Goal: Task Accomplishment & Management: Complete application form

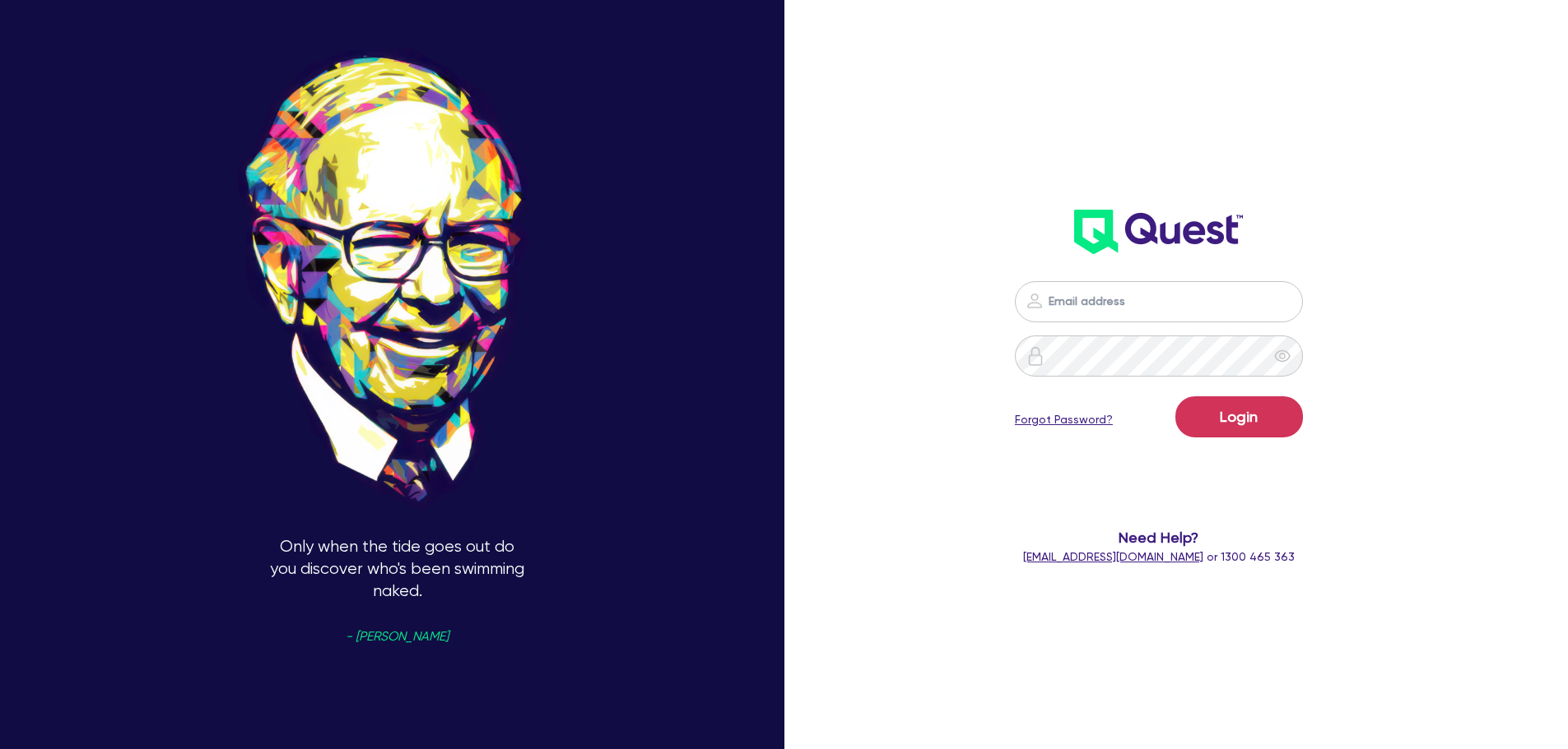
click at [1164, 271] on div "Login Forgot Password? Need Help? [EMAIL_ADDRESS][DOMAIN_NAME] or 1300 465 363" at bounding box center [1159, 423] width 453 height 317
click at [1160, 294] on input "email" at bounding box center [1158, 302] width 288 height 41
type input "[EMAIL_ADDRESS][PERSON_NAME][DOMAIN_NAME]"
click at [1259, 420] on button "Login" at bounding box center [1238, 417] width 128 height 41
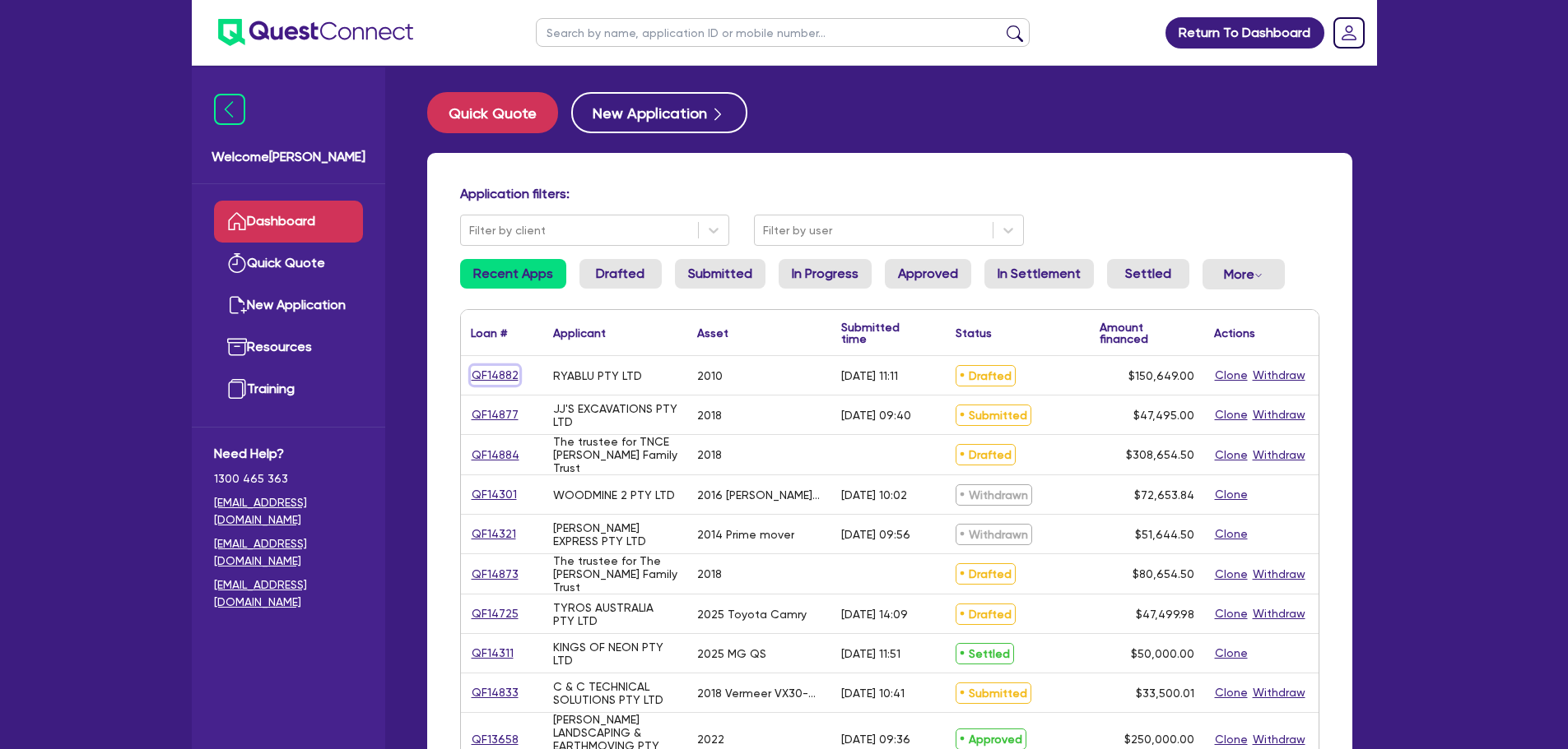
click at [503, 380] on link "QF14882" at bounding box center [494, 375] width 49 height 19
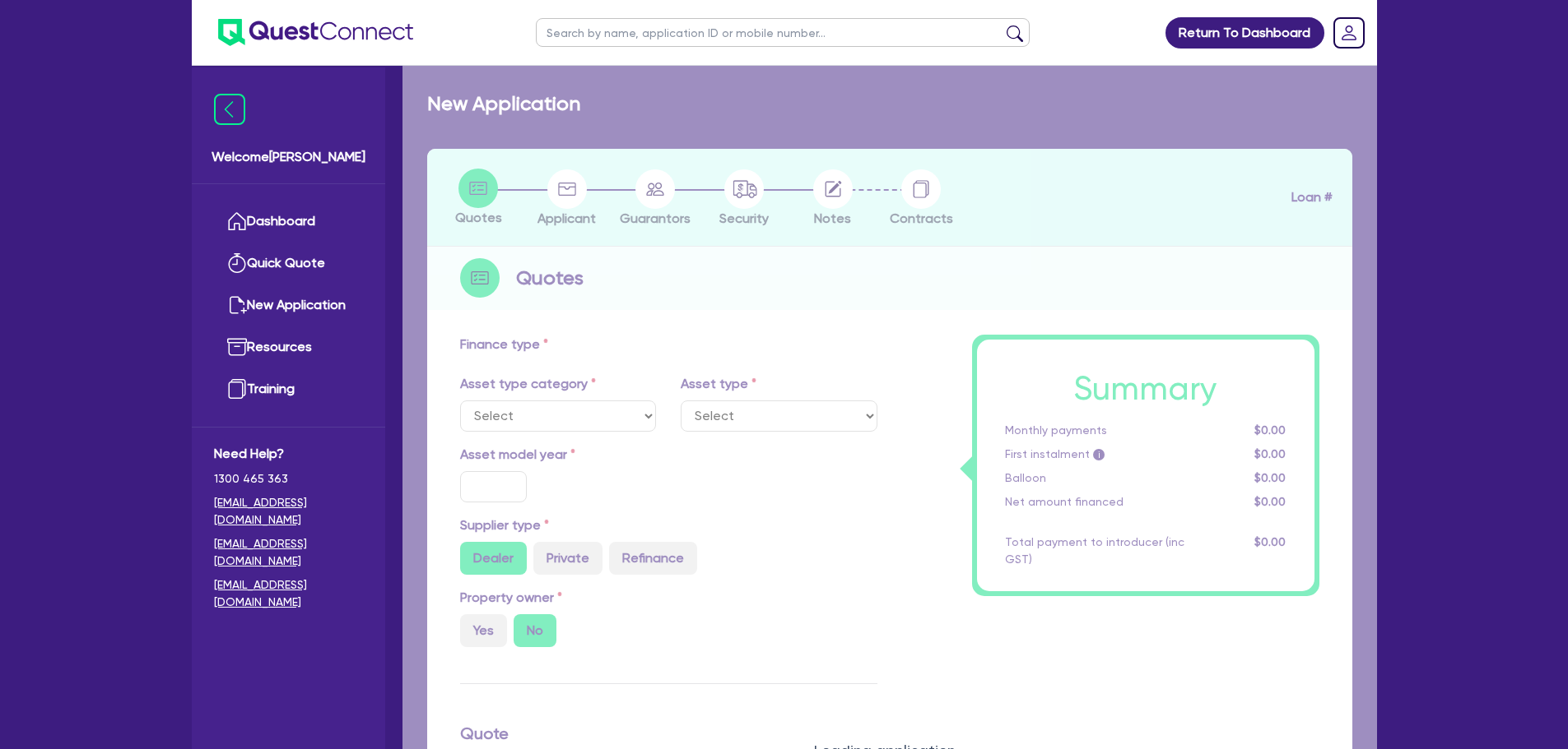
select select "PRIMARY_ASSETS"
type input "2010"
radio input "false"
radio input "true"
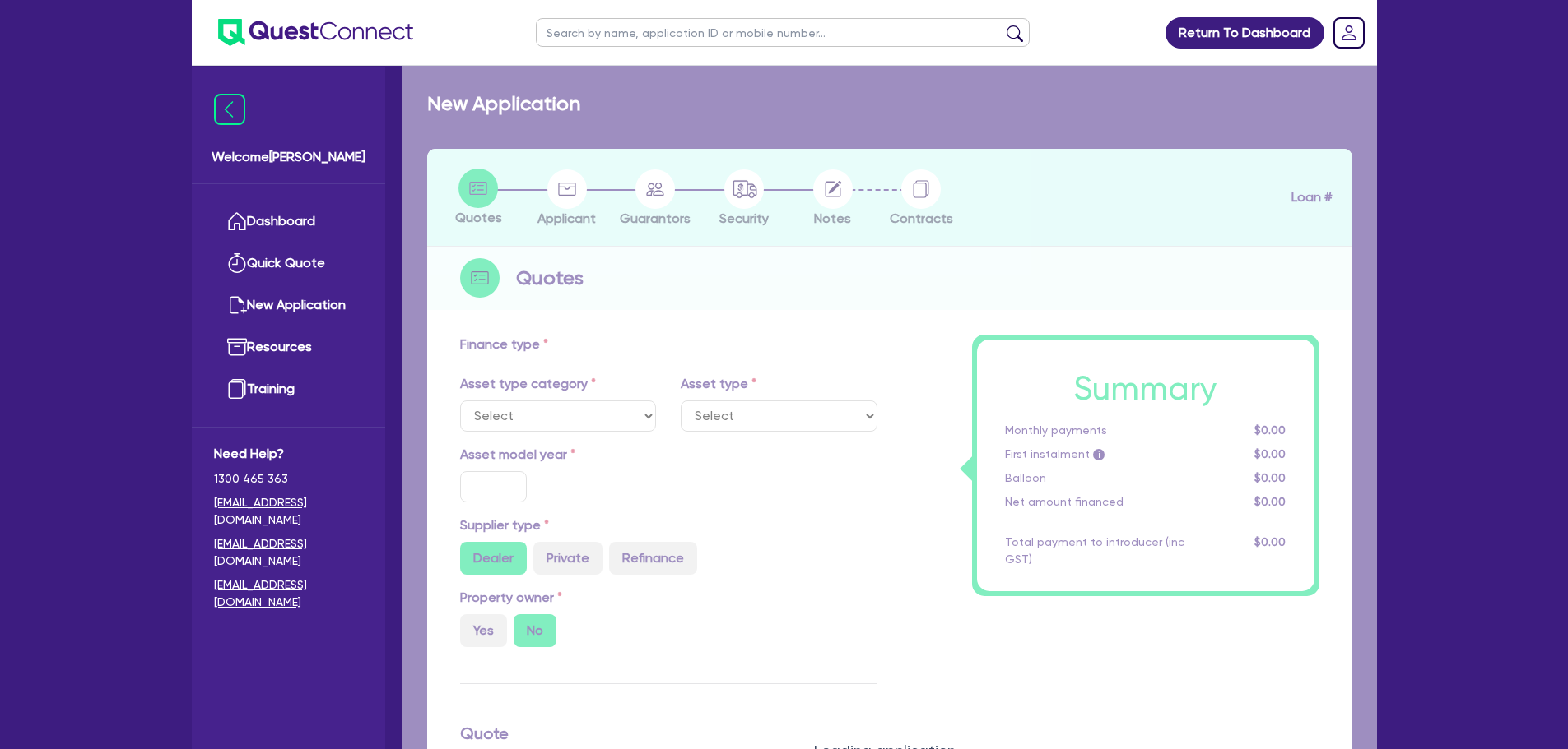
type input "150,000"
type input "5"
type input "7,532.45"
type input "9.45"
type input "590"
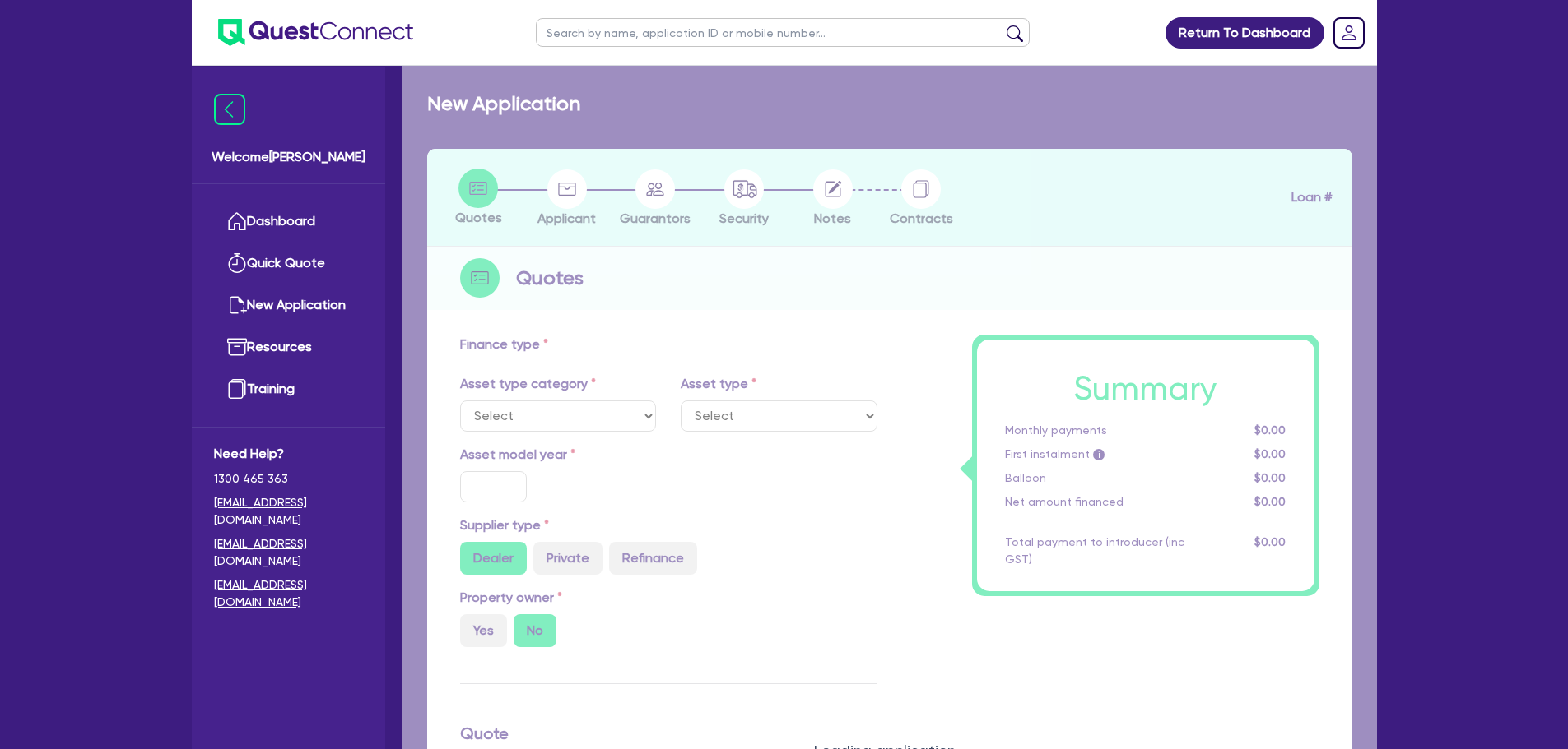
type input "649"
select select "HEAVY_TRUCKS"
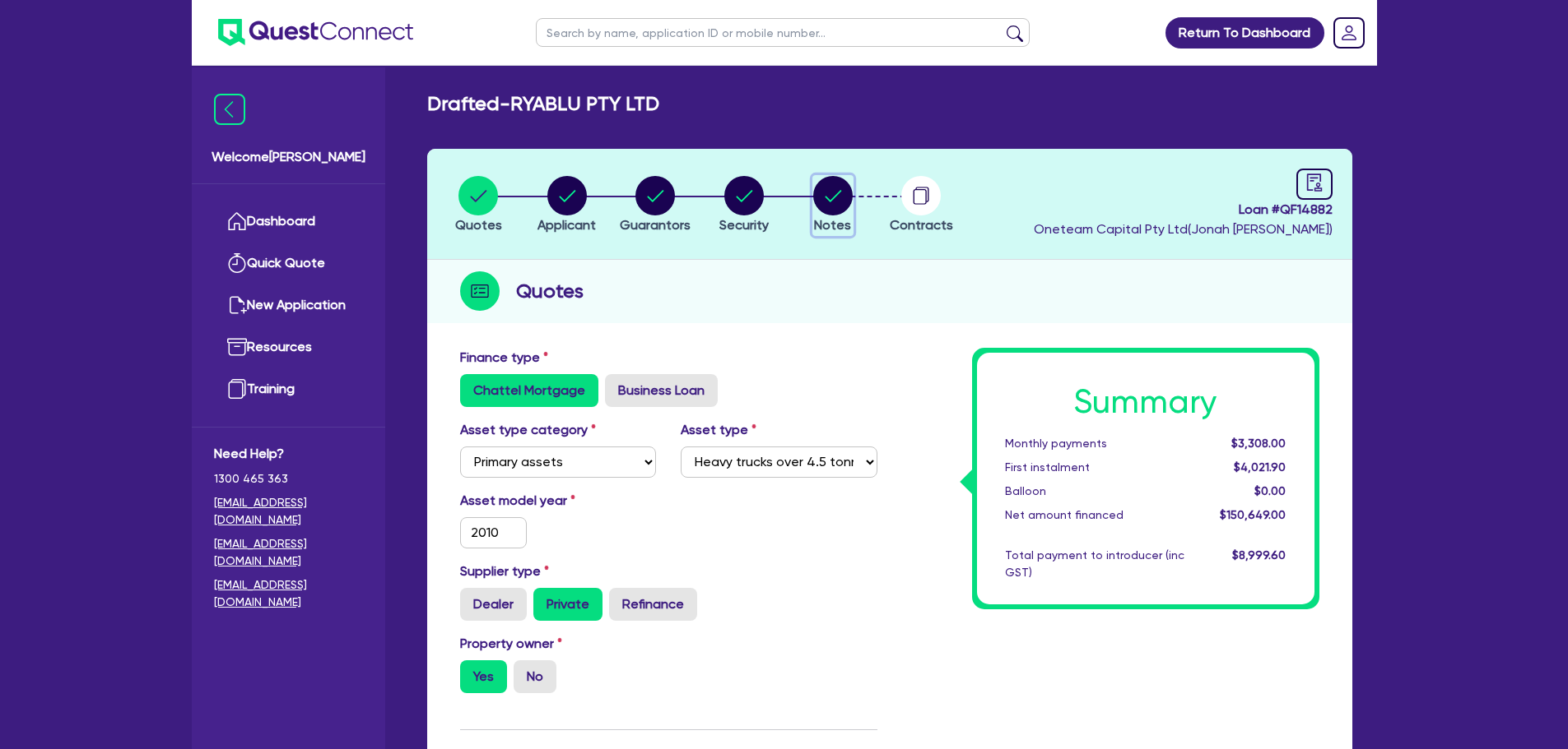
click at [822, 204] on circle "button" at bounding box center [832, 195] width 40 height 40
select select "Other"
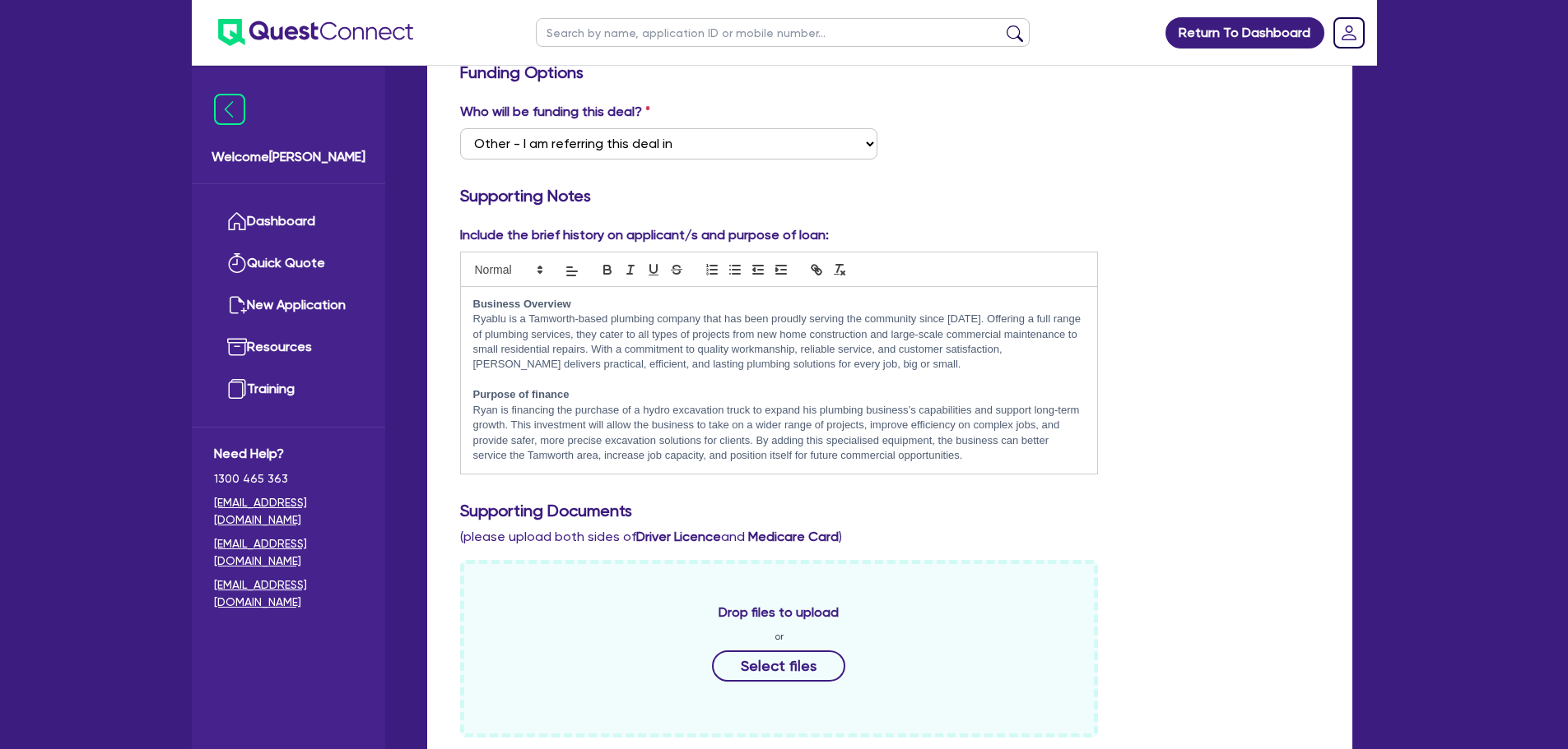
scroll to position [329, 0]
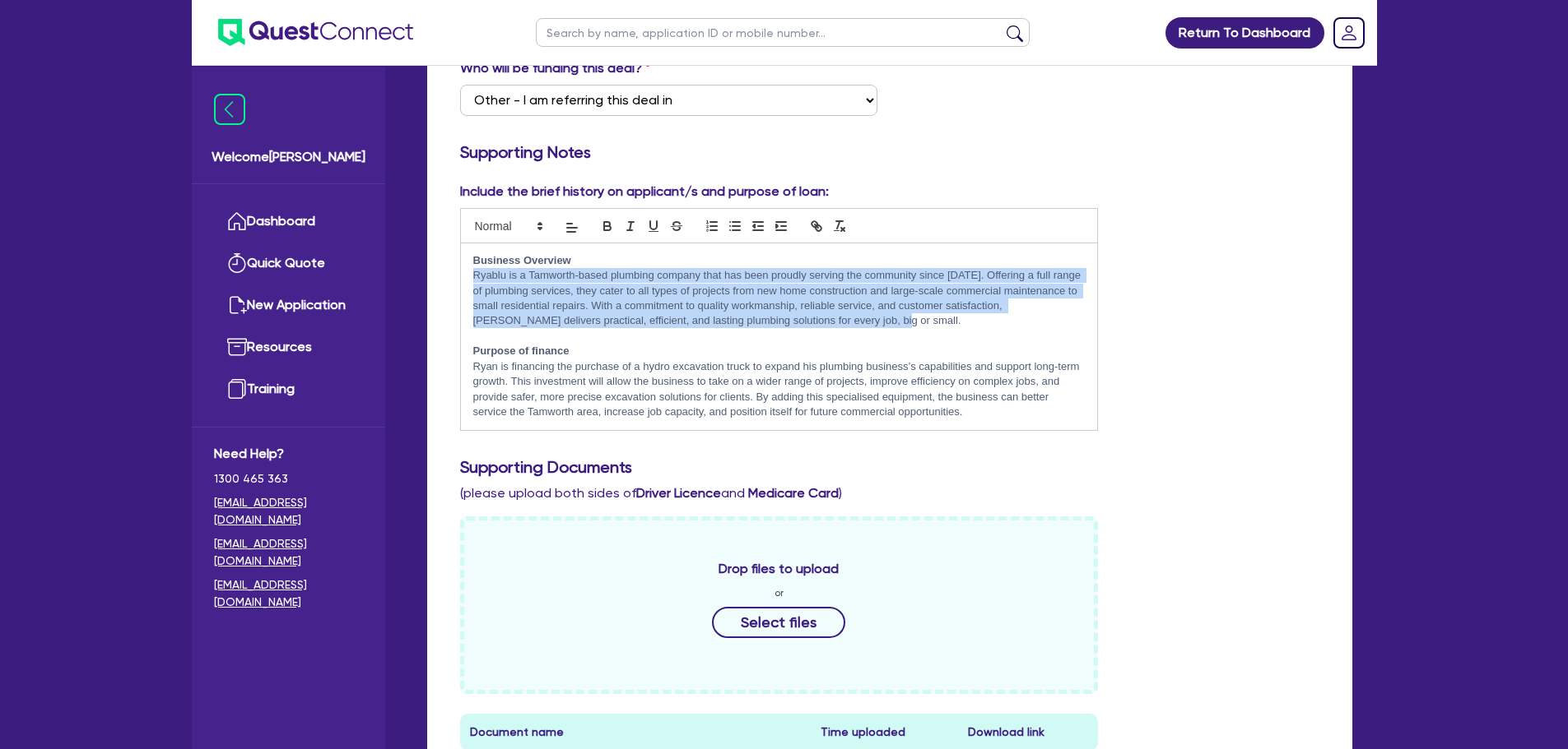
drag, startPoint x: 870, startPoint y: 321, endPoint x: 456, endPoint y: 273, distance: 416.8
click at [456, 273] on div "Include the brief history on applicant/s and purpose of loan: Business Overview…" at bounding box center [779, 306] width 663 height 249
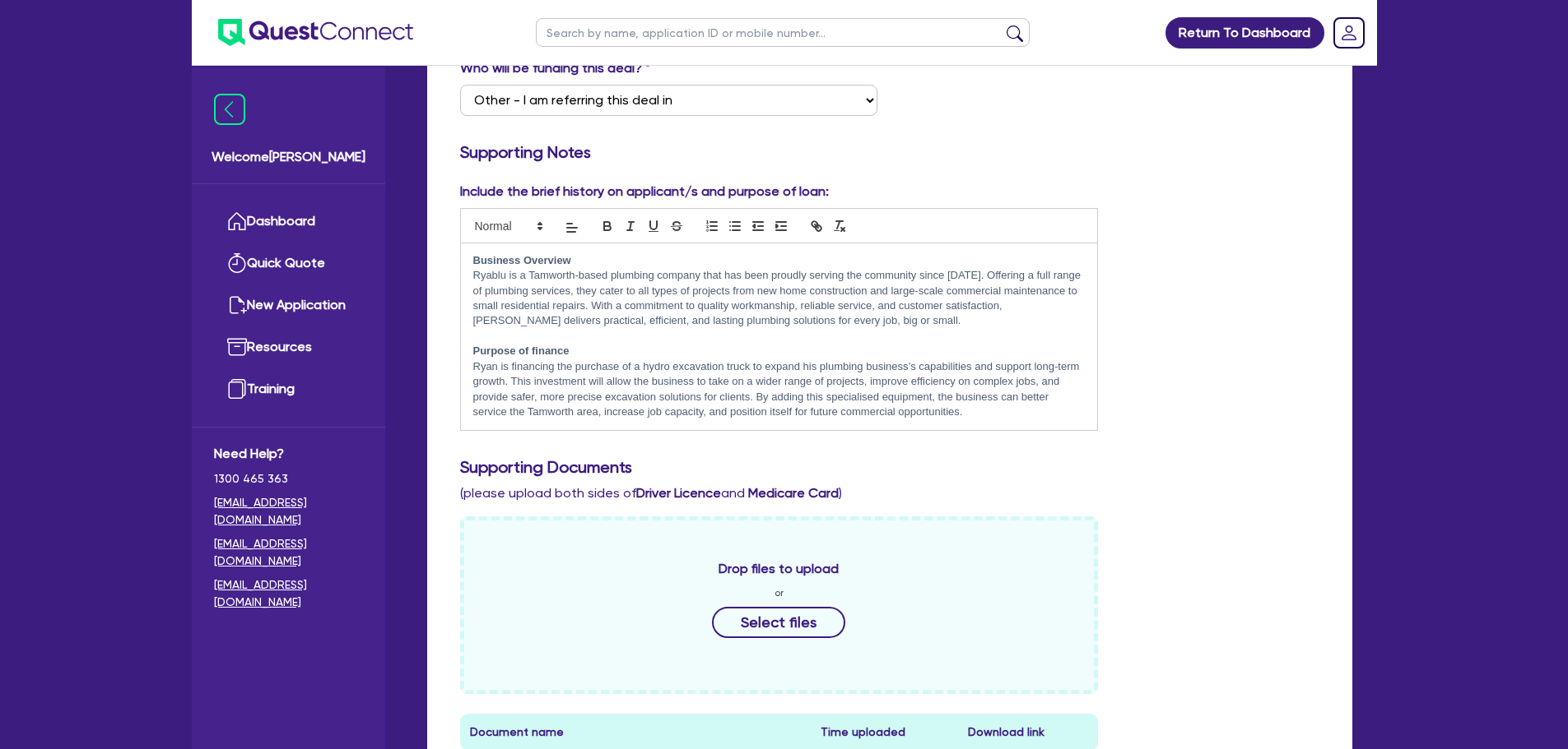
click at [923, 376] on p "﻿[PERSON_NAME] is financing the purchase of a hydro excavation truck to expand …" at bounding box center [779, 390] width 612 height 61
click at [299, 229] on link "Dashboard" at bounding box center [288, 222] width 149 height 42
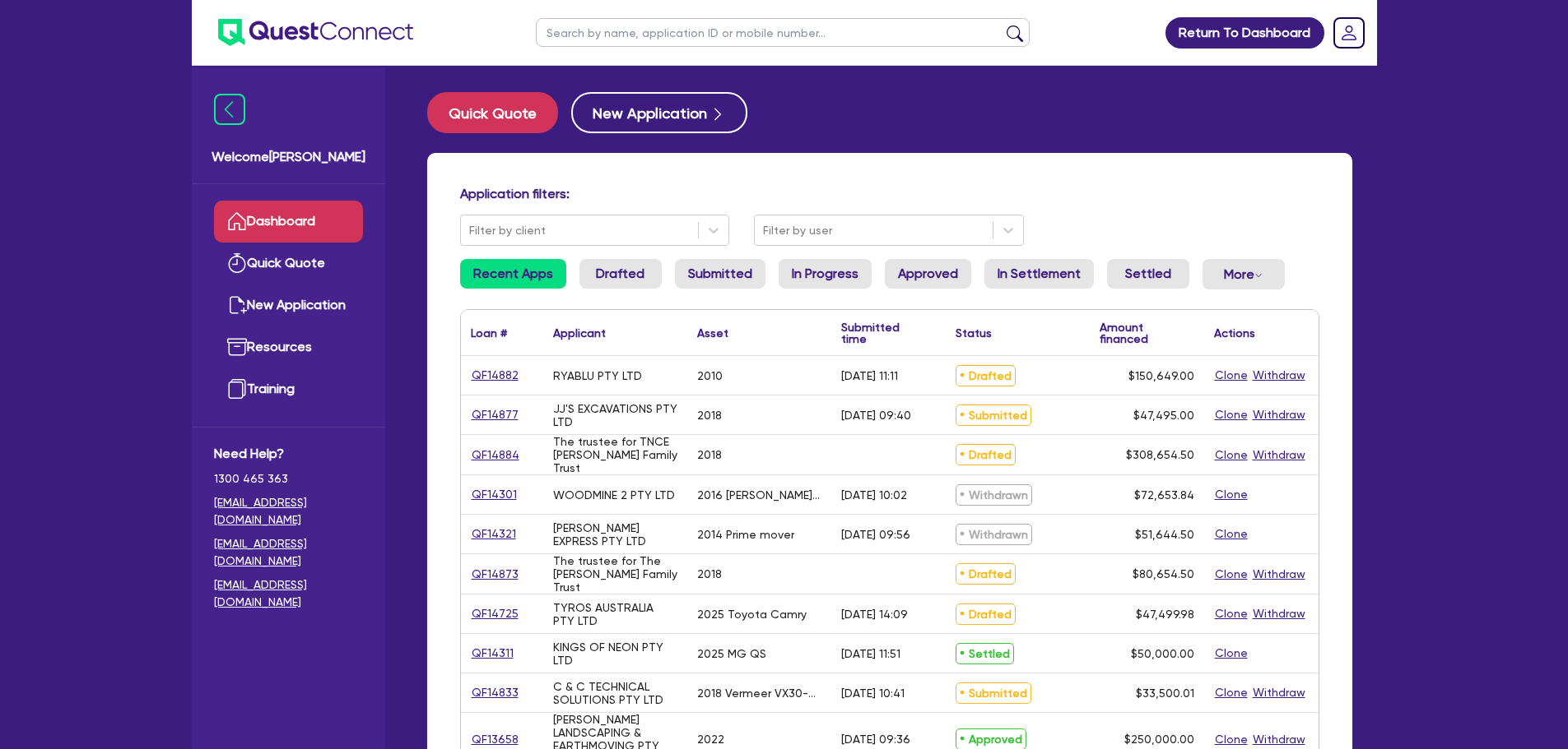
click at [822, 186] on h4 "Application filters:" at bounding box center [889, 193] width 859 height 16
click at [385, 124] on div "Welcome [PERSON_NAME] Quick Quote New Application Ref Company Ref Salesperson R…" at bounding box center [784, 671] width 1185 height 1342
click at [477, 115] on button "Quick Quote" at bounding box center [493, 112] width 131 height 41
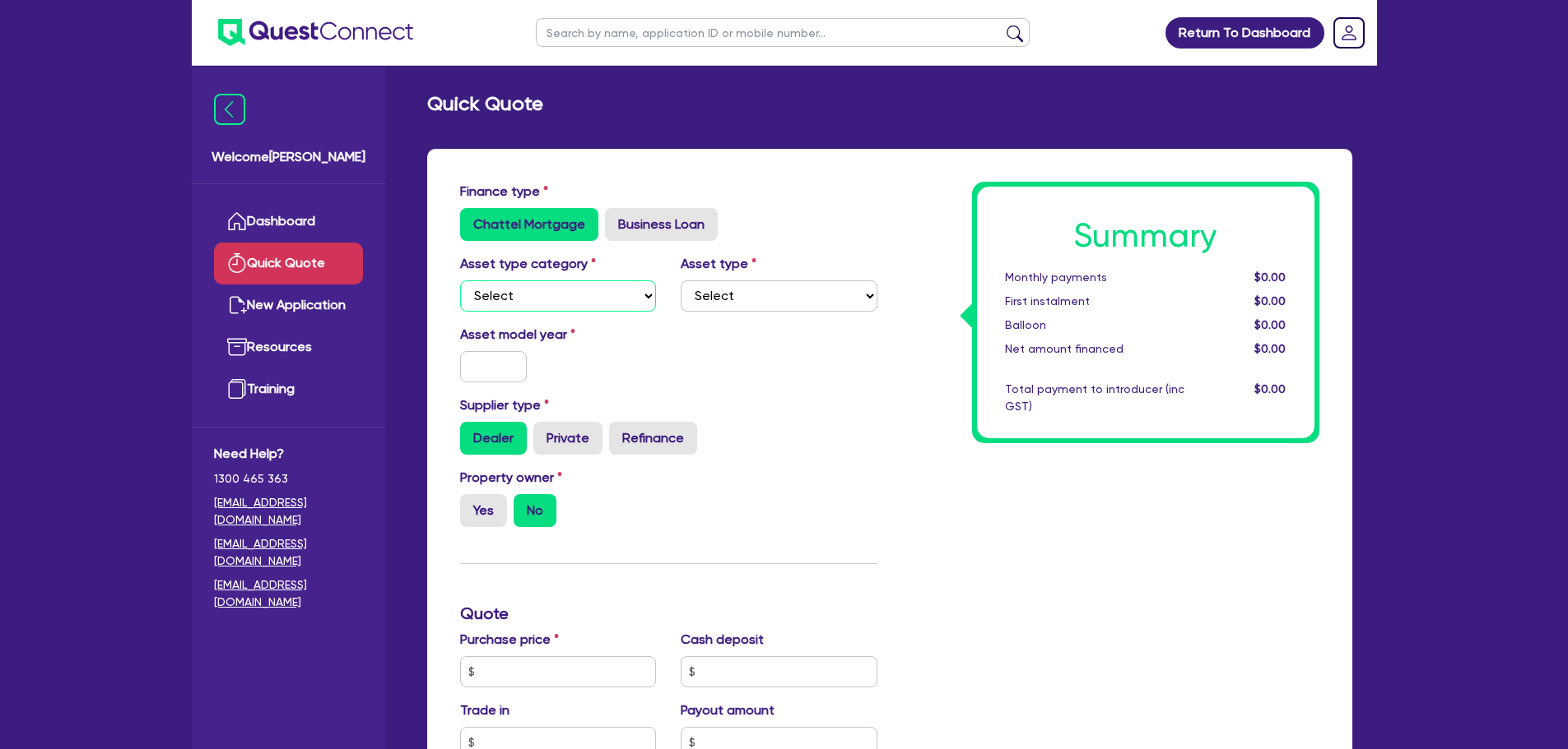
click at [612, 299] on select "Select Cars and light trucks Primary assets Secondary assets Tertiary assets" at bounding box center [559, 296] width 197 height 31
select select "CARS_AND_LIGHT_TRUCKS"
click at [460, 281] on select "Select Cars and light trucks Primary assets Secondary assets Tertiary assets" at bounding box center [559, 296] width 197 height 31
click at [723, 290] on select "Select Passenger vehicles Vans and utes Light trucks up to 4.5 tonne" at bounding box center [779, 296] width 197 height 31
select select "PASSENGER_VEHICLES"
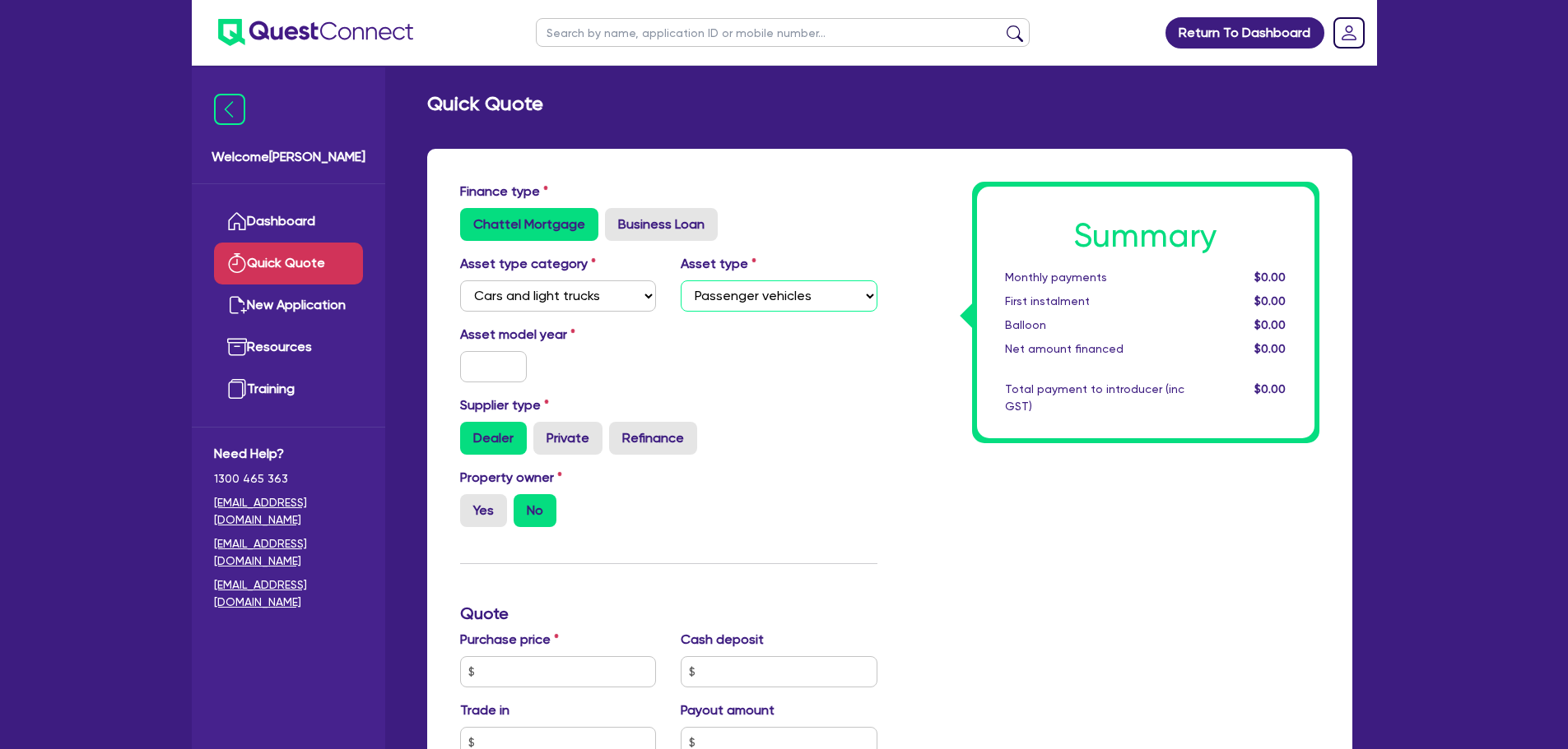
click at [680, 281] on select "Select Passenger vehicles Vans and utes Light trucks up to 4.5 tonne" at bounding box center [779, 296] width 197 height 31
click at [502, 365] on input "text" at bounding box center [494, 367] width 67 height 31
click at [824, 467] on div "Supplier type Dealer Private Refinance" at bounding box center [668, 432] width 442 height 73
click at [520, 374] on input "2024" at bounding box center [494, 367] width 67 height 31
type input "2025"
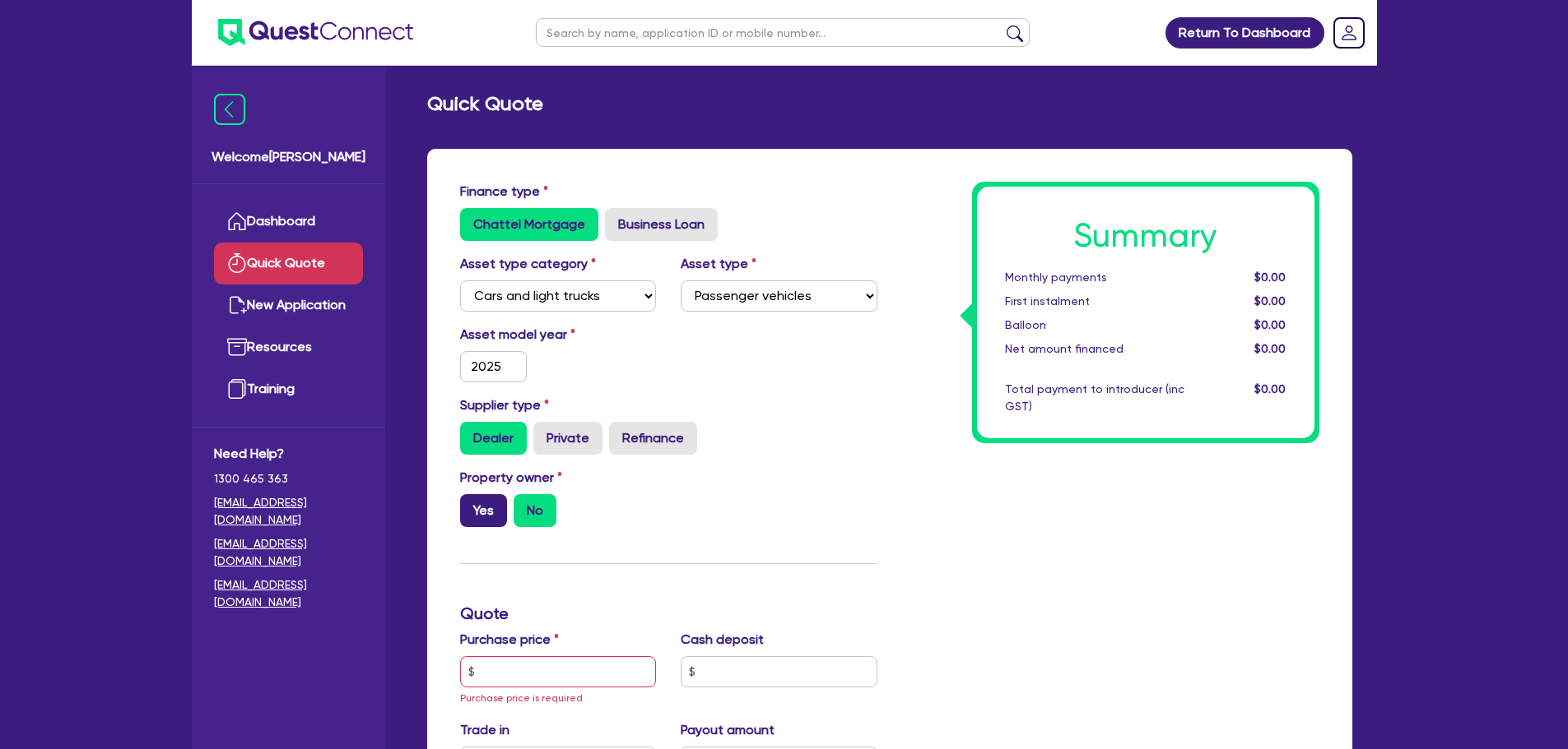
click at [471, 501] on label "Yes" at bounding box center [483, 511] width 47 height 33
click at [470, 501] on input "Yes" at bounding box center [466, 500] width 11 height 11
radio input "true"
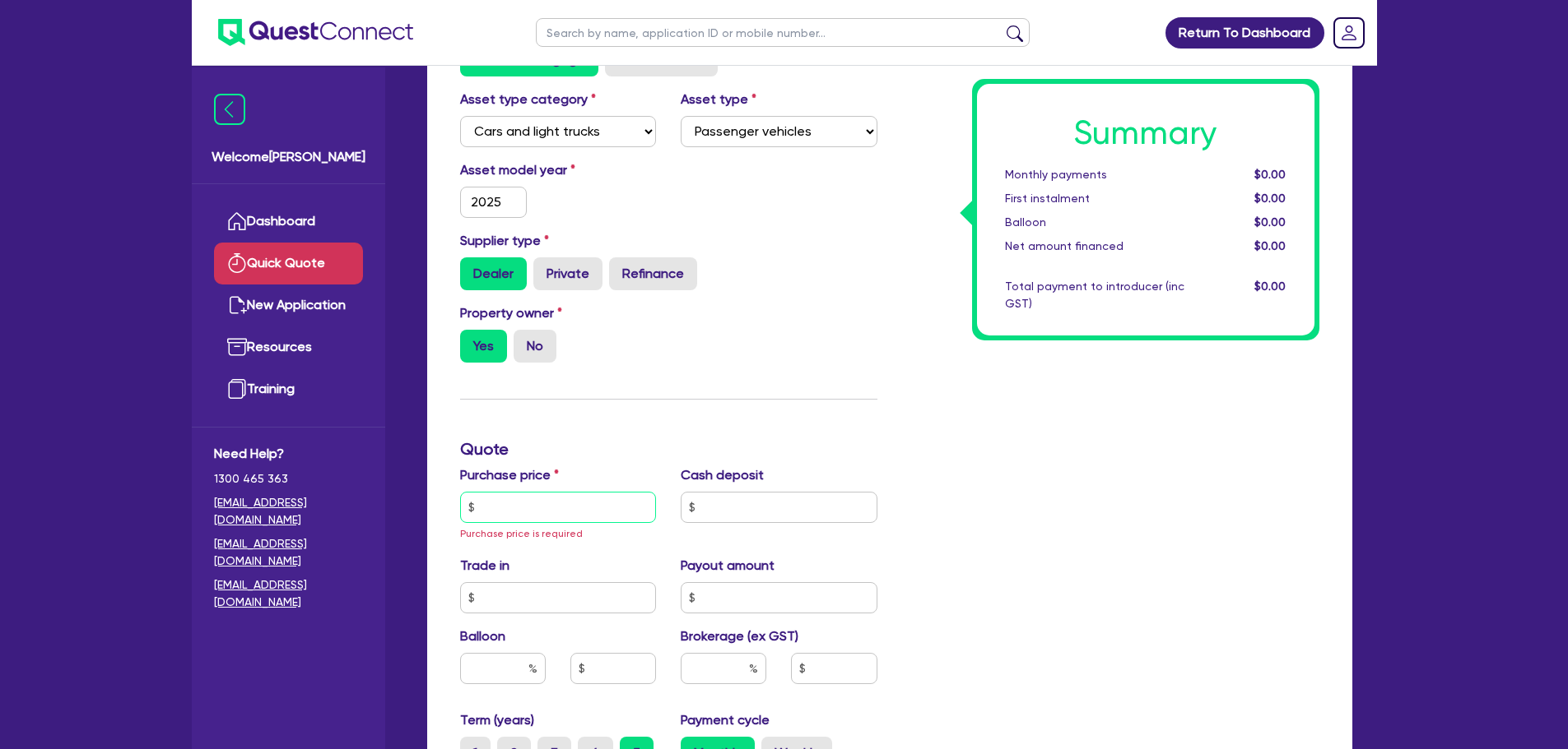
click at [573, 501] on input "text" at bounding box center [559, 507] width 197 height 31
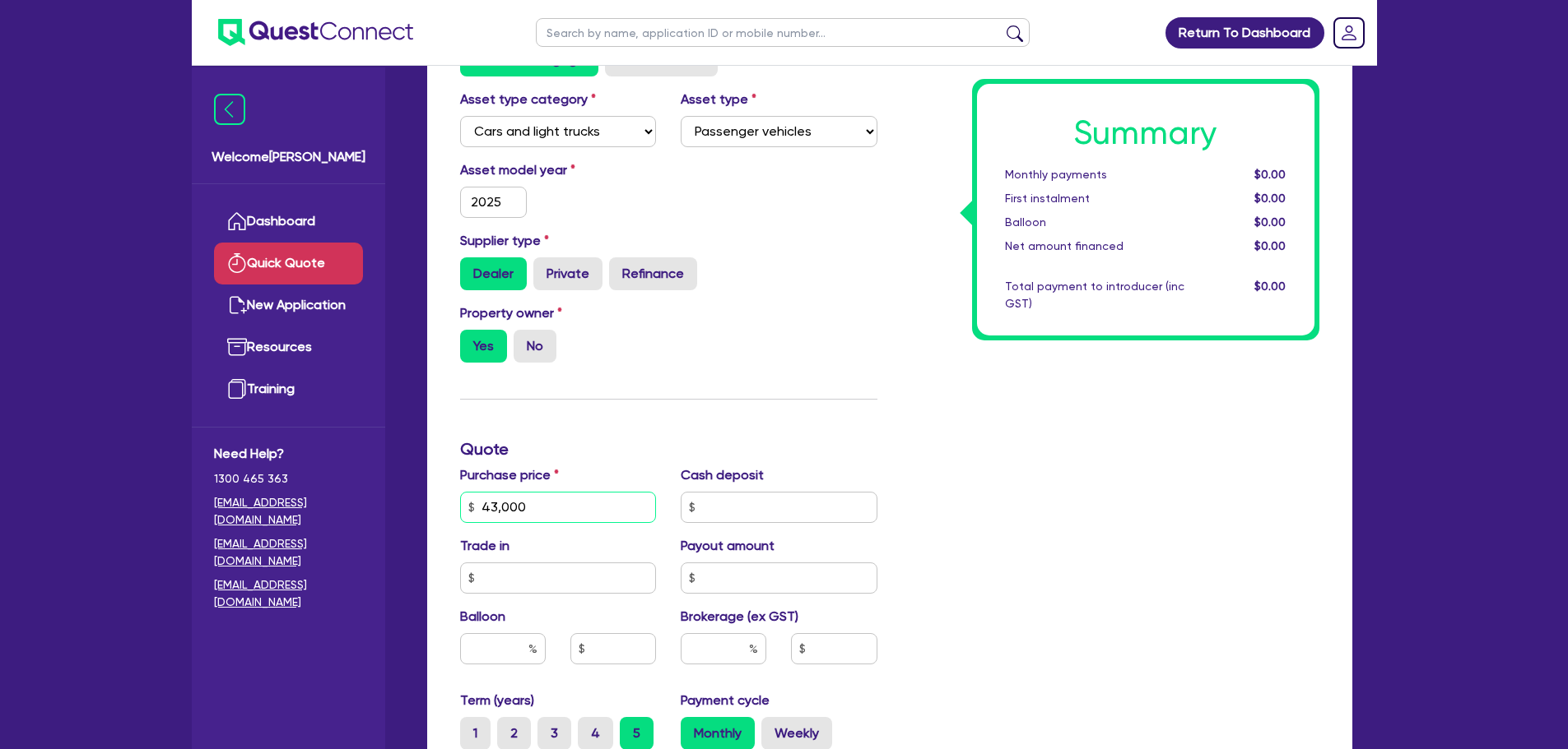
type input "43,000"
type input "1,000"
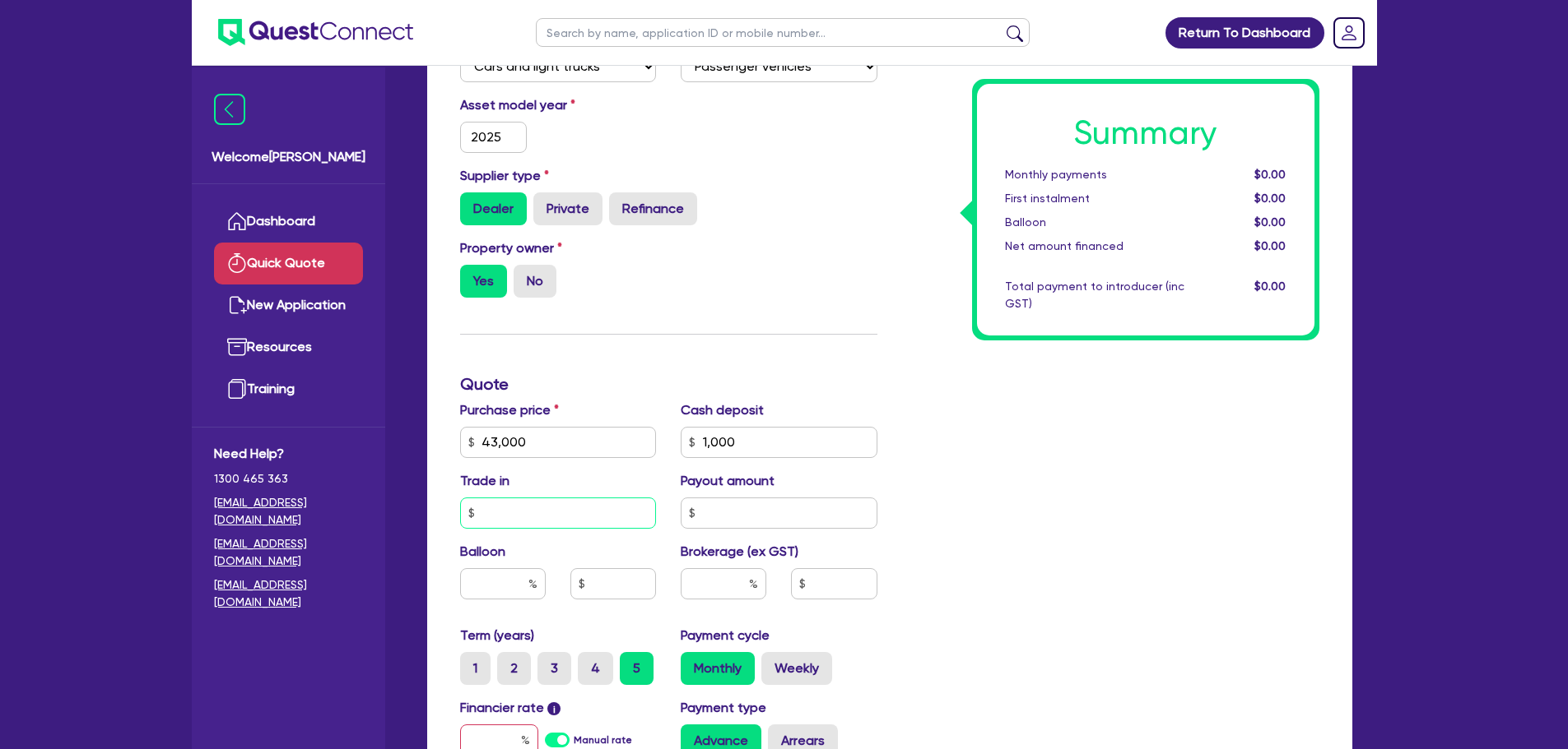
scroll to position [329, 0]
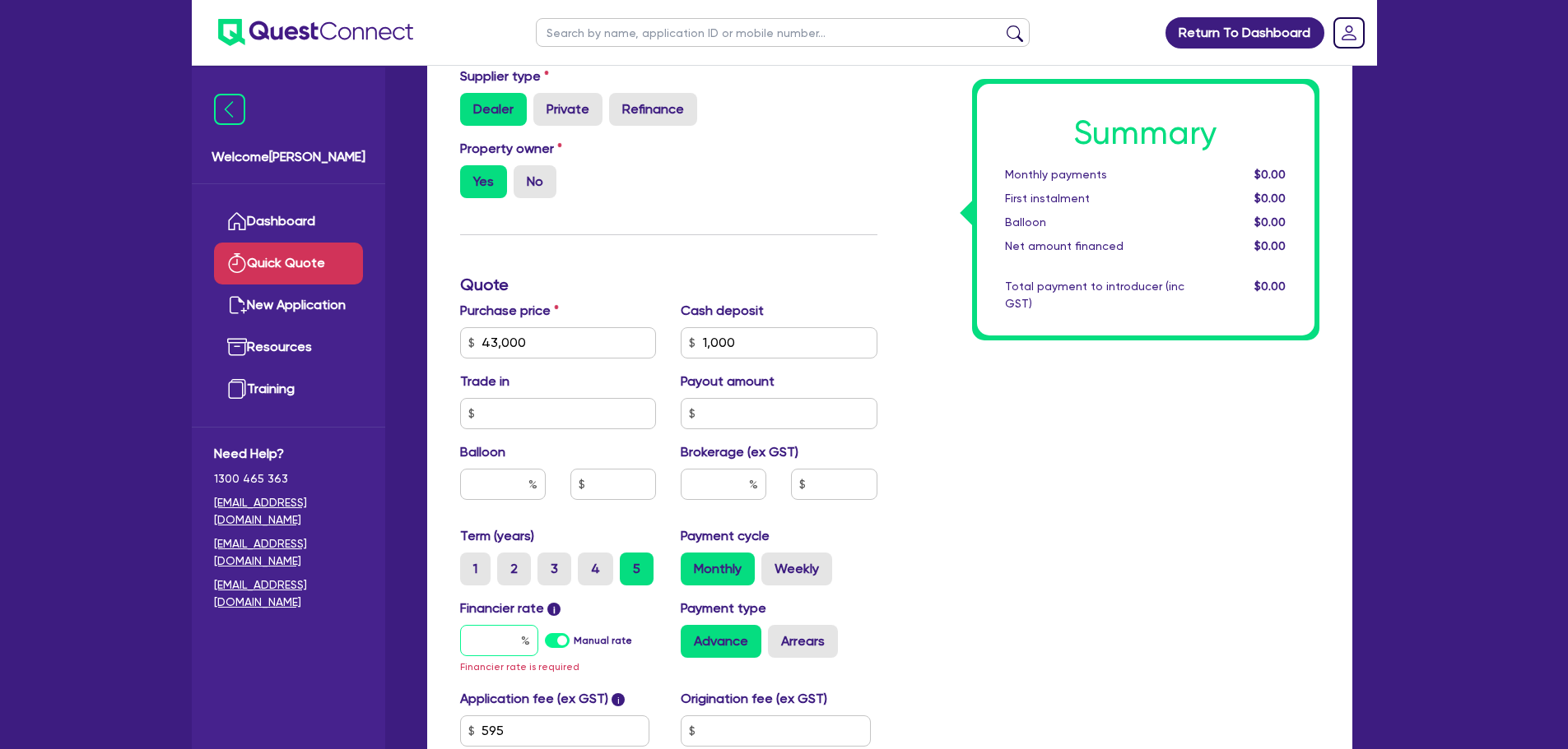
click at [499, 636] on input "text" at bounding box center [499, 640] width 78 height 31
click at [549, 575] on label "3" at bounding box center [554, 570] width 34 height 33
click at [548, 563] on input "3" at bounding box center [543, 559] width 11 height 11
radio input "true"
click at [496, 647] on input "text" at bounding box center [499, 640] width 78 height 31
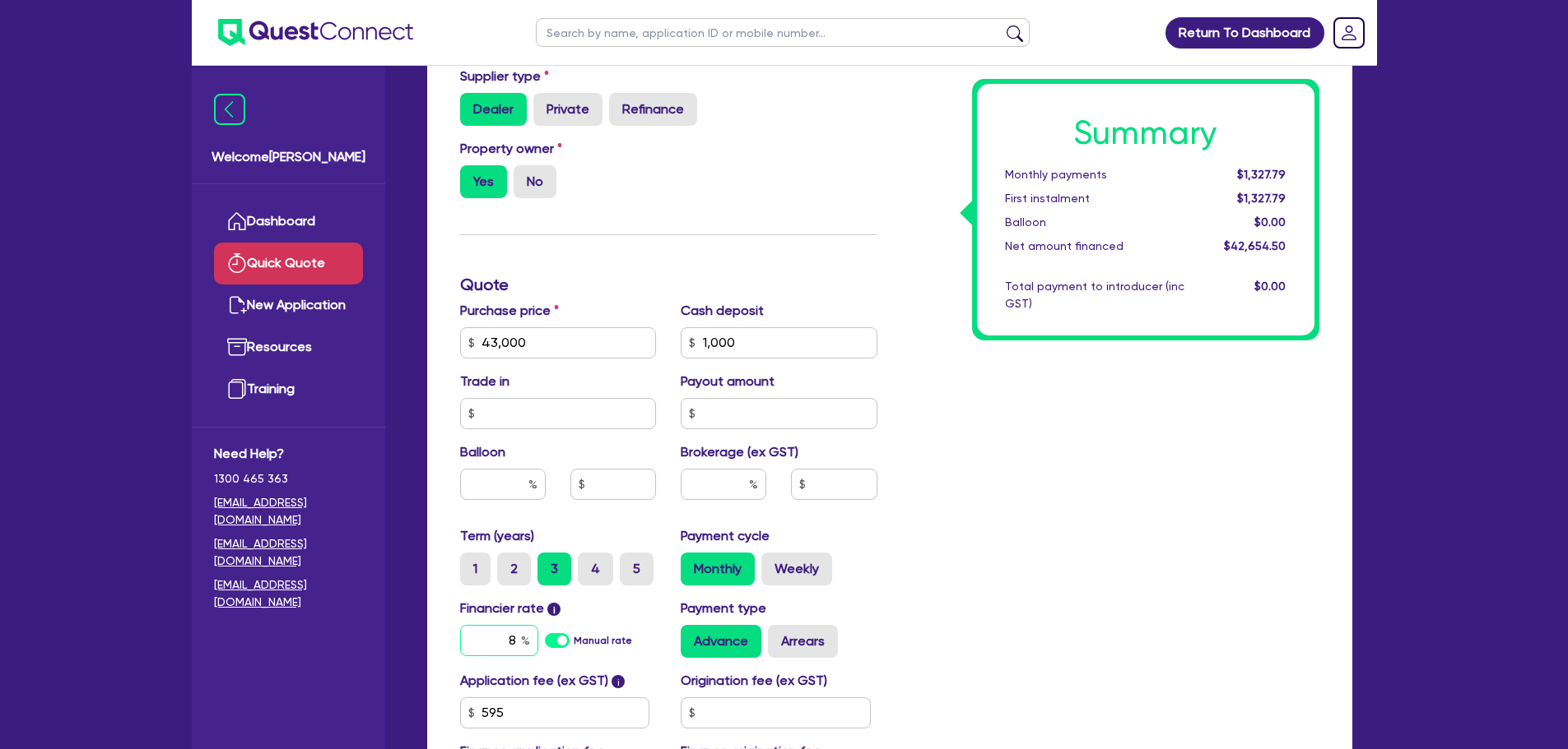
type input "8"
click at [728, 480] on input "text" at bounding box center [723, 484] width 86 height 31
type input "3"
type input "1,279.64"
type input "3"
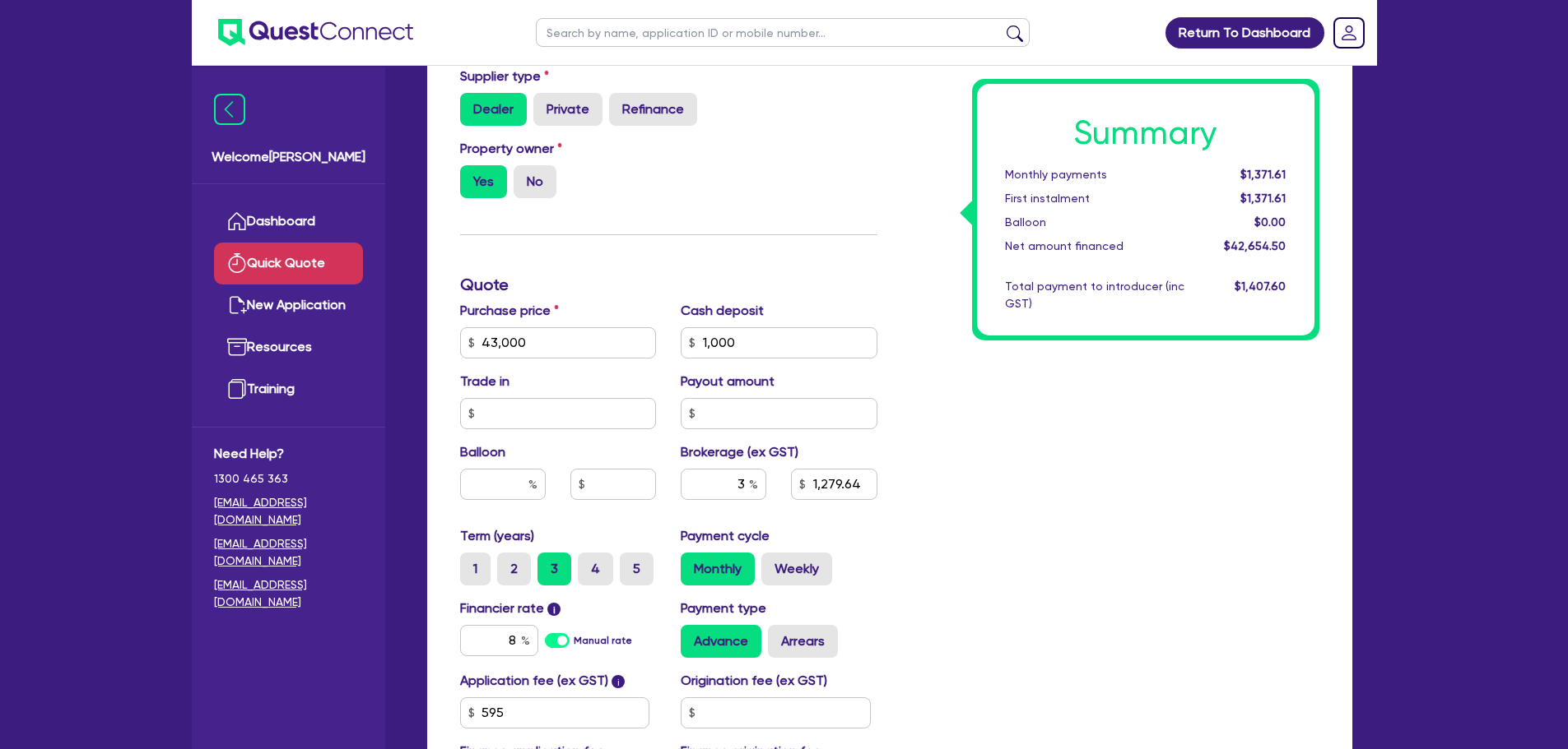
click at [956, 543] on div "Summary Monthly payments $1,371.61 First instalment $1,371.61 Balloon $0.00 Net…" at bounding box center [1110, 333] width 442 height 962
type input "1,279.64"
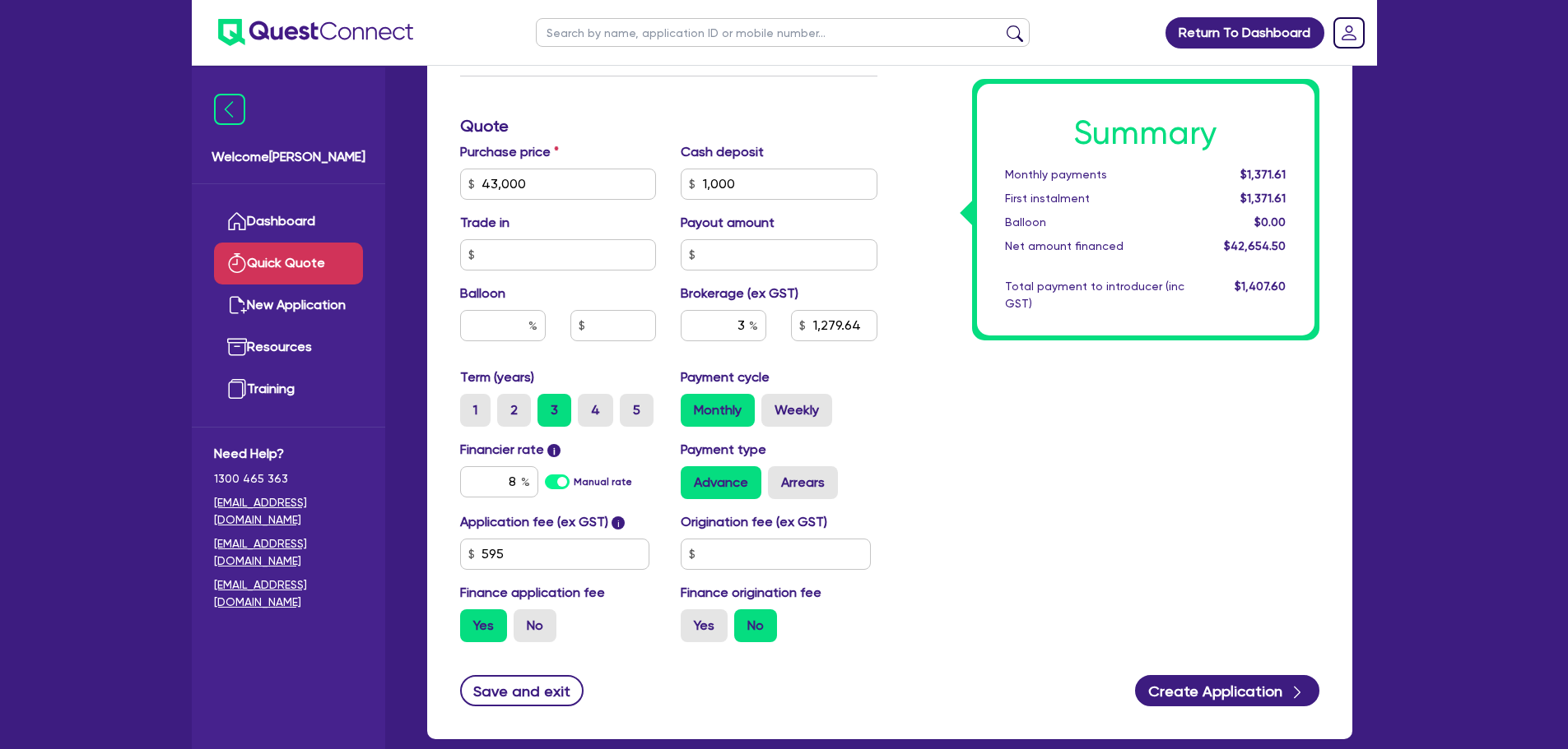
scroll to position [578, 0]
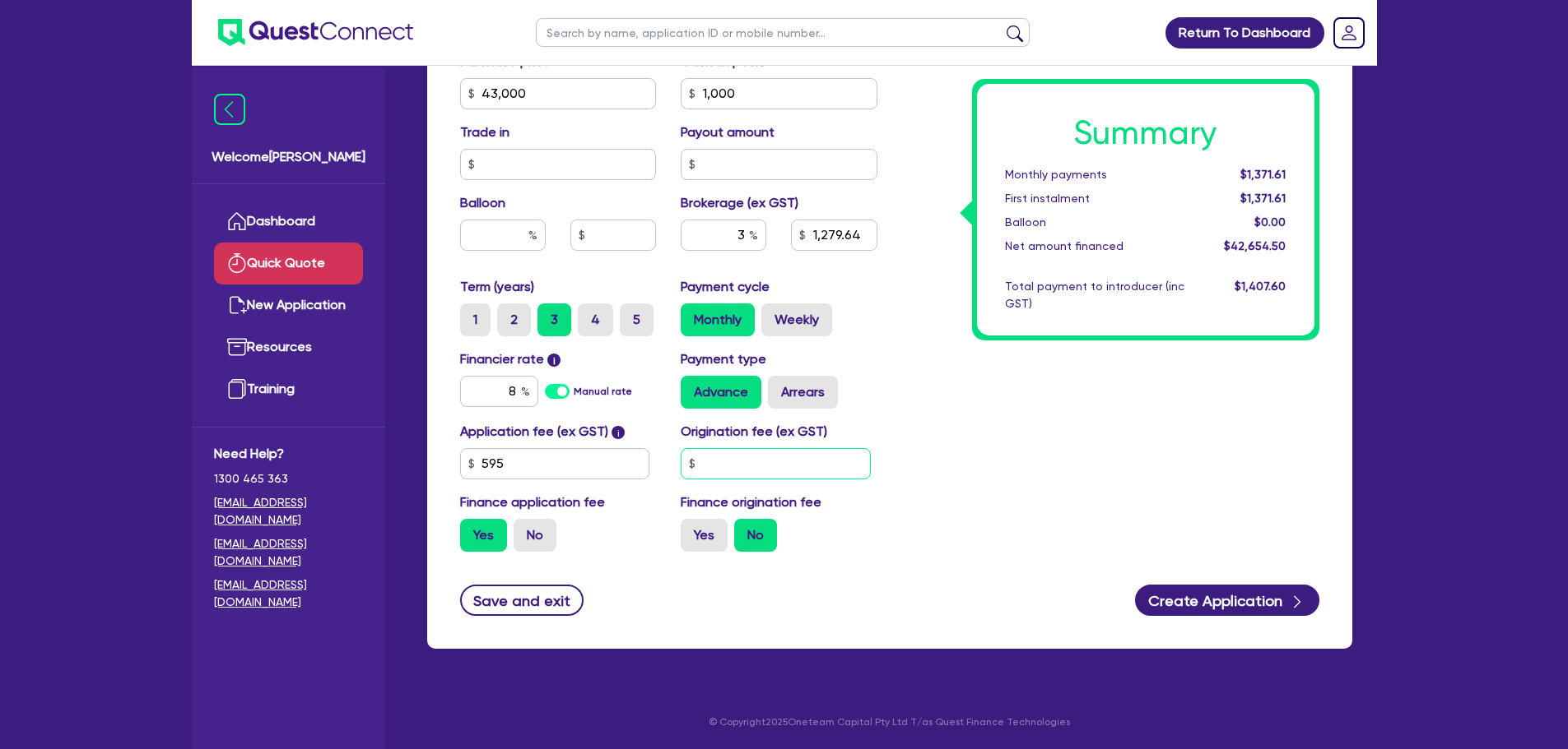
drag, startPoint x: 798, startPoint y: 478, endPoint x: 792, endPoint y: 468, distance: 11.7
click at [798, 477] on input "text" at bounding box center [775, 464] width 190 height 31
type input "500"
type input "1,279.64"
click at [1209, 617] on div "Finance type Chattel Mortgage Business Loan Asset type category Select Cars and…" at bounding box center [889, 109] width 925 height 1078
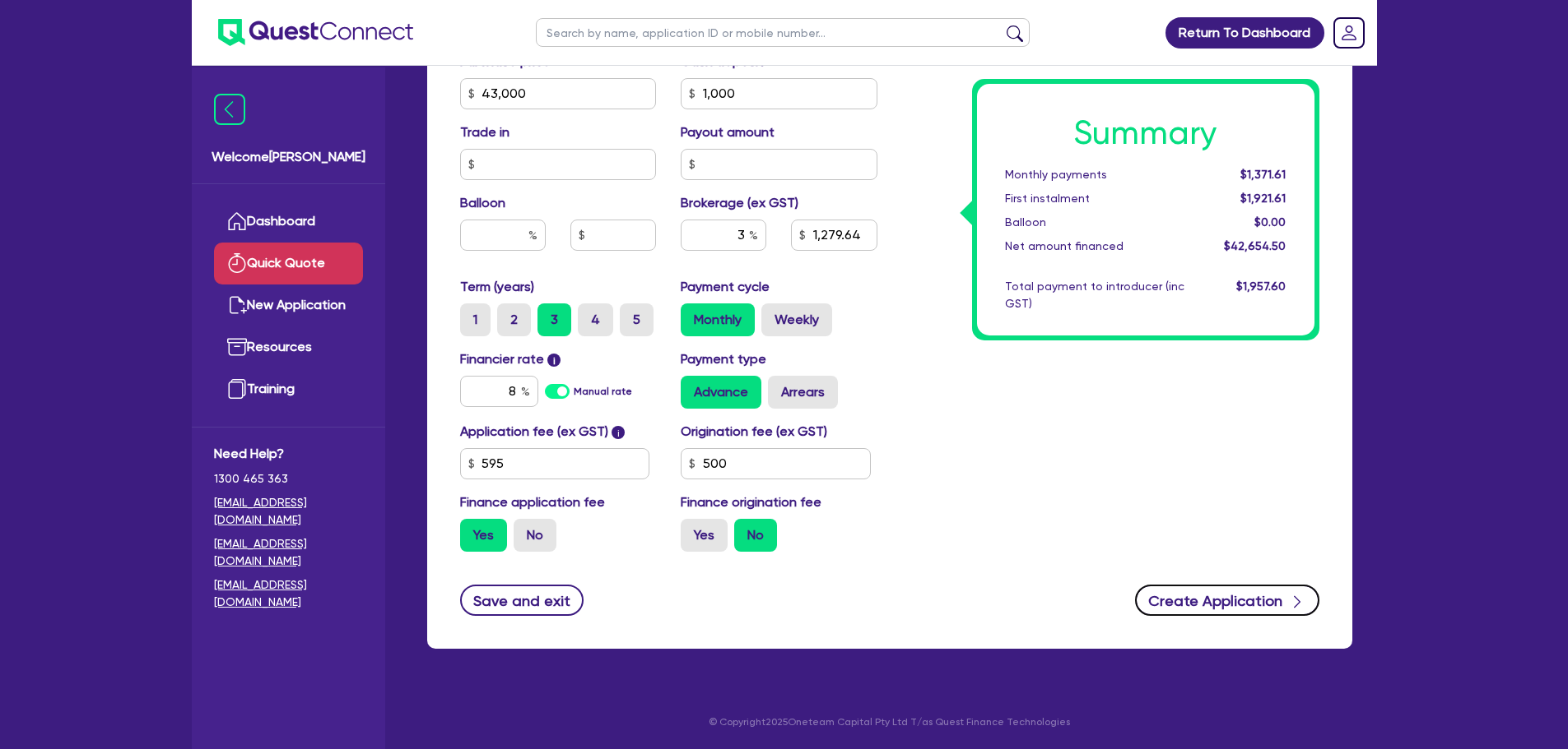
click at [1214, 600] on button "Create Application" at bounding box center [1227, 600] width 184 height 31
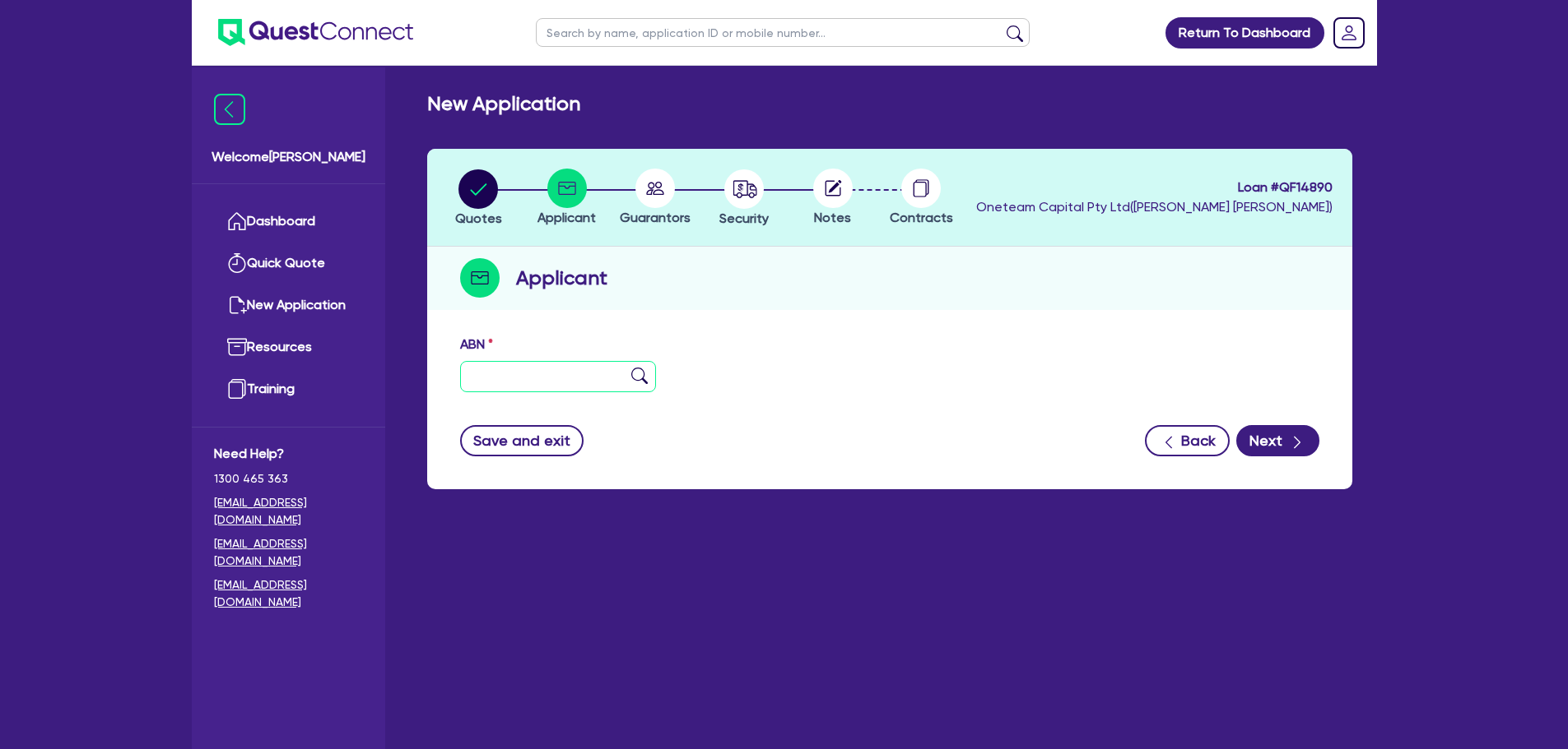
click at [494, 381] on input "text" at bounding box center [559, 376] width 197 height 31
paste input "42 168 925 988"
click at [647, 379] on div "42 168 925 988" at bounding box center [559, 376] width 197 height 31
type input "42 168 925 988"
click at [640, 380] on img at bounding box center [640, 376] width 17 height 17
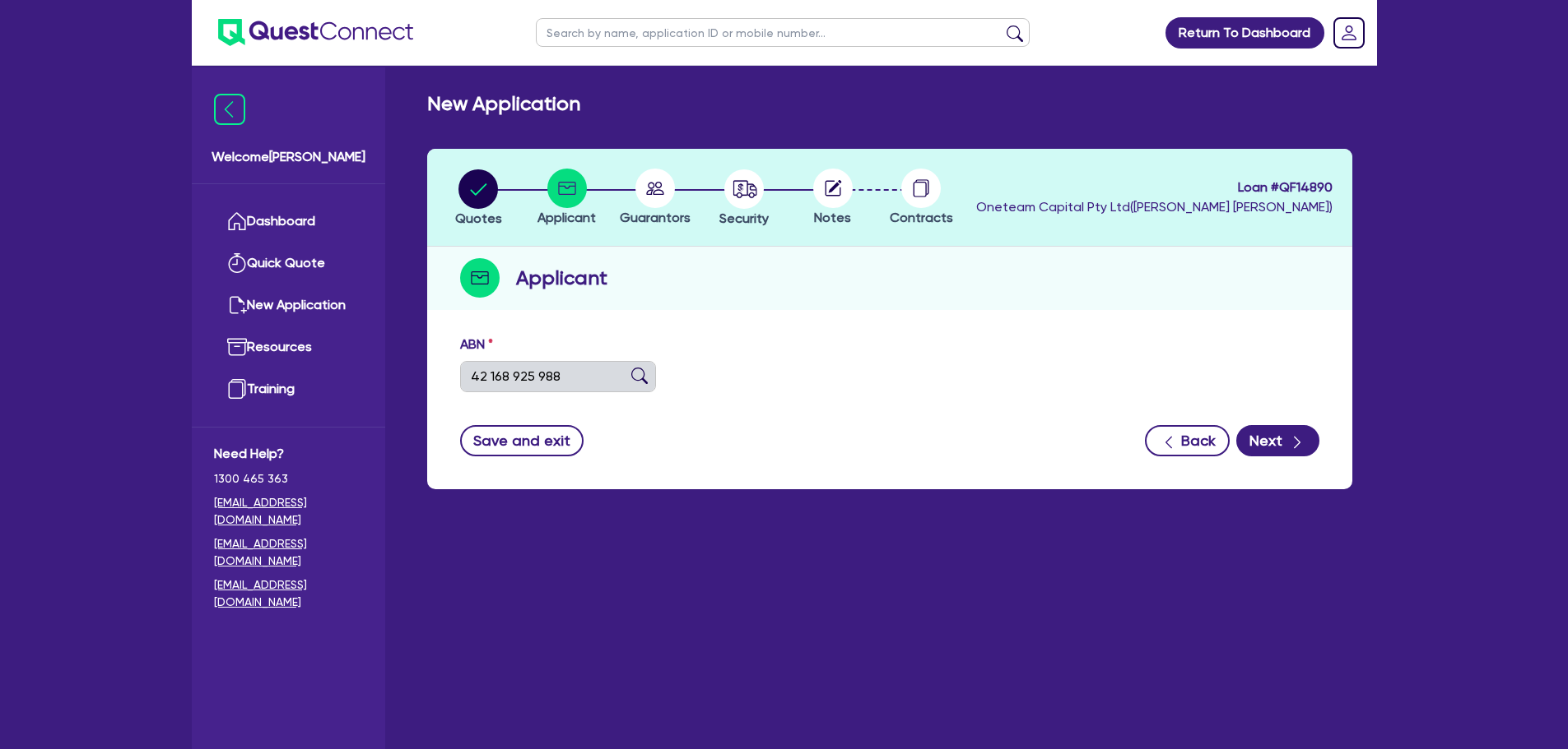
type input "CREATIVE PROPERTY MAINTENANCE PTY. LTD."
type input "St [PERSON_NAME] Lawn Maintenance"
select select "COMPANY"
type input "[DATE]"
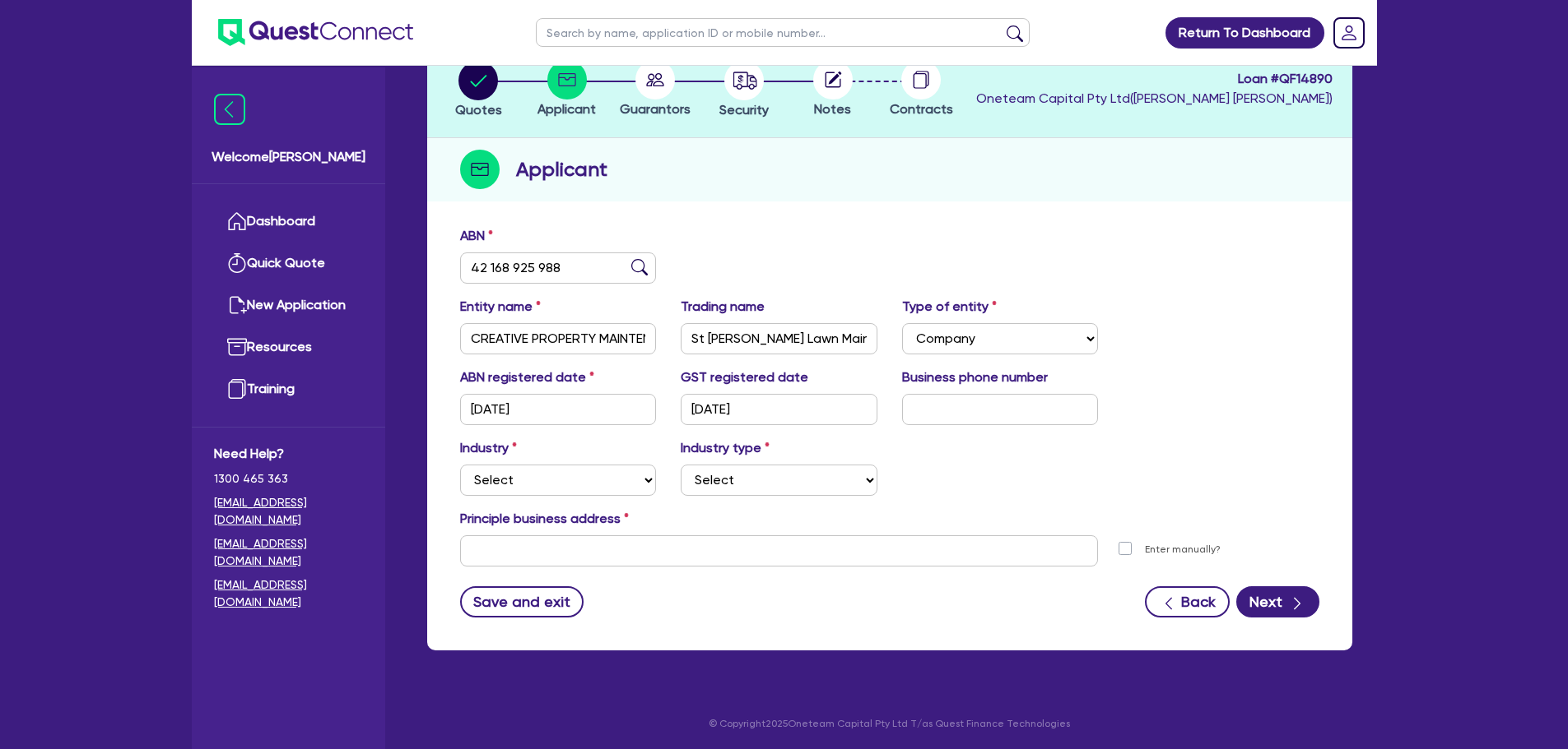
scroll to position [110, 0]
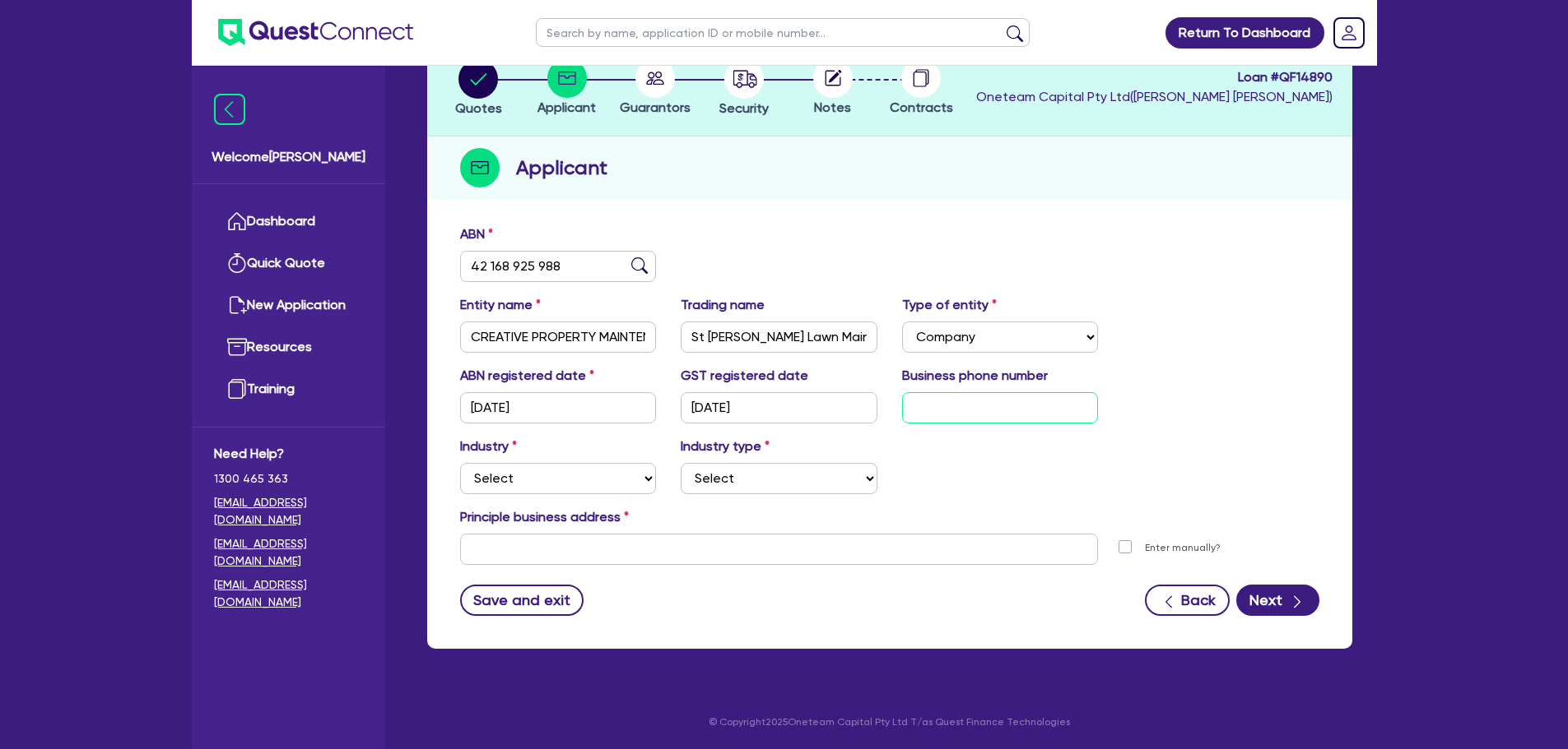
click at [993, 407] on input "text" at bounding box center [1001, 408] width 197 height 31
click at [500, 478] on select "Select Accomodation & Food Services Administrative & Support Services Agricultu…" at bounding box center [559, 478] width 197 height 31
click at [691, 546] on input "text" at bounding box center [780, 549] width 639 height 31
drag, startPoint x: 604, startPoint y: 480, endPoint x: 601, endPoint y: 500, distance: 20.2
click at [602, 480] on select "Select Accomodation & Food Services Administrative & Support Services Agricultu…" at bounding box center [559, 478] width 197 height 31
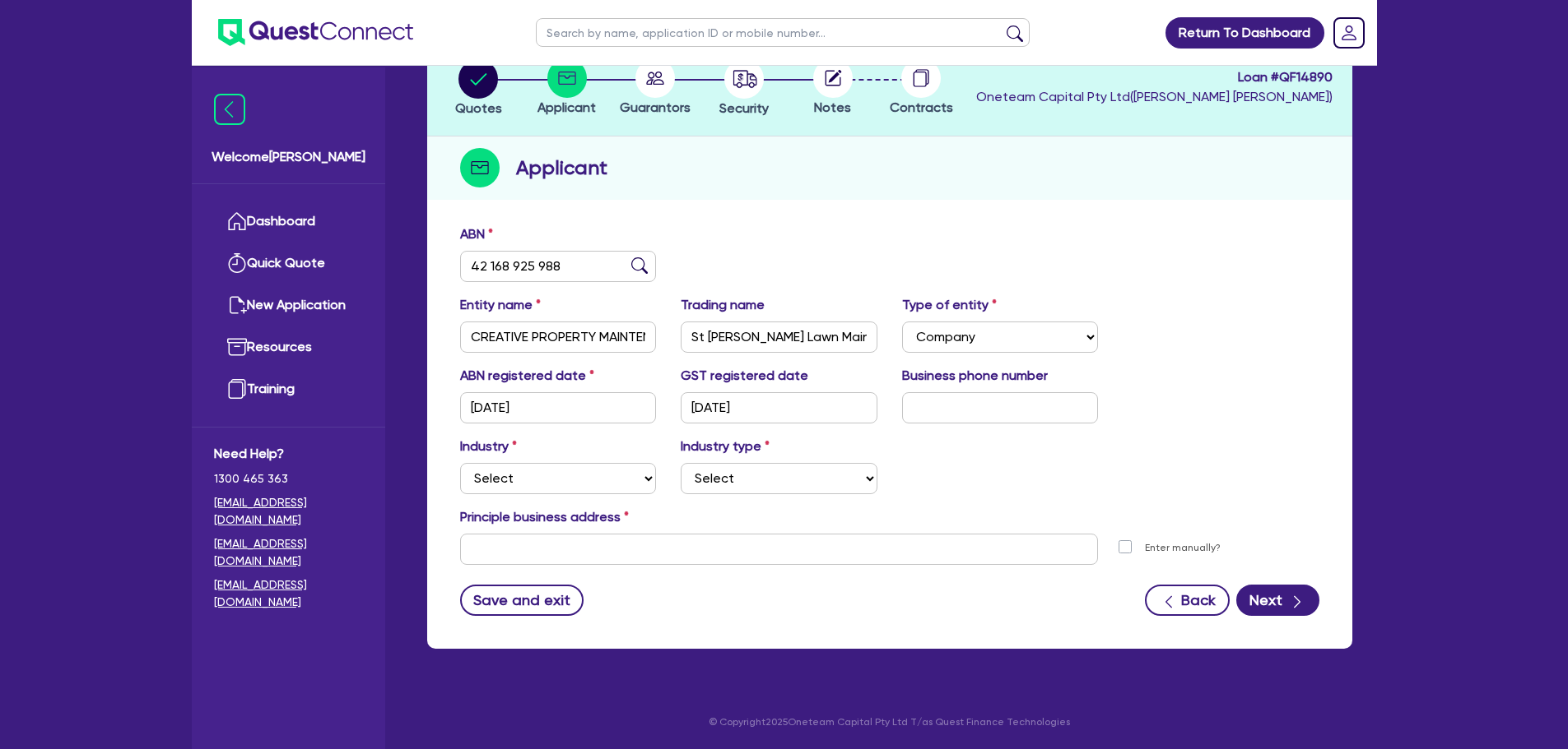
drag, startPoint x: 991, startPoint y: 473, endPoint x: 940, endPoint y: 473, distance: 51.0
click at [991, 473] on div "Industry Select Accomodation & Food Services Administrative & Support Services …" at bounding box center [889, 472] width 884 height 71
click at [529, 482] on select "Select Accomodation & Food Services Administrative & Support Services Agricultu…" at bounding box center [559, 478] width 197 height 31
select select "BUILDING_CONSTRUCTION"
click at [460, 463] on select "Select Accomodation & Food Services Administrative & Support Services Agricultu…" at bounding box center [559, 478] width 197 height 31
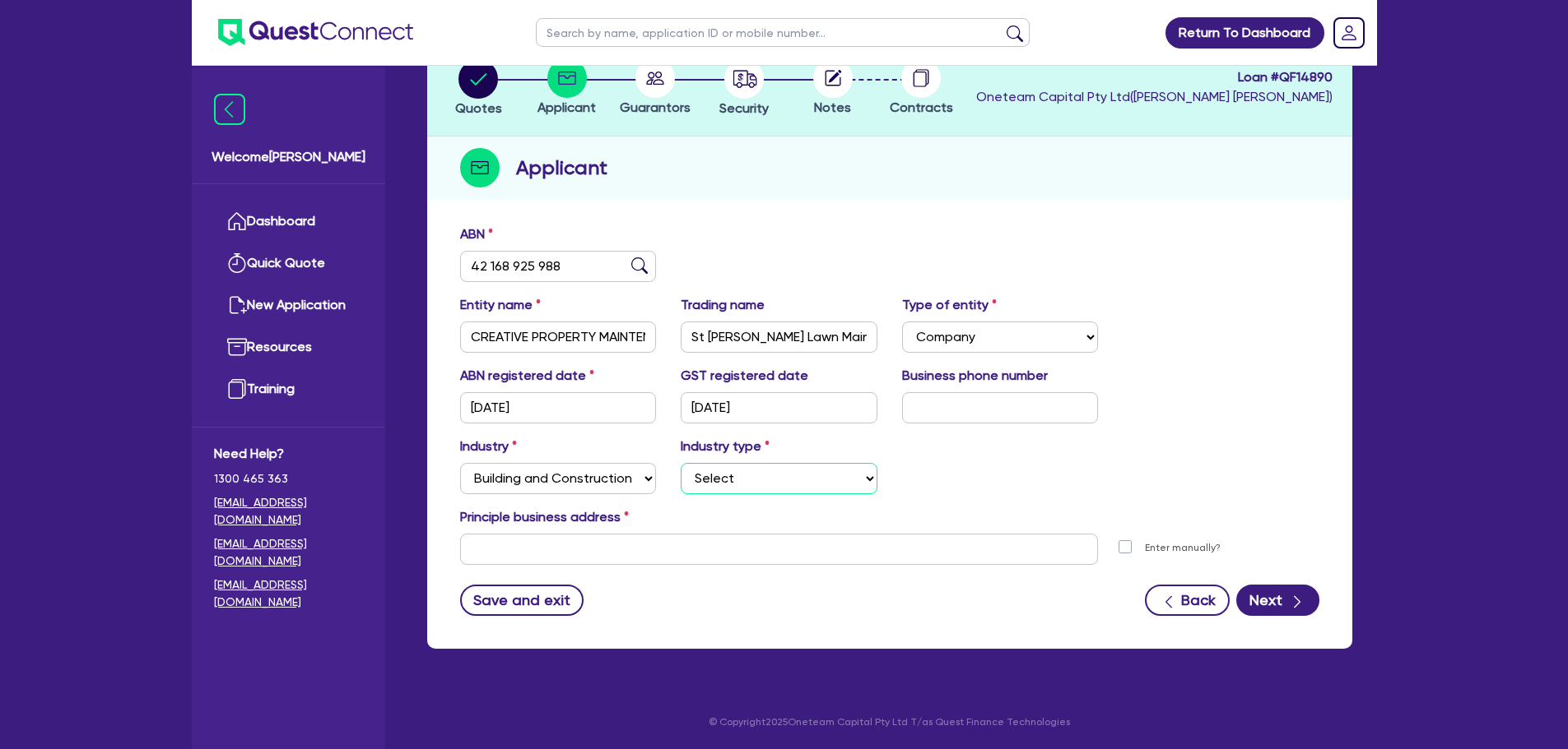
click at [771, 476] on select "Select Trades People Providing Services Direct to Consumers Trades People Provi…" at bounding box center [779, 478] width 197 height 31
click at [579, 461] on div "Industry Select Accomodation & Food Services Administrative & Support Services …" at bounding box center [558, 466] width 221 height 58
click at [580, 473] on select "Select Accomodation & Food Services Administrative & Support Services Agricultu…" at bounding box center [559, 478] width 197 height 31
click at [460, 463] on select "Select Accomodation & Food Services Administrative & Support Services Agricultu…" at bounding box center [559, 478] width 197 height 31
click at [748, 493] on select "Select Trades People Providing Services Direct to Consumers Trades People Provi…" at bounding box center [779, 478] width 197 height 31
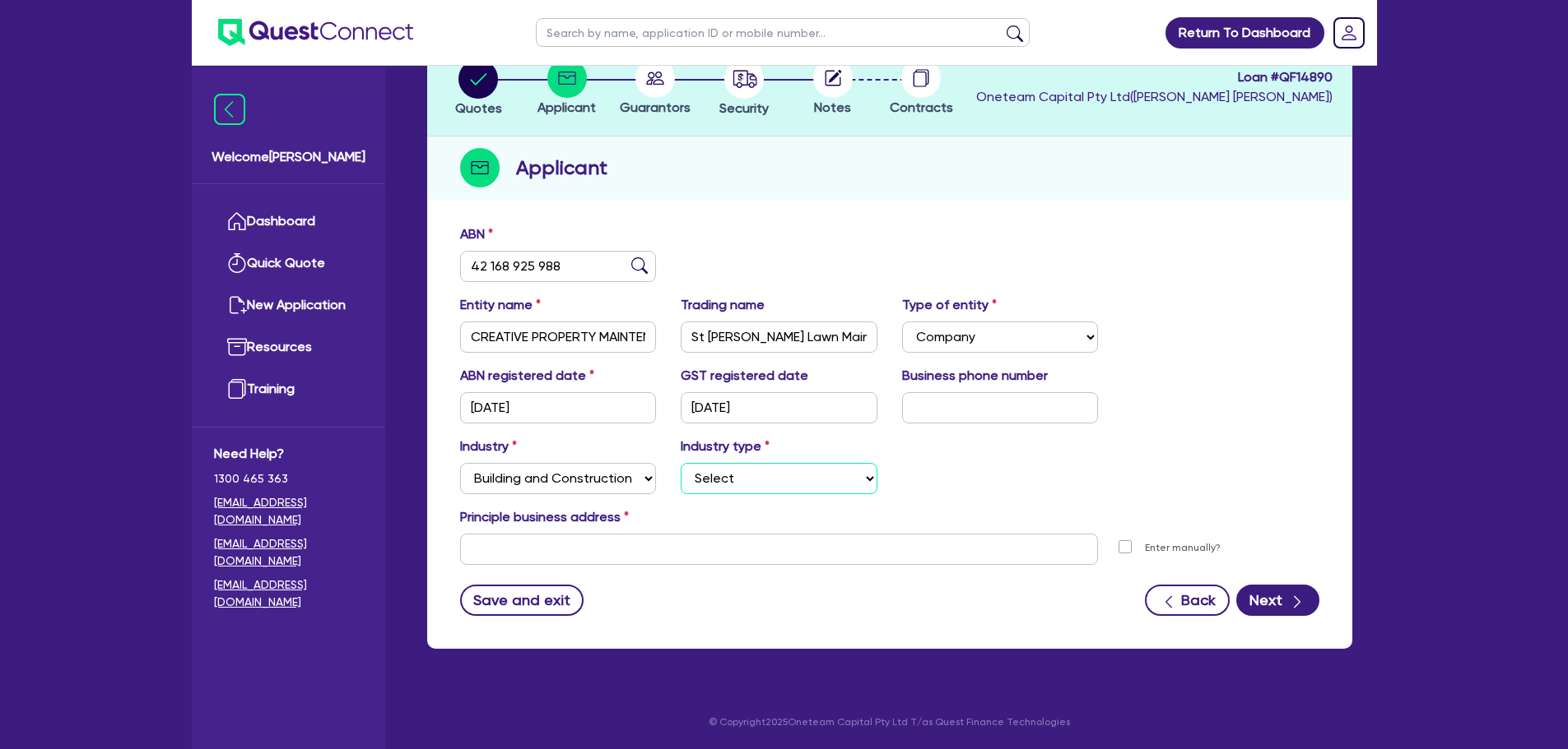
select select "TRADES_SERVICES_CONSUMERS"
click at [680, 463] on select "Select Trades People Providing Services Direct to Consumers Trades People Provi…" at bounding box center [779, 478] width 197 height 31
click at [732, 545] on input "text" at bounding box center [780, 549] width 639 height 31
click at [573, 556] on input "text" at bounding box center [780, 549] width 639 height 31
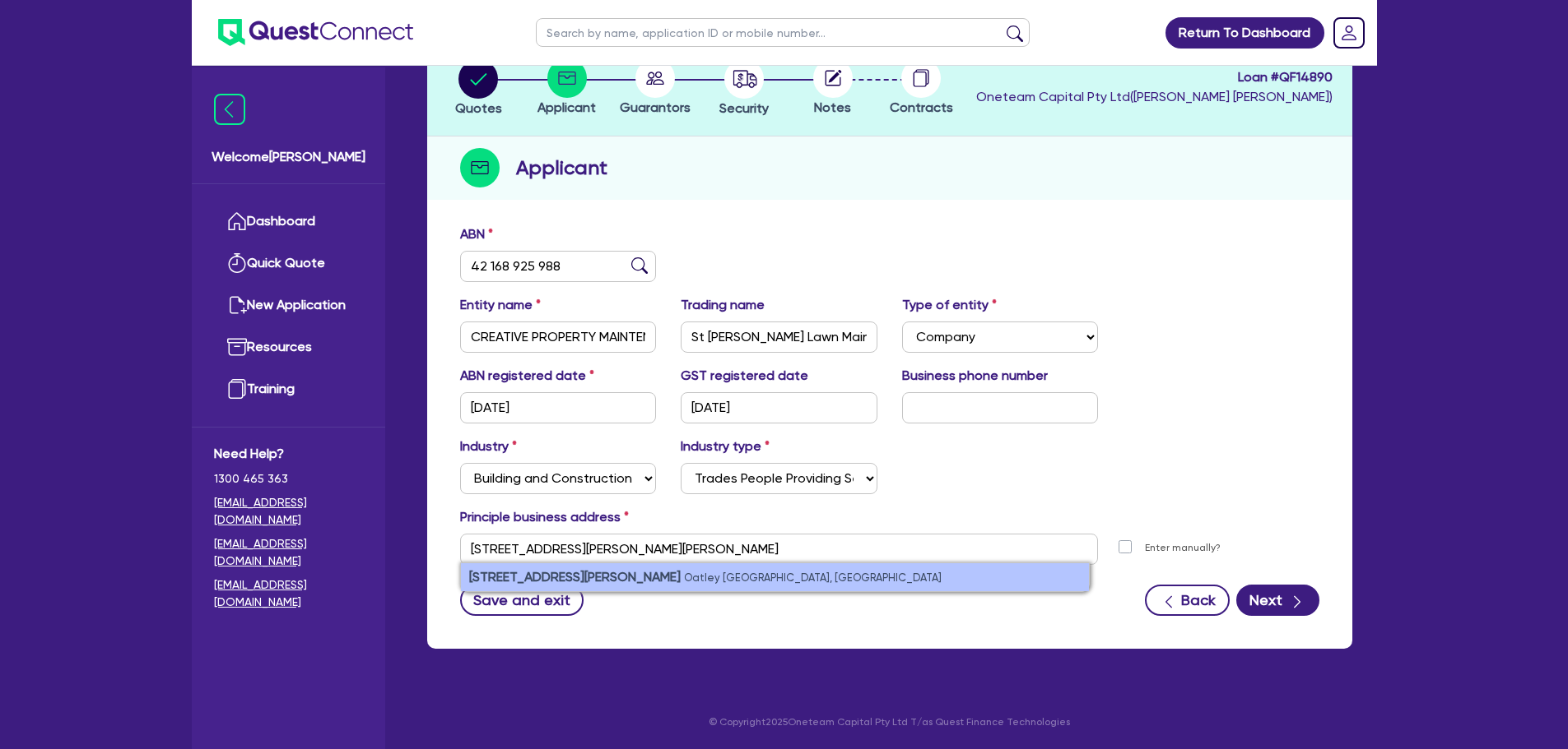
click at [655, 584] on li "[STREET_ADDRESS][PERSON_NAME]" at bounding box center [775, 577] width 628 height 28
type input "[STREET_ADDRESS][PERSON_NAME][PERSON_NAME]"
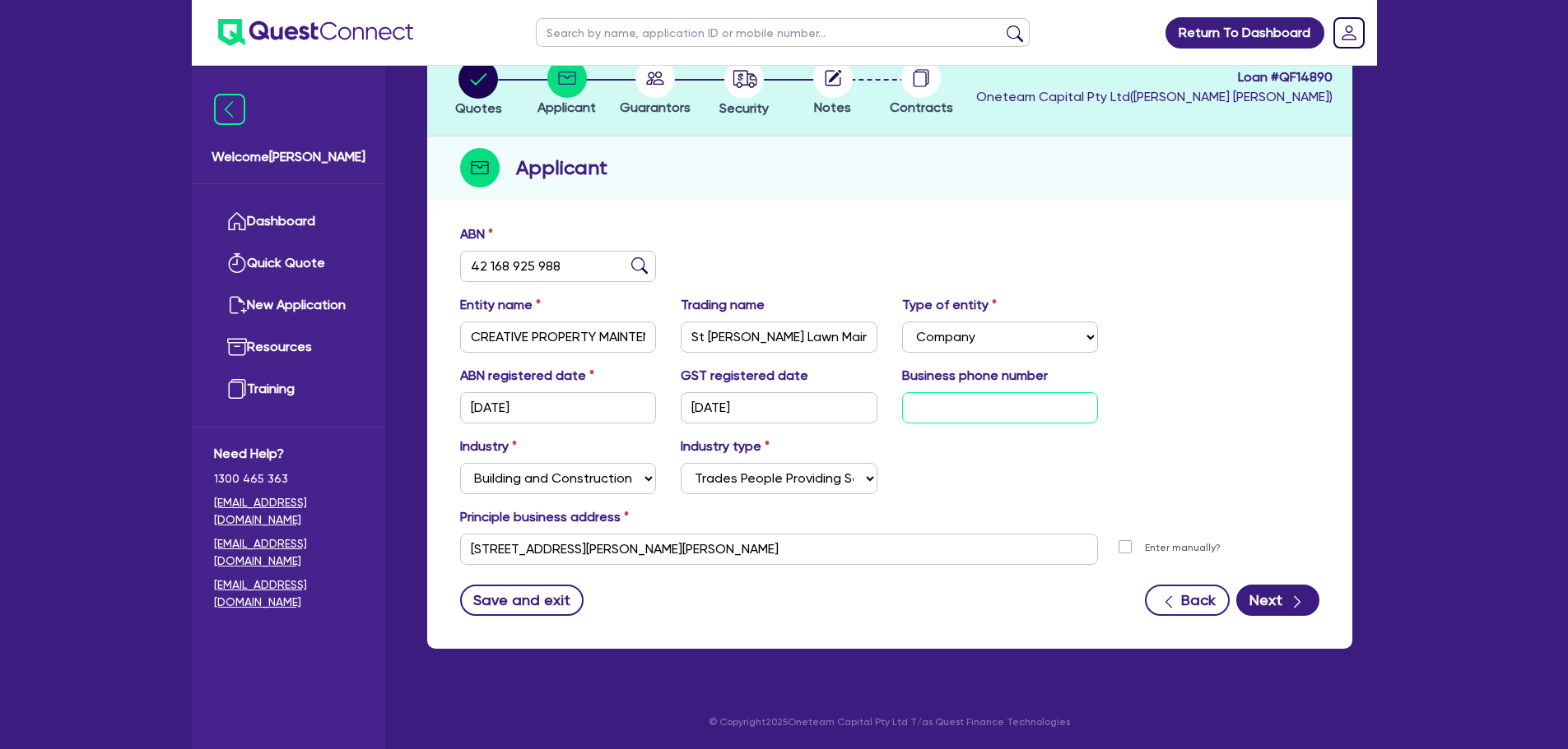
click at [1047, 409] on input "text" at bounding box center [1001, 408] width 197 height 31
click at [951, 414] on input "text" at bounding box center [1001, 408] width 197 height 31
type input "04 1351 2589"
click at [1300, 602] on icon "button" at bounding box center [1297, 602] width 17 height 17
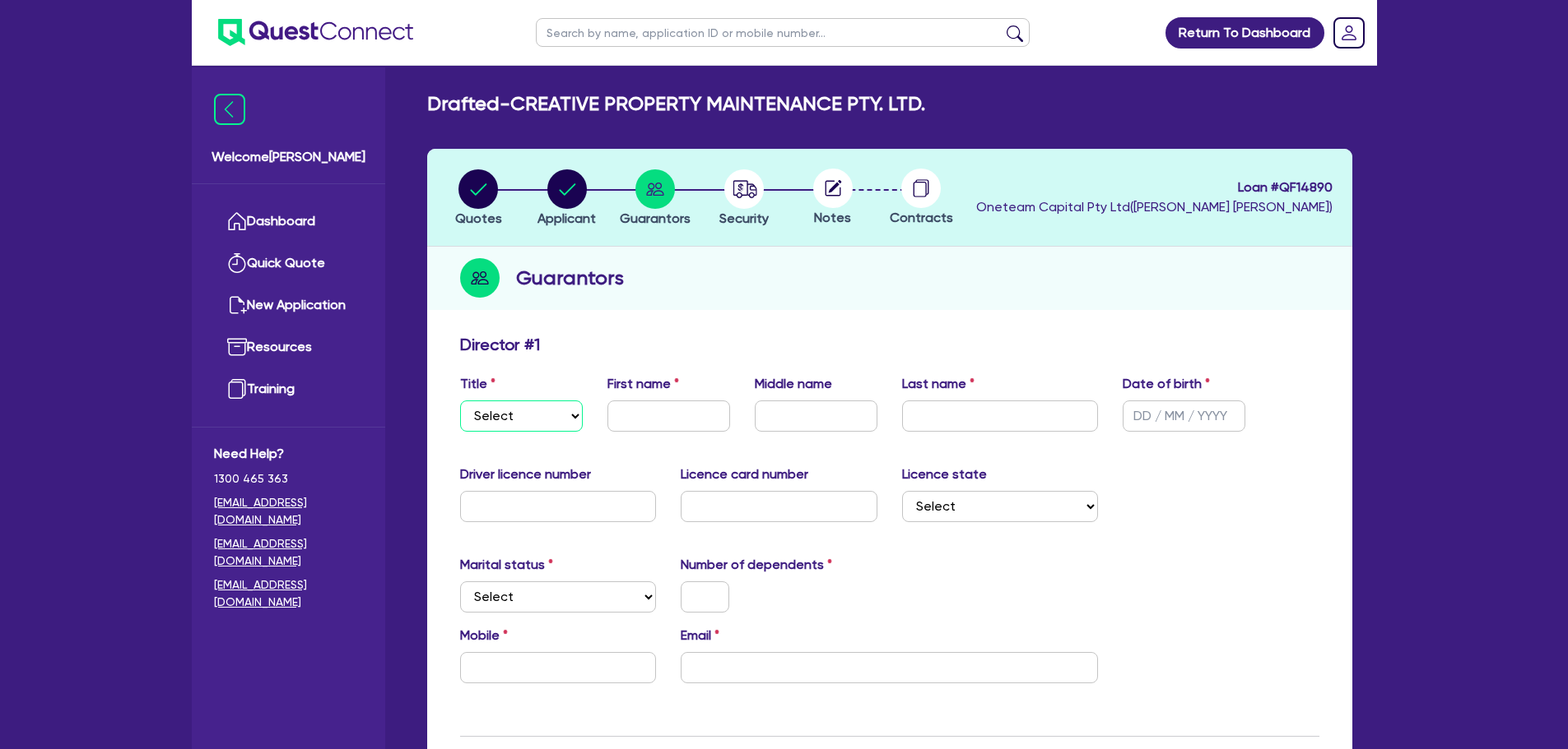
drag, startPoint x: 531, startPoint y: 407, endPoint x: 532, endPoint y: 420, distance: 13.0
click at [531, 407] on select "Select Mr Mrs Ms Miss Dr" at bounding box center [521, 416] width 122 height 31
select select "MR"
click at [460, 400] on select "Select Mr Mrs Ms Miss Dr" at bounding box center [521, 416] width 122 height 31
click at [669, 425] on input "text" at bounding box center [668, 416] width 122 height 31
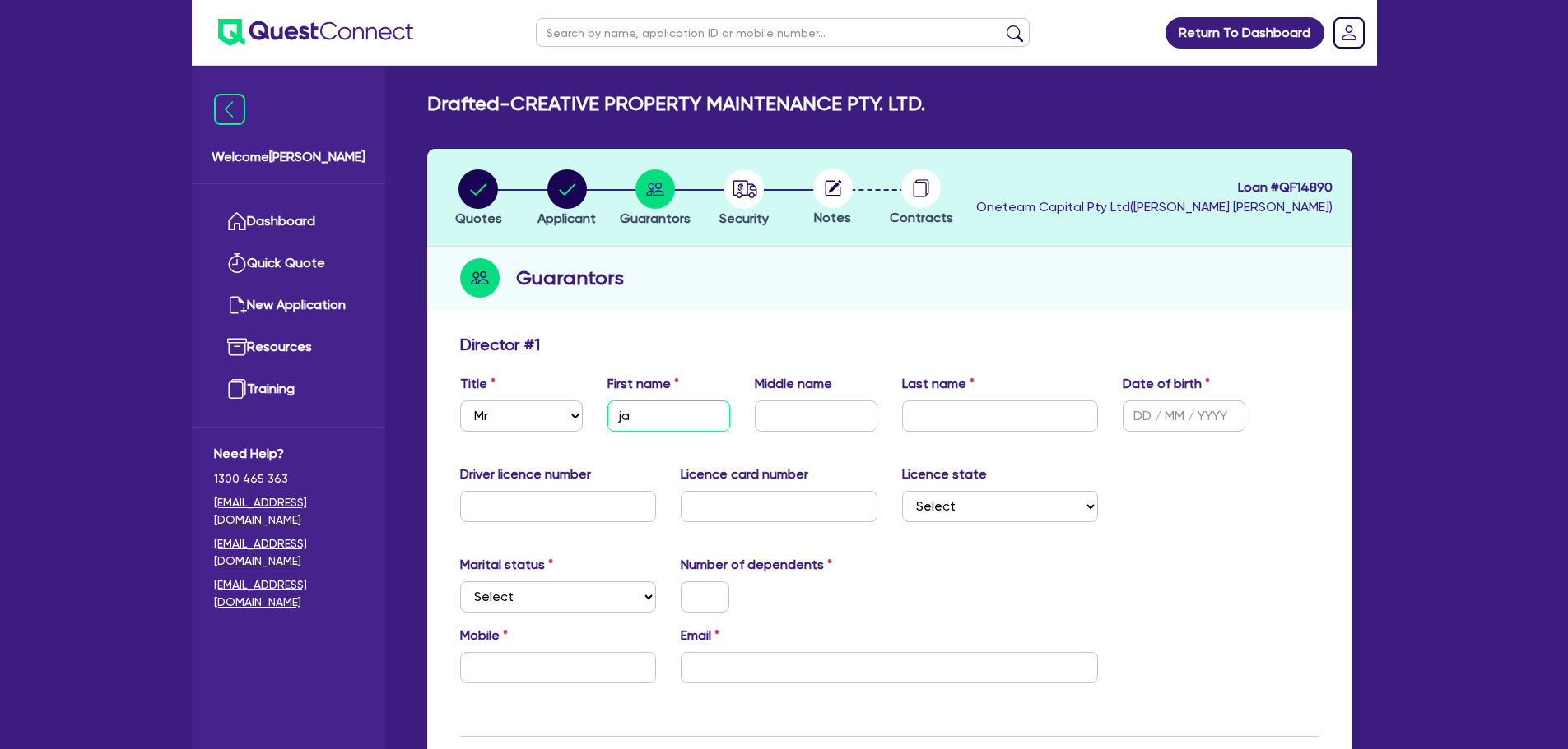
type input "j"
type input "[PERSON_NAME]"
type input "Pasoski"
click at [1146, 414] on input "text" at bounding box center [1183, 416] width 122 height 31
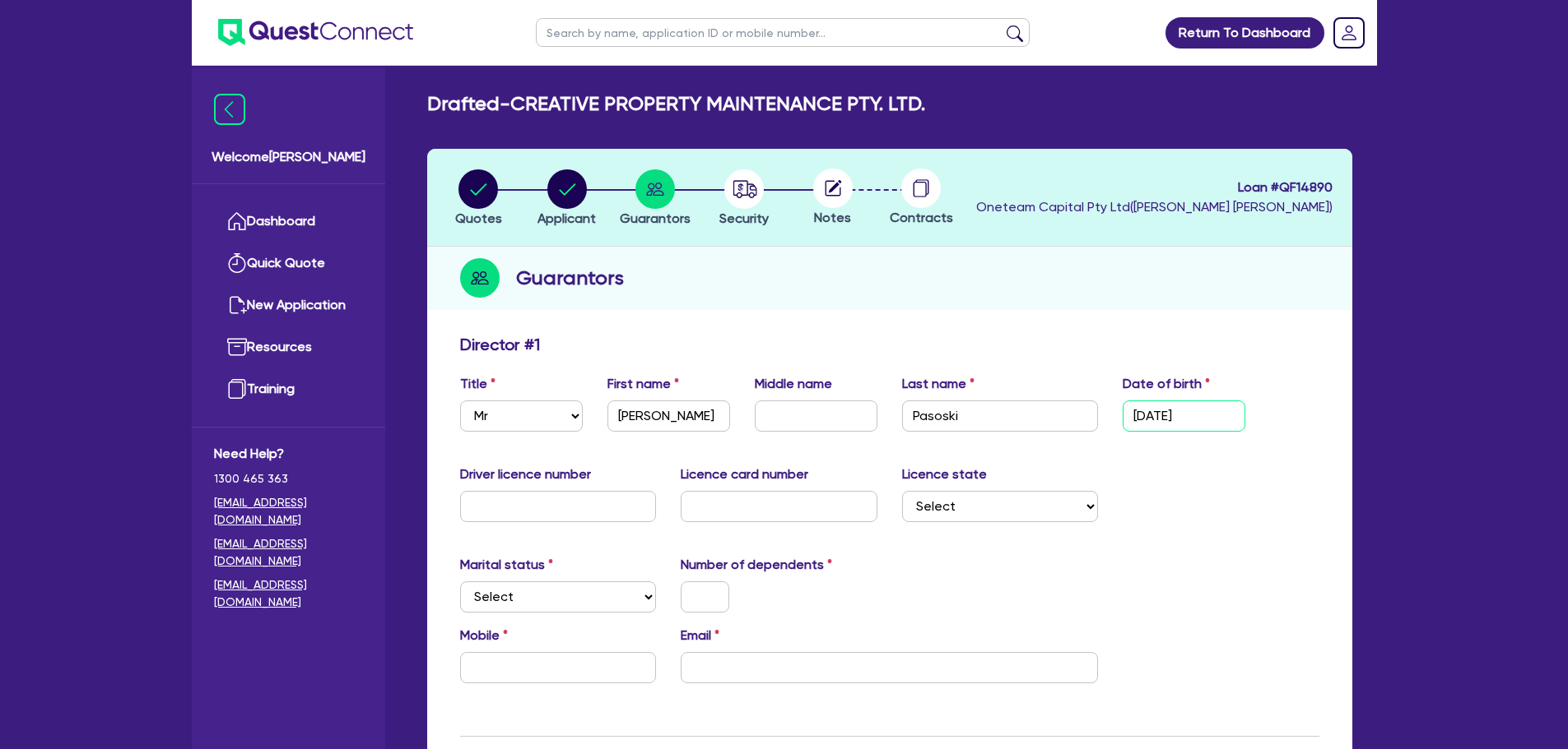
type input "[DATE]"
drag, startPoint x: 1028, startPoint y: 293, endPoint x: 981, endPoint y: 304, distance: 48.3
click at [1027, 294] on div "Guarantors" at bounding box center [889, 278] width 925 height 63
click at [597, 514] on input "text" at bounding box center [559, 507] width 197 height 31
click at [520, 504] on input "text" at bounding box center [559, 507] width 197 height 31
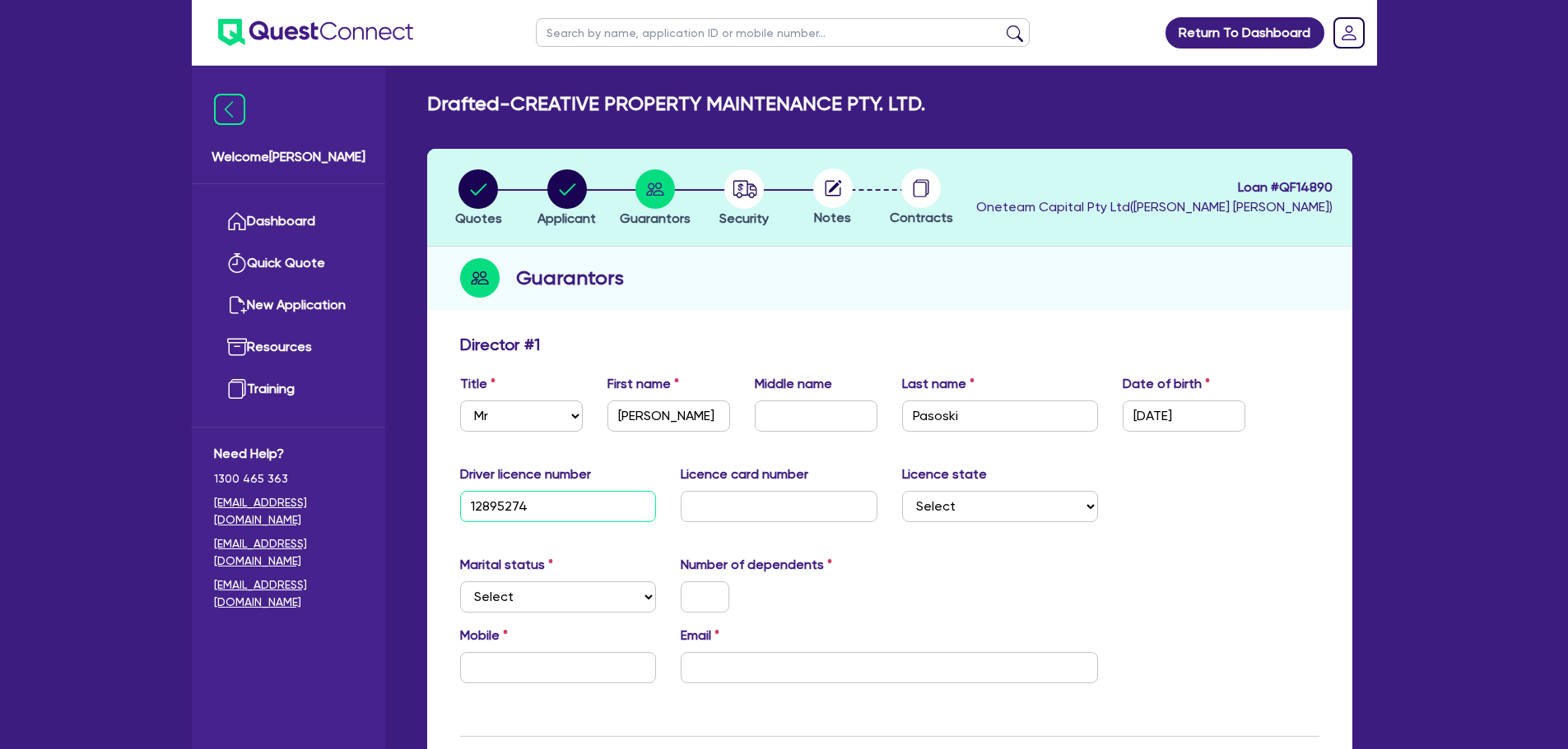
type input "12895274"
click at [720, 501] on input "text" at bounding box center [779, 507] width 197 height 31
type input "2057534495"
click at [1051, 517] on select "Select [GEOGRAPHIC_DATA] [GEOGRAPHIC_DATA] [GEOGRAPHIC_DATA] [GEOGRAPHIC_DATA] …" at bounding box center [1001, 507] width 197 height 31
select select "[GEOGRAPHIC_DATA]"
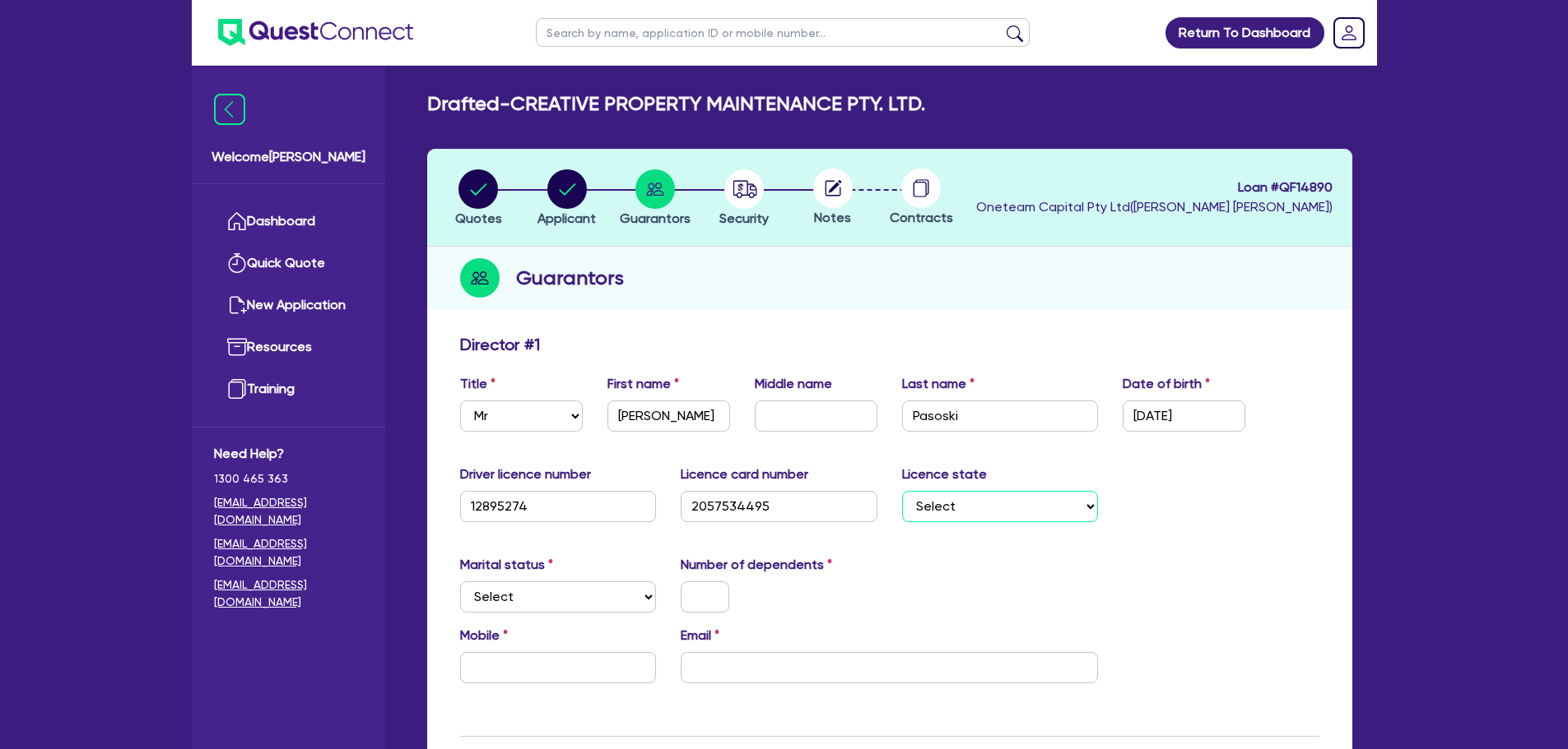
click at [902, 491] on select "Select [GEOGRAPHIC_DATA] [GEOGRAPHIC_DATA] [GEOGRAPHIC_DATA] [GEOGRAPHIC_DATA] …" at bounding box center [1001, 507] width 197 height 31
drag, startPoint x: 600, startPoint y: 589, endPoint x: 585, endPoint y: 600, distance: 18.6
click at [600, 590] on select "Select Single Married De Facto / Partner" at bounding box center [559, 597] width 197 height 31
select select "SINGLE"
click at [460, 582] on select "Select Single Married De Facto / Partner" at bounding box center [559, 597] width 197 height 31
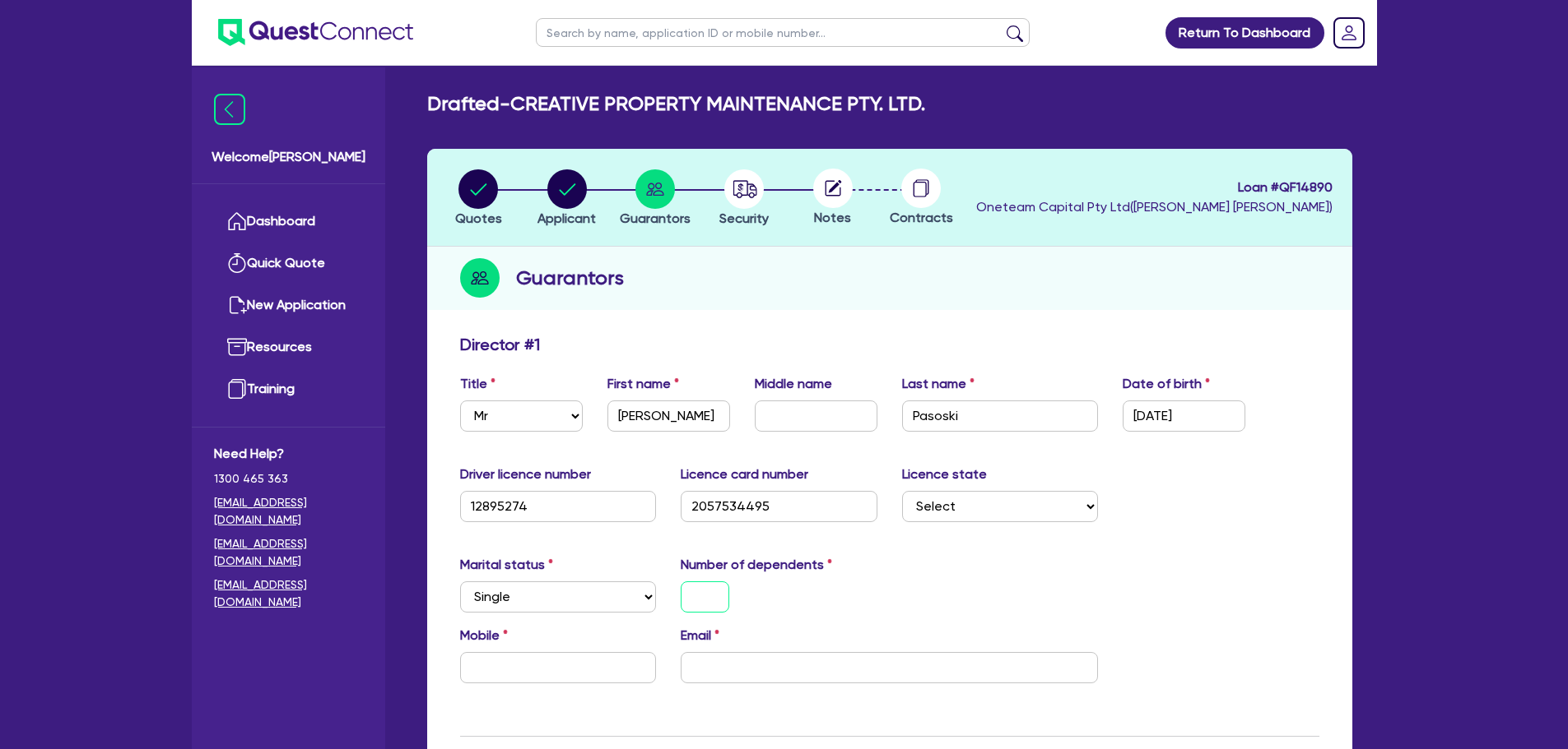
drag, startPoint x: 704, startPoint y: 600, endPoint x: 714, endPoint y: 602, distance: 10.2
click at [705, 600] on input "text" at bounding box center [704, 597] width 49 height 31
type input "0"
click at [616, 607] on select "Select Single Married De Facto / Partner" at bounding box center [559, 597] width 197 height 31
select select "MARRIED"
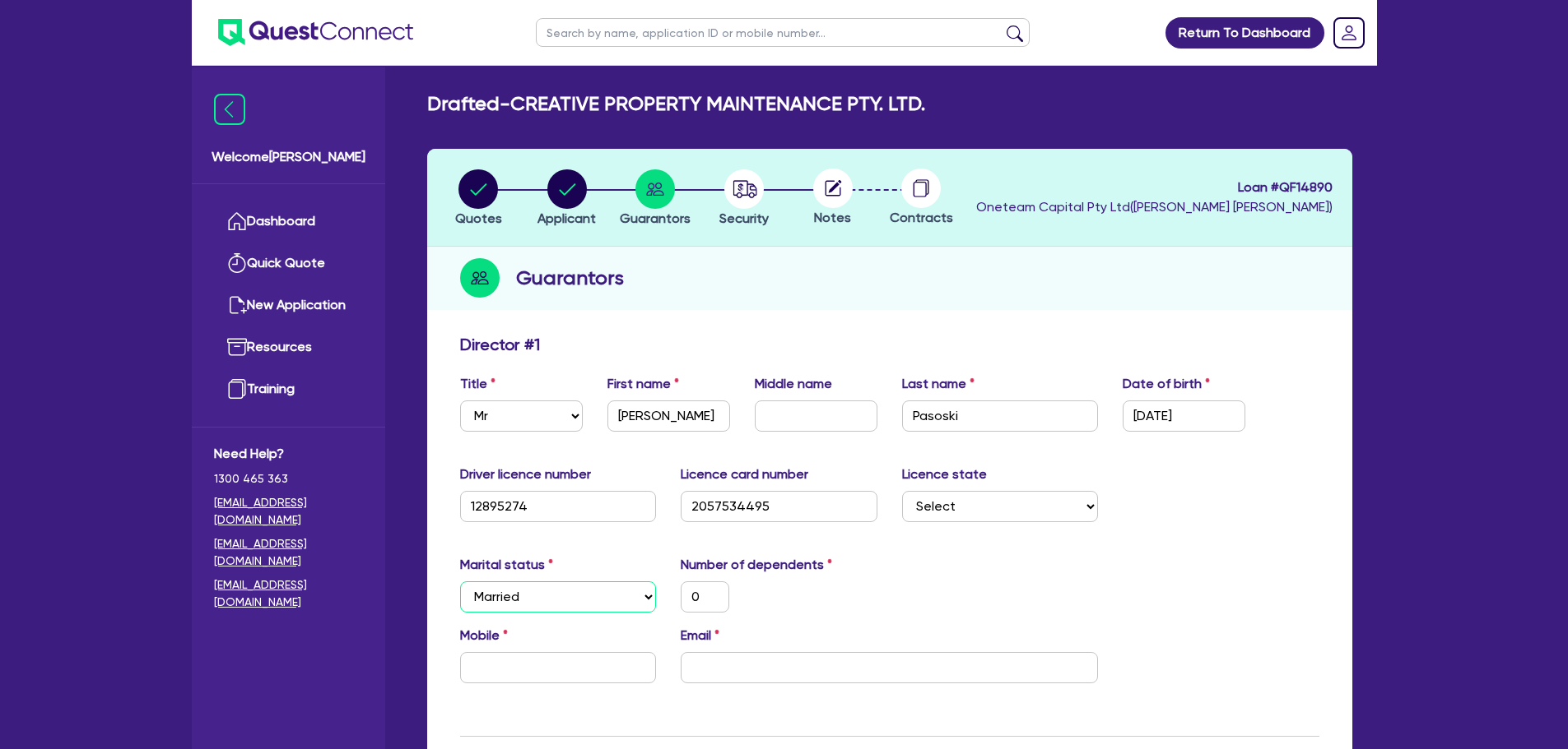
click at [460, 582] on select "Select Single Married De Facto / Partner" at bounding box center [559, 597] width 197 height 31
type input "0"
drag, startPoint x: 710, startPoint y: 592, endPoint x: 723, endPoint y: 595, distance: 13.3
click at [709, 593] on input "0" at bounding box center [704, 597] width 49 height 31
type input "2"
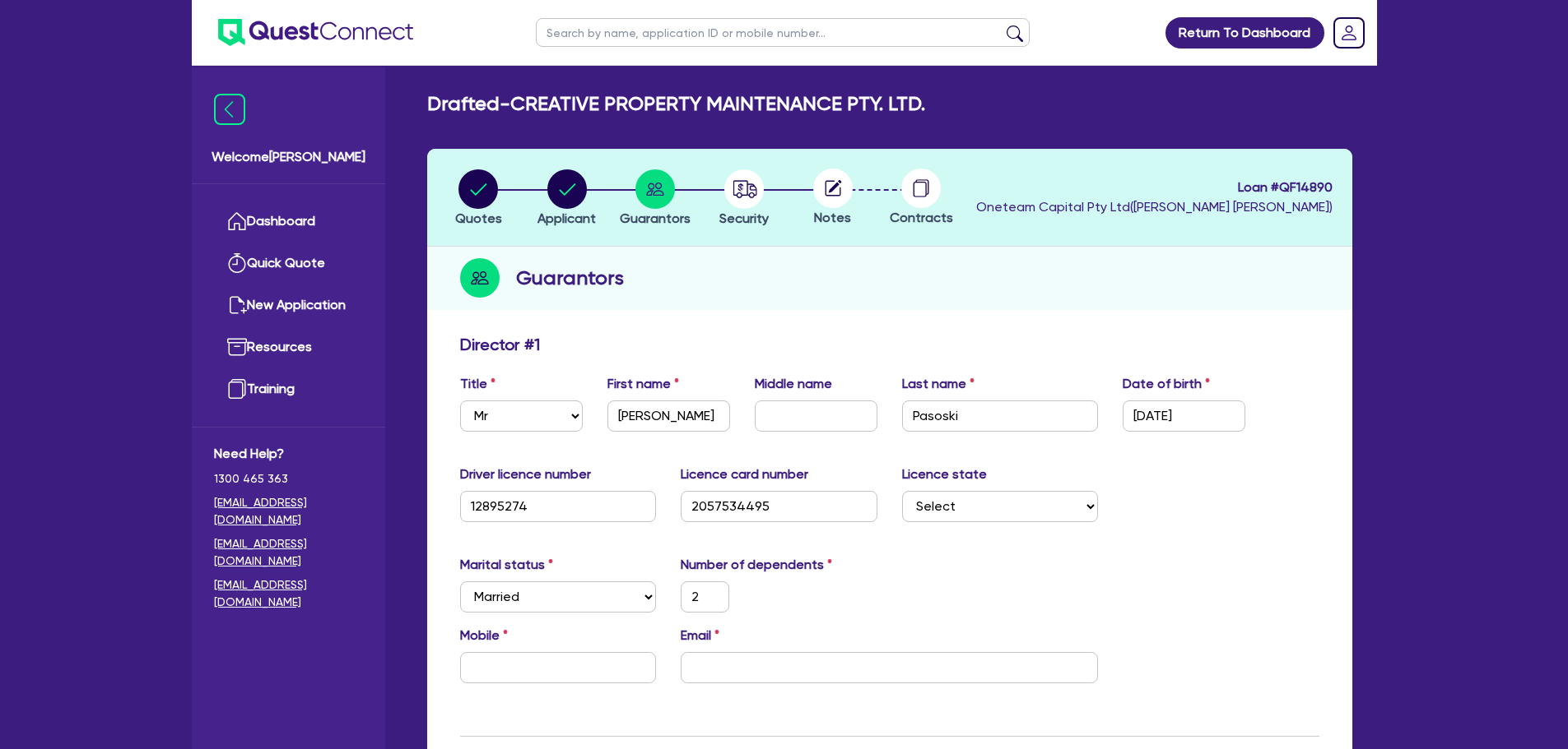
click at [922, 593] on div "Marital status Select [DEMOGRAPHIC_DATA] Married De Facto / Partner Number of d…" at bounding box center [889, 590] width 884 height 71
click at [582, 670] on input "text" at bounding box center [559, 668] width 197 height 31
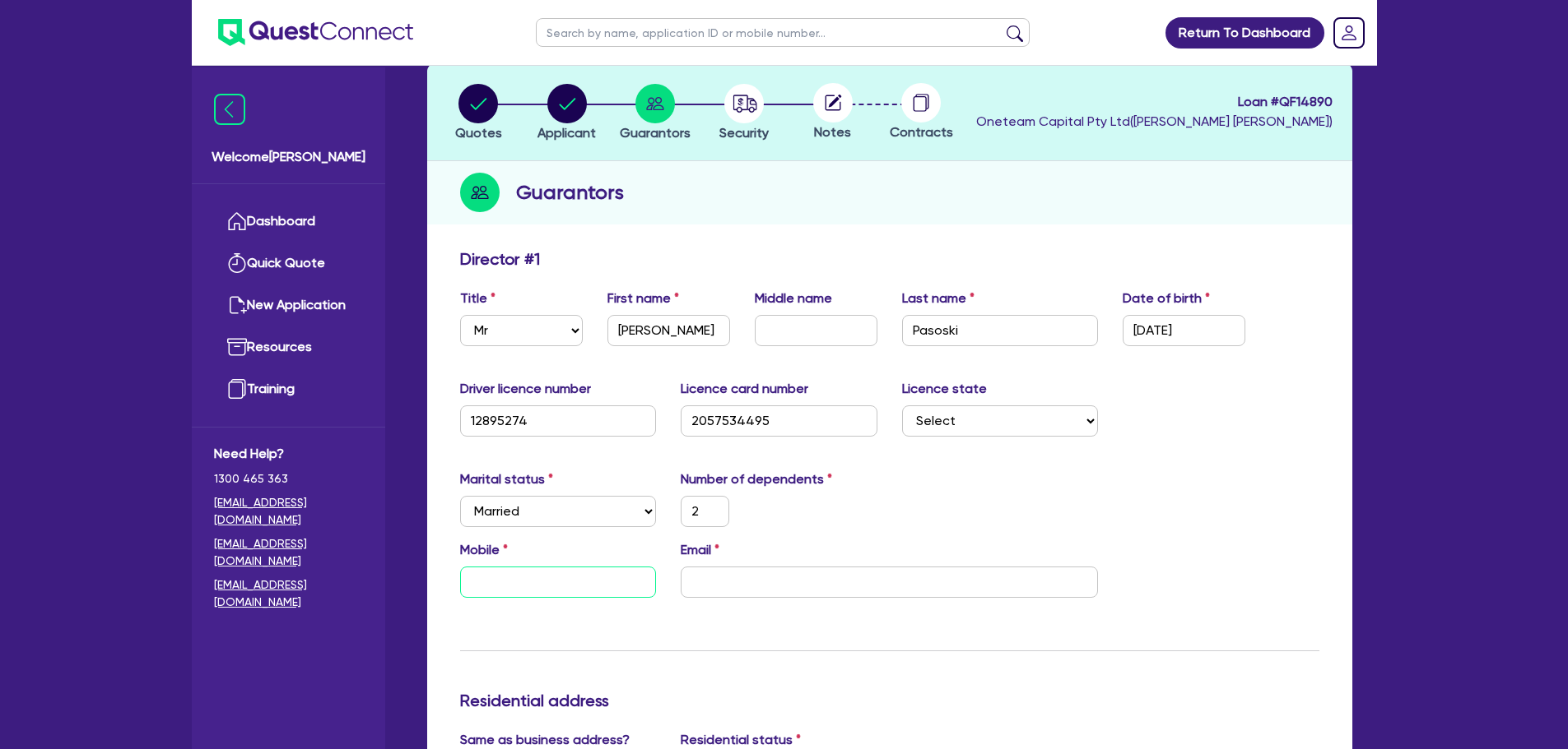
scroll to position [82, 0]
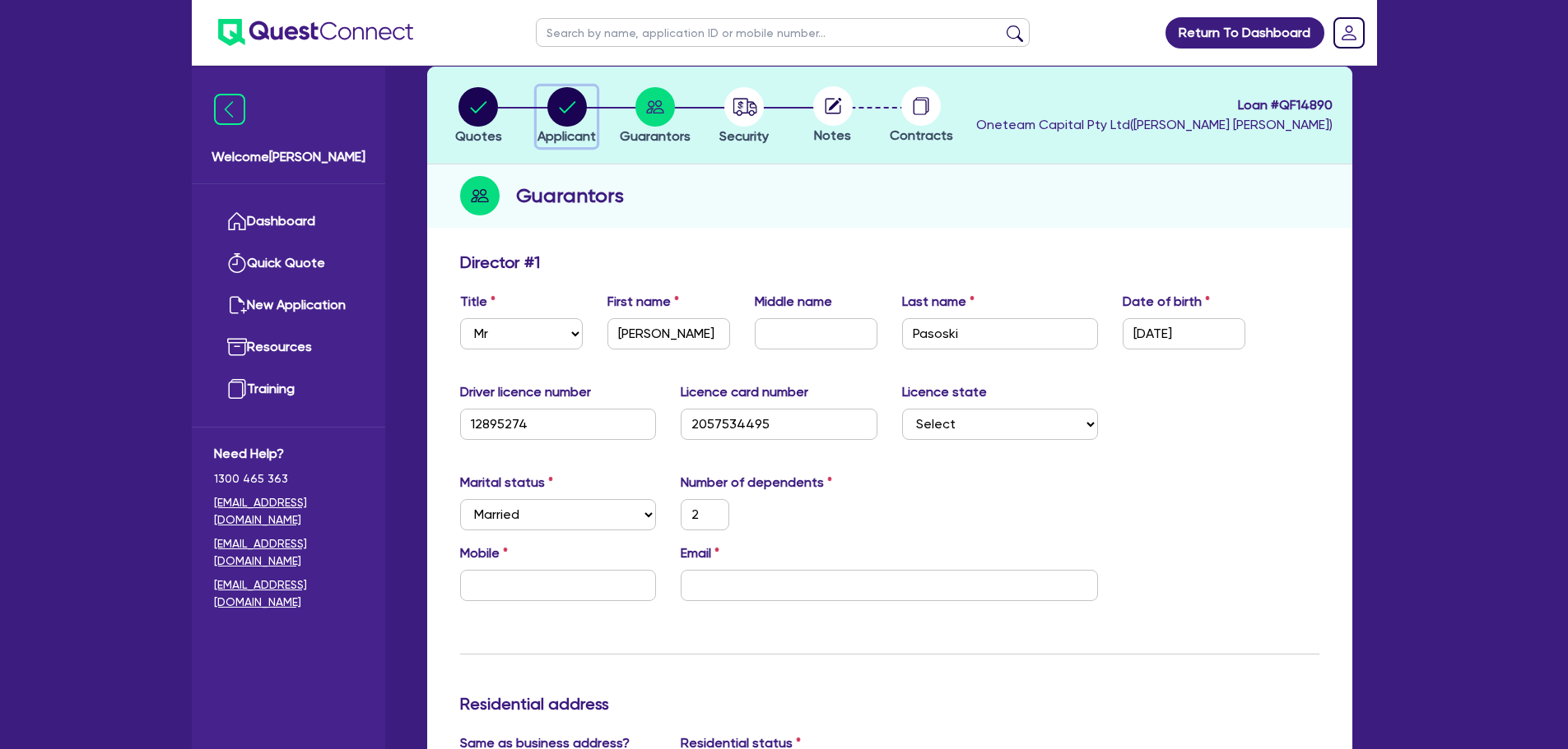
click at [558, 112] on circle "button" at bounding box center [566, 107] width 40 height 40
select select "COMPANY"
select select "BUILDING_CONSTRUCTION"
select select "TRADES_SERVICES_CONSUMERS"
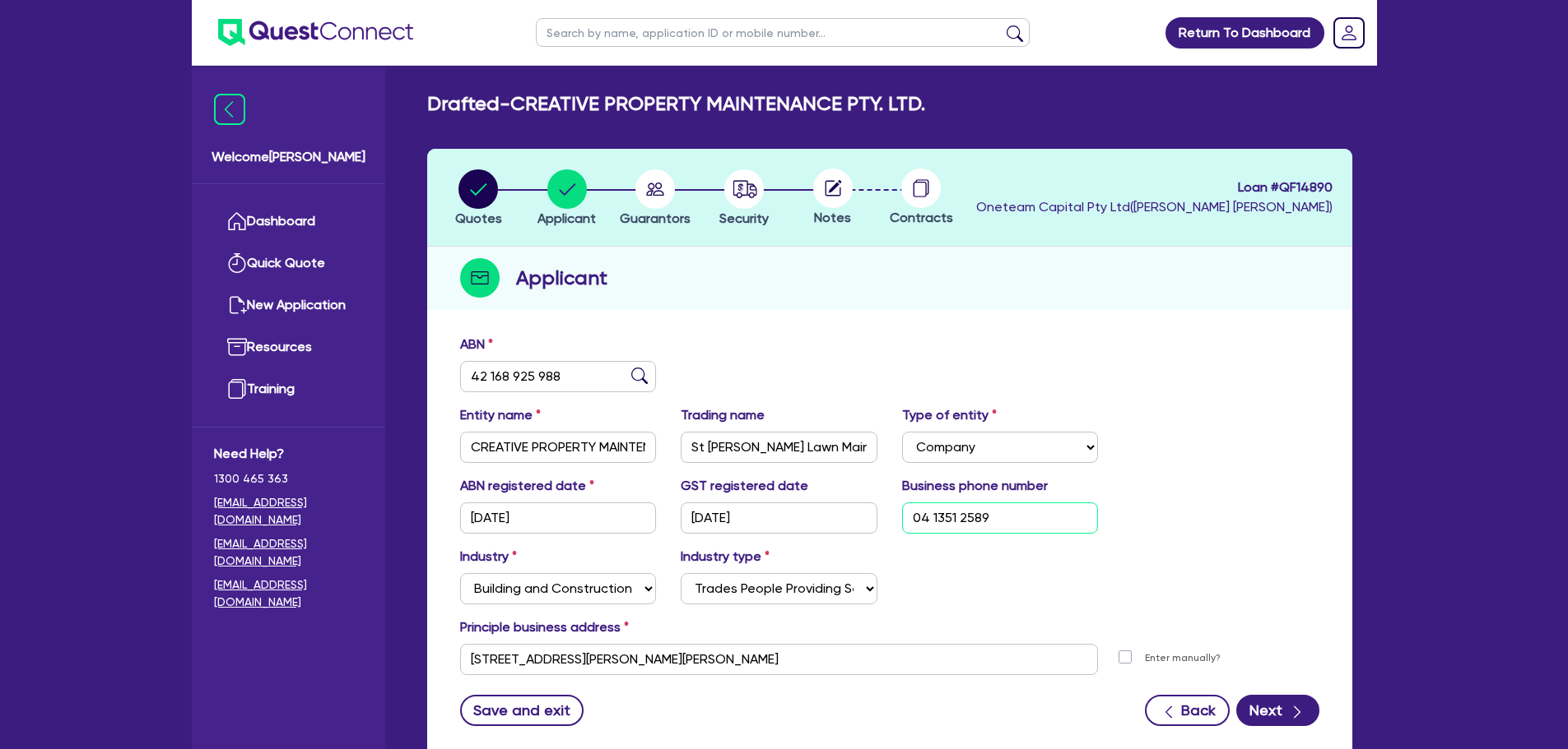
drag, startPoint x: 1032, startPoint y: 507, endPoint x: 829, endPoint y: 523, distance: 203.6
click at [829, 523] on div "ABN registered date [DATE] GST registered date [DATE] Business phone number [PH…" at bounding box center [889, 512] width 884 height 71
drag, startPoint x: 647, startPoint y: 178, endPoint x: 660, endPoint y: 201, distance: 26.4
click at [647, 179] on circle "button" at bounding box center [655, 189] width 40 height 40
select select "MR"
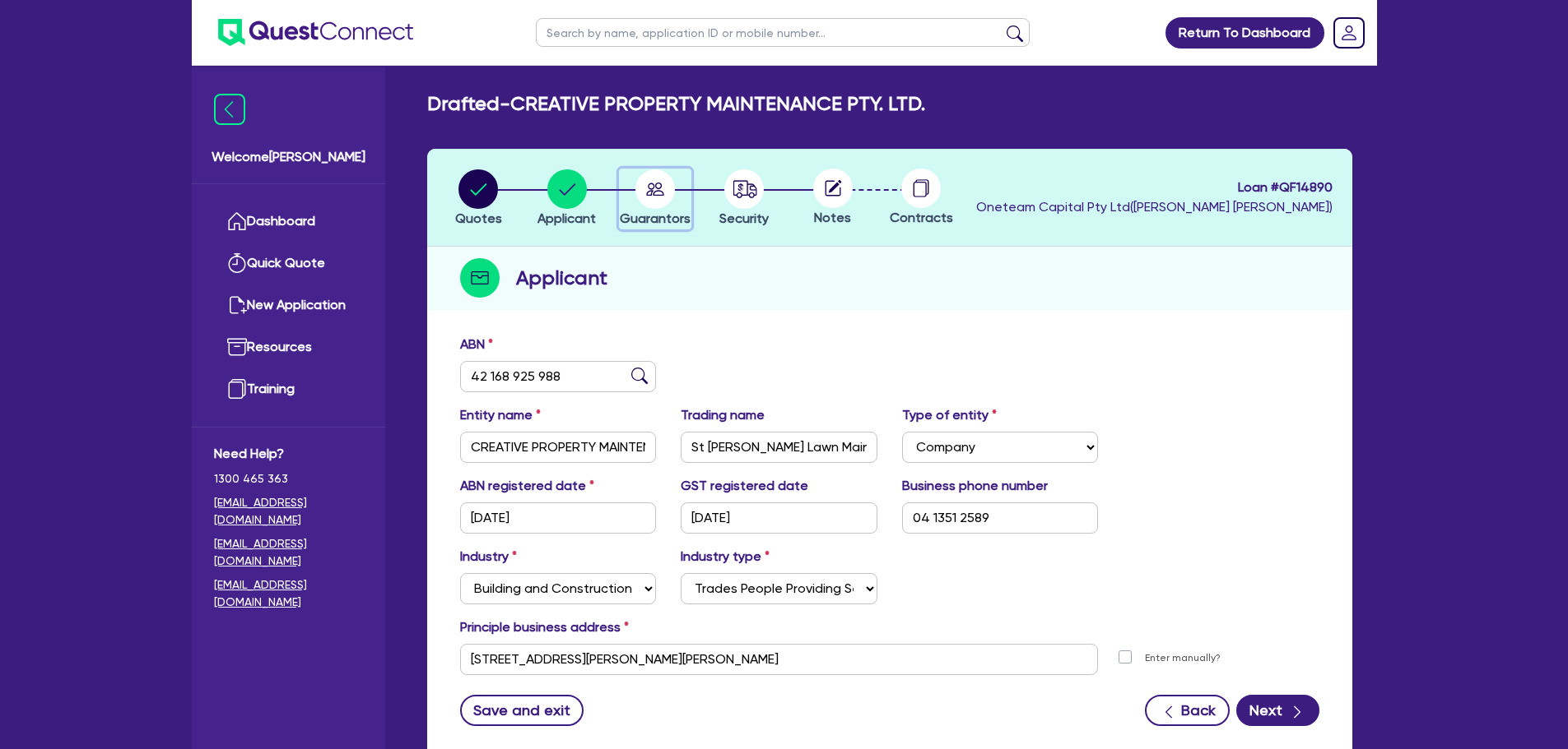
select select "[GEOGRAPHIC_DATA]"
select select "MARRIED"
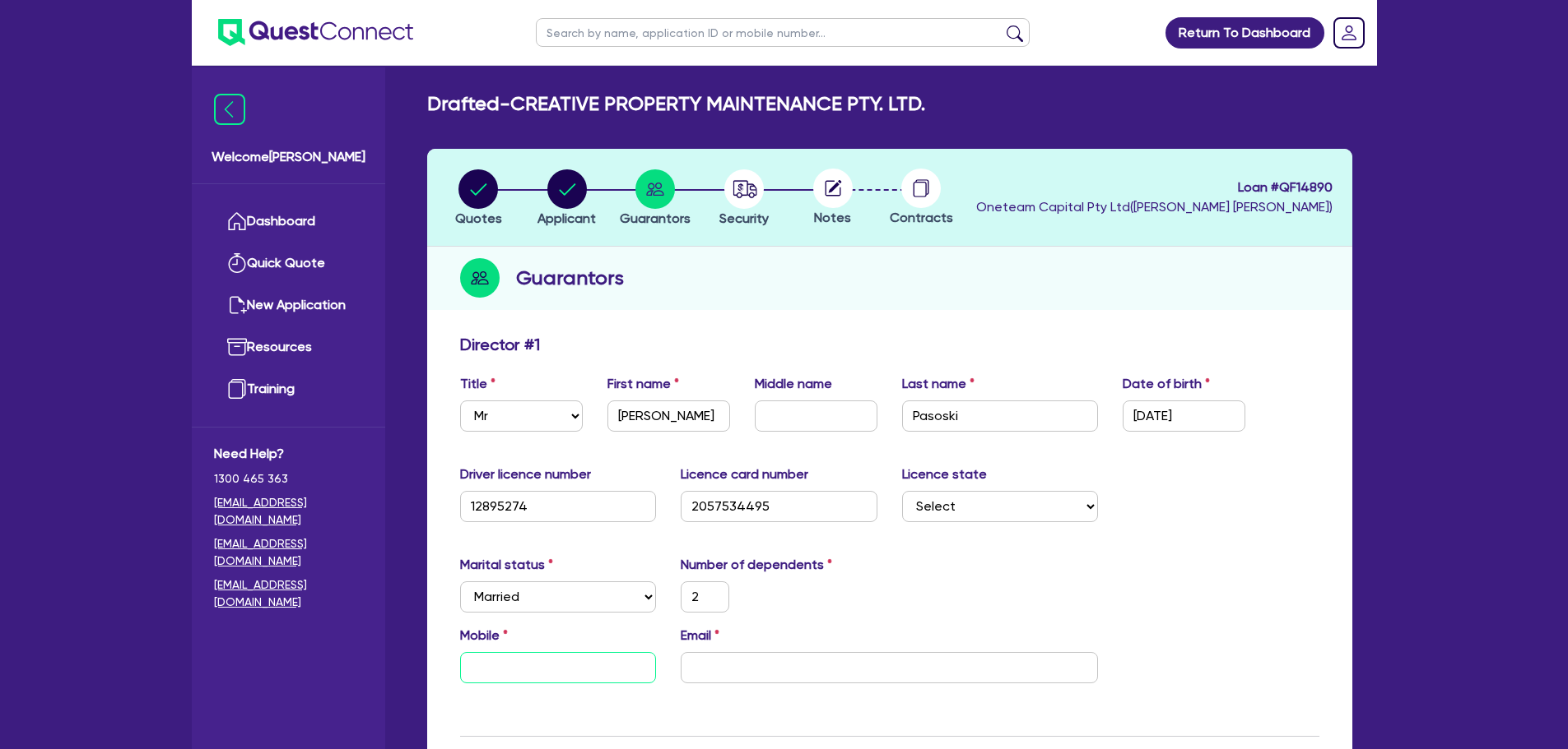
click at [593, 670] on input "text" at bounding box center [559, 668] width 197 height 31
paste input "0413 512 589"
type input "2"
type input "0413 512 589"
click at [761, 678] on input "email" at bounding box center [889, 668] width 417 height 31
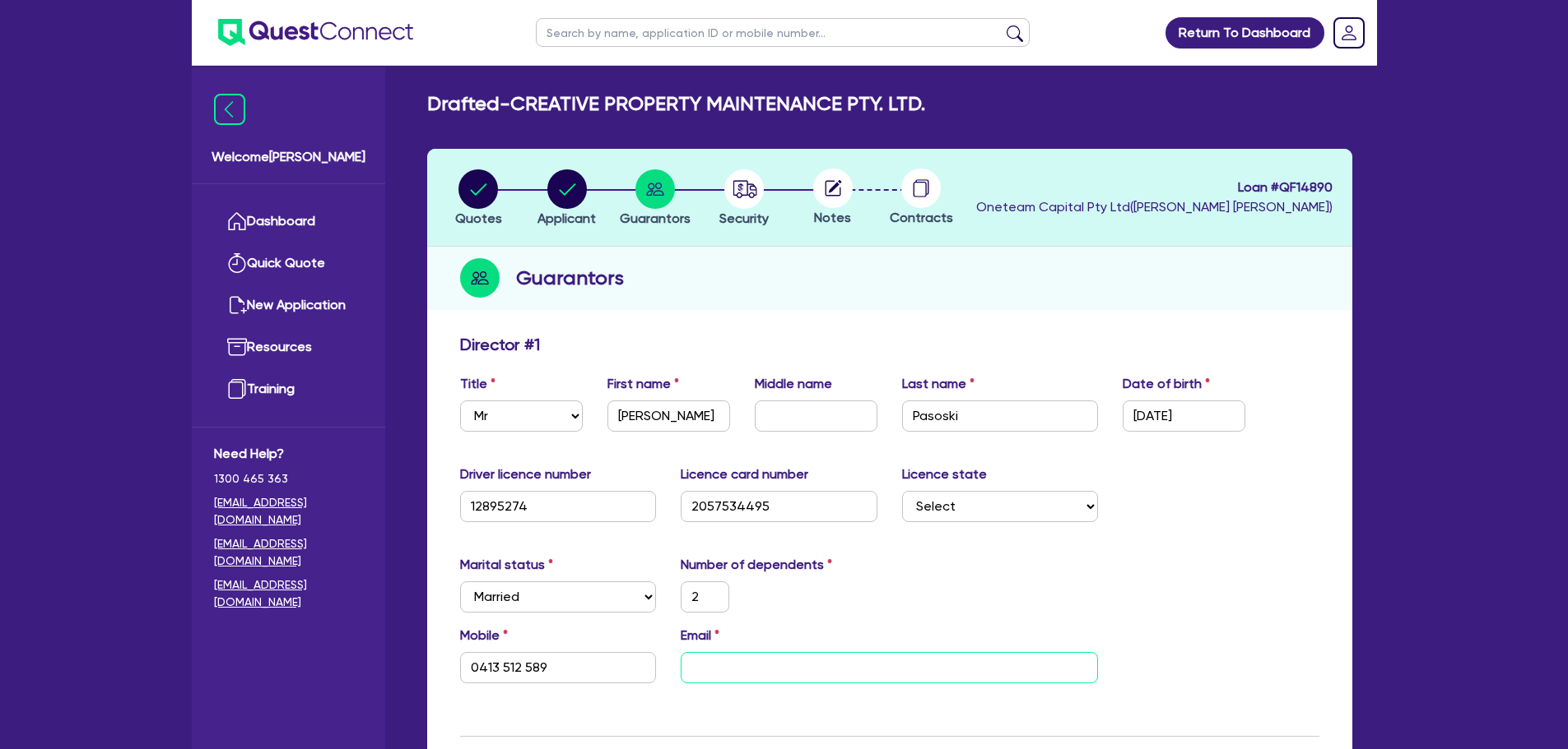
click at [846, 673] on input "email" at bounding box center [889, 668] width 417 height 31
paste input "[EMAIL_ADDRESS][DOMAIN_NAME]"
type input "2"
type input "0413 512 589"
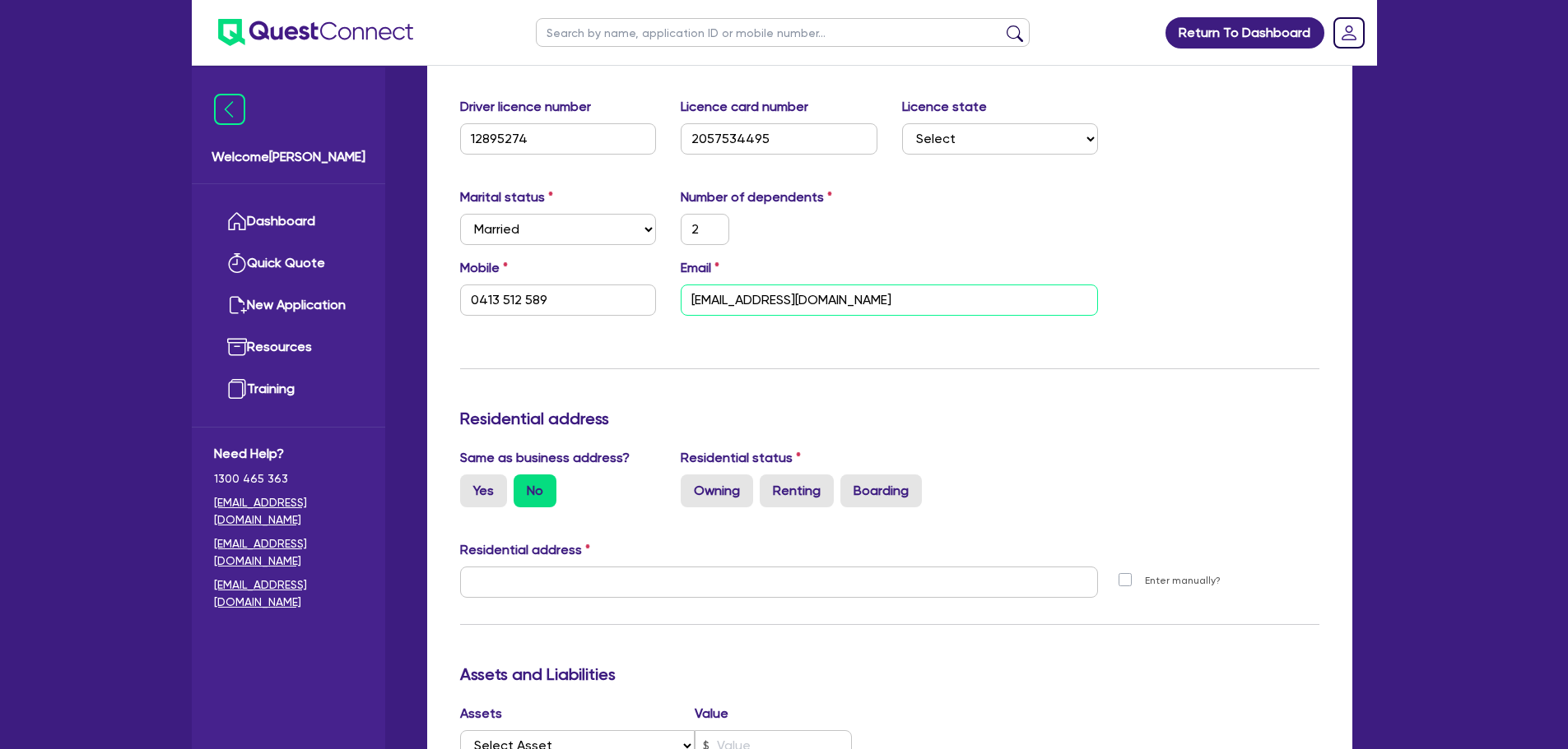
scroll to position [493, 0]
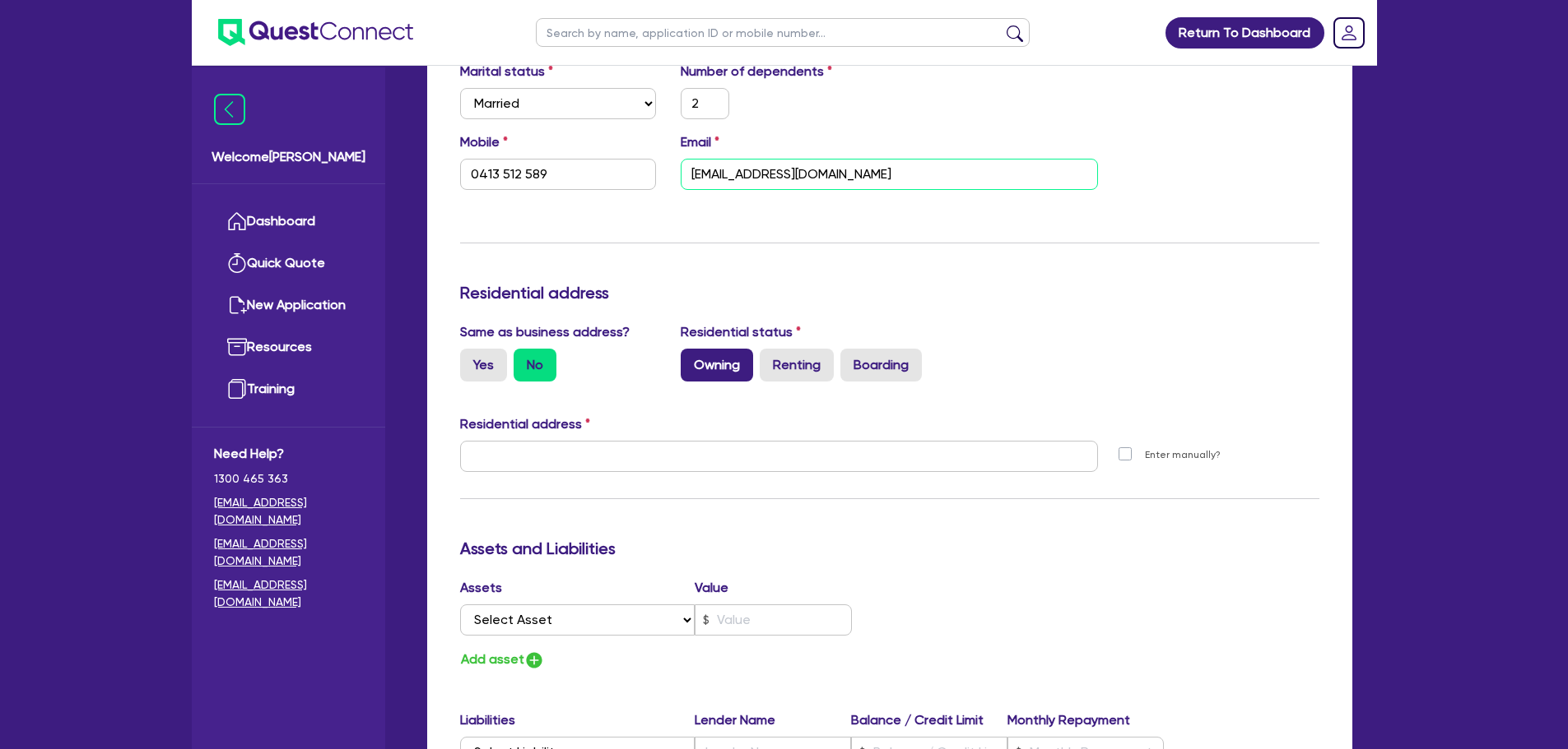
type input "[EMAIL_ADDRESS][DOMAIN_NAME]"
click at [725, 373] on label "Owning" at bounding box center [716, 365] width 73 height 33
click at [691, 360] on input "Owning" at bounding box center [686, 354] width 11 height 11
radio input "true"
type input "2"
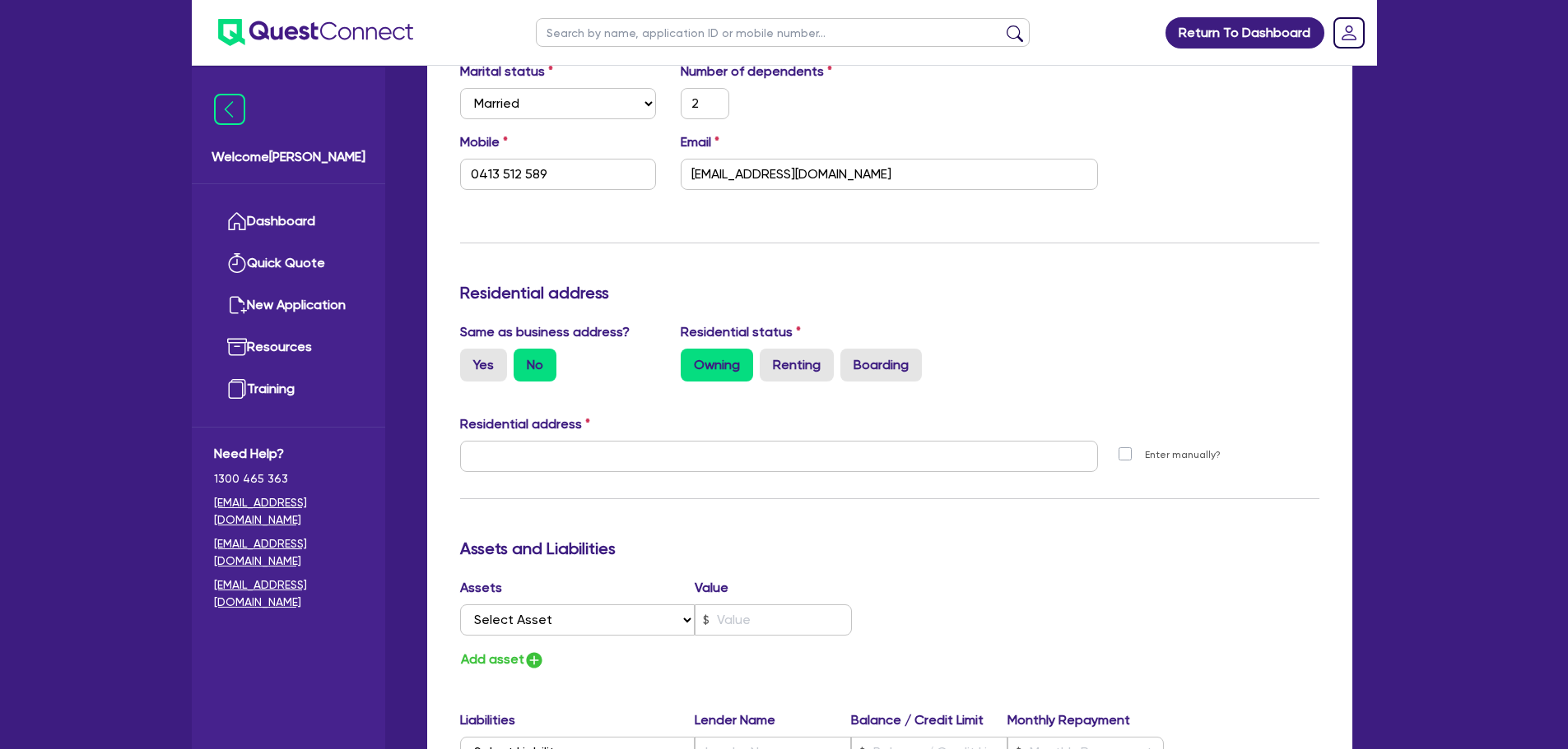
type input "0413 512 589"
click at [478, 375] on label "Yes" at bounding box center [483, 365] width 47 height 33
click at [470, 360] on input "Yes" at bounding box center [466, 354] width 11 height 11
radio input "true"
type input "2"
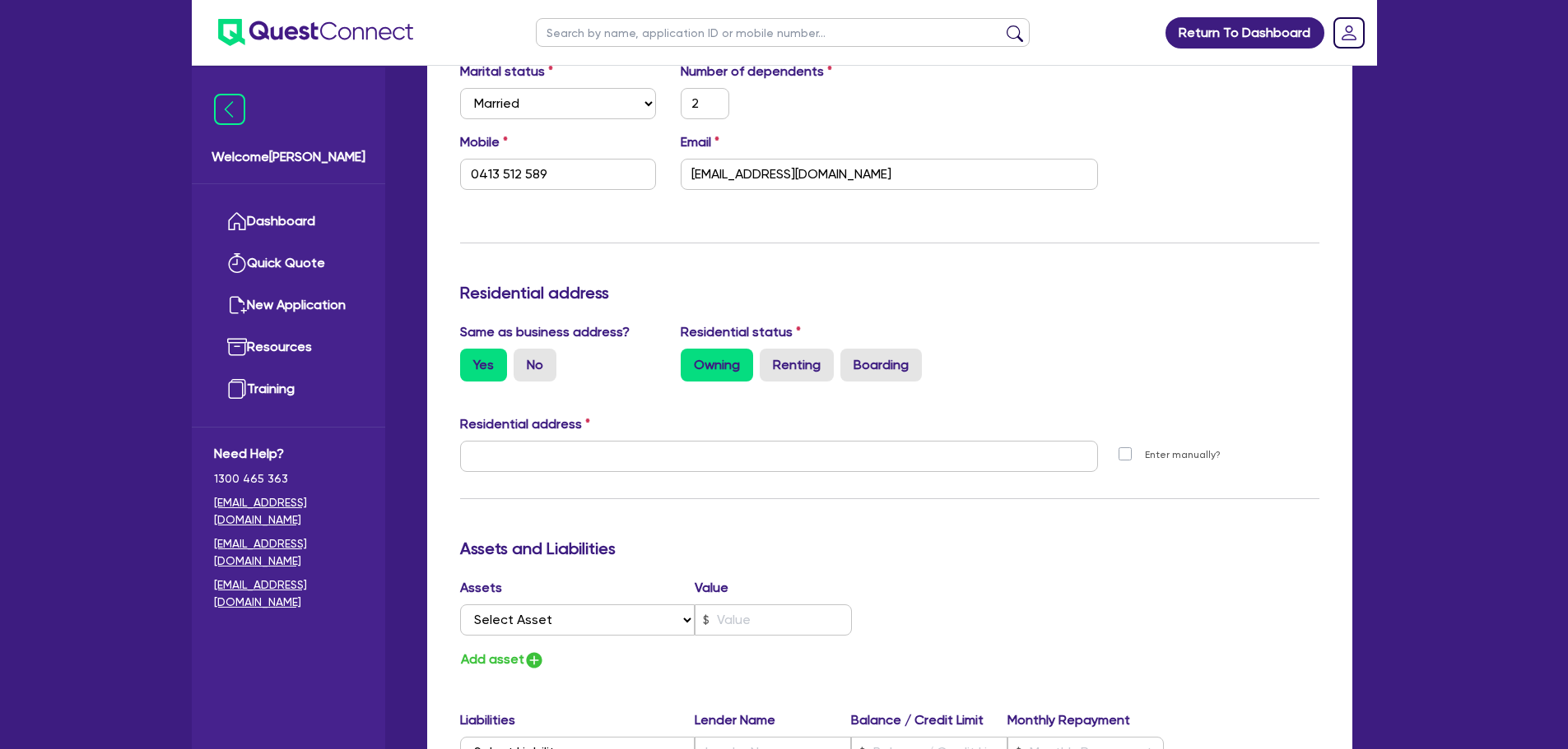
type input "0413 512 589"
type input "[STREET_ADDRESS][PERSON_NAME][PERSON_NAME]"
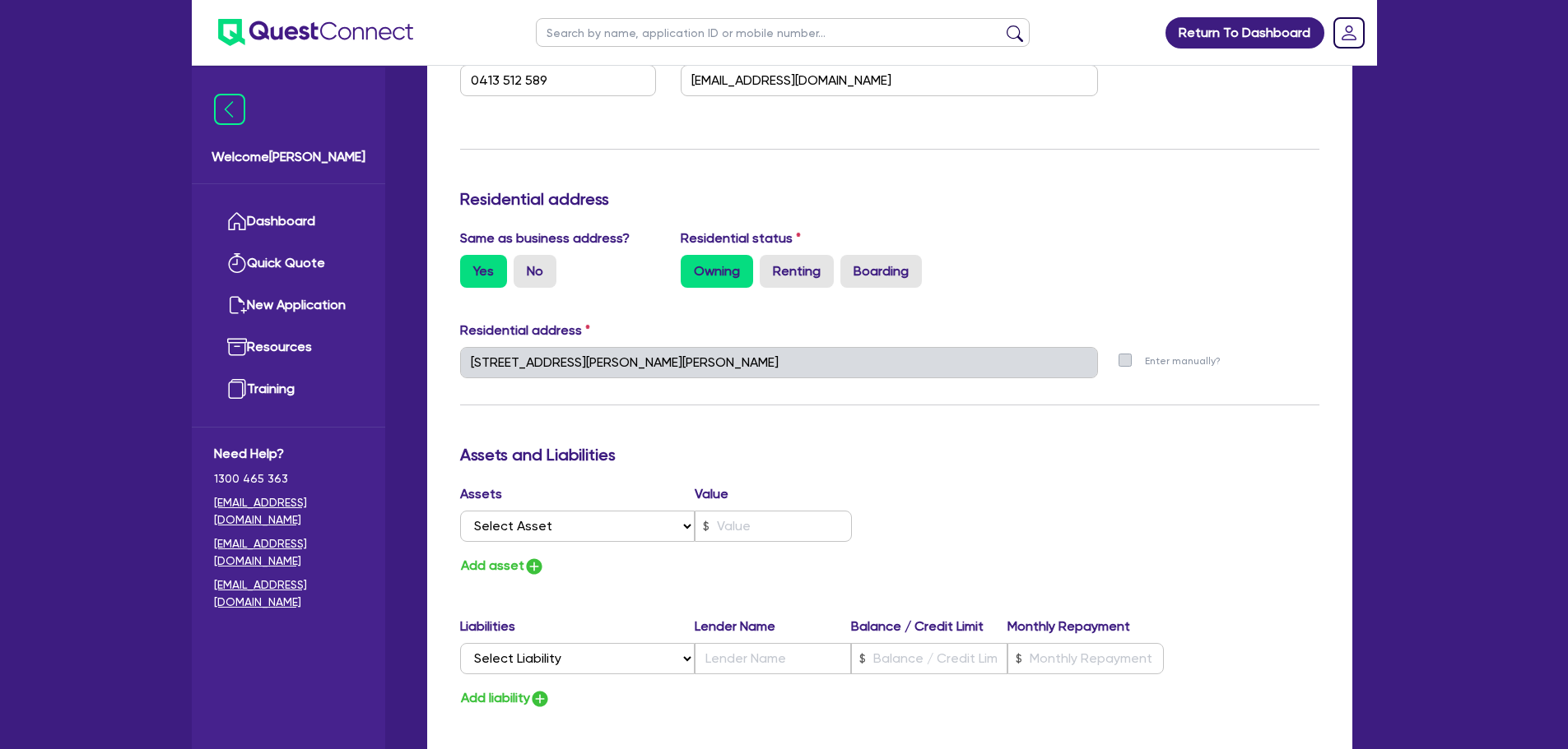
scroll to position [740, 0]
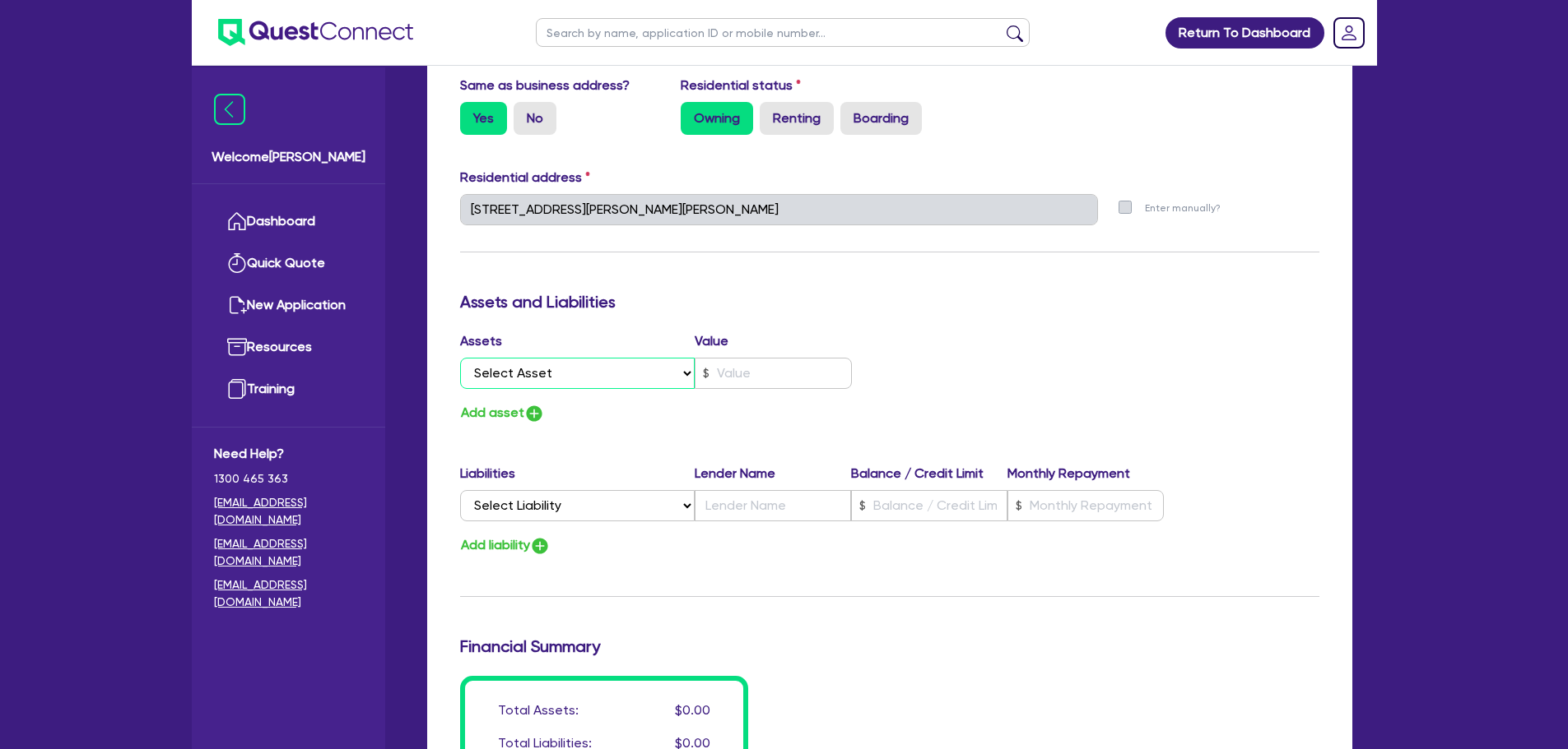
click at [570, 381] on select "Select Asset Cash Property Investment property Vehicle Truck Trailer Equipment …" at bounding box center [578, 374] width 236 height 31
select select "CASH"
click at [460, 358] on select "Select Asset Cash Property Investment property Vehicle Truck Trailer Equipment …" at bounding box center [578, 374] width 236 height 31
type input "2"
type input "0413 512 589"
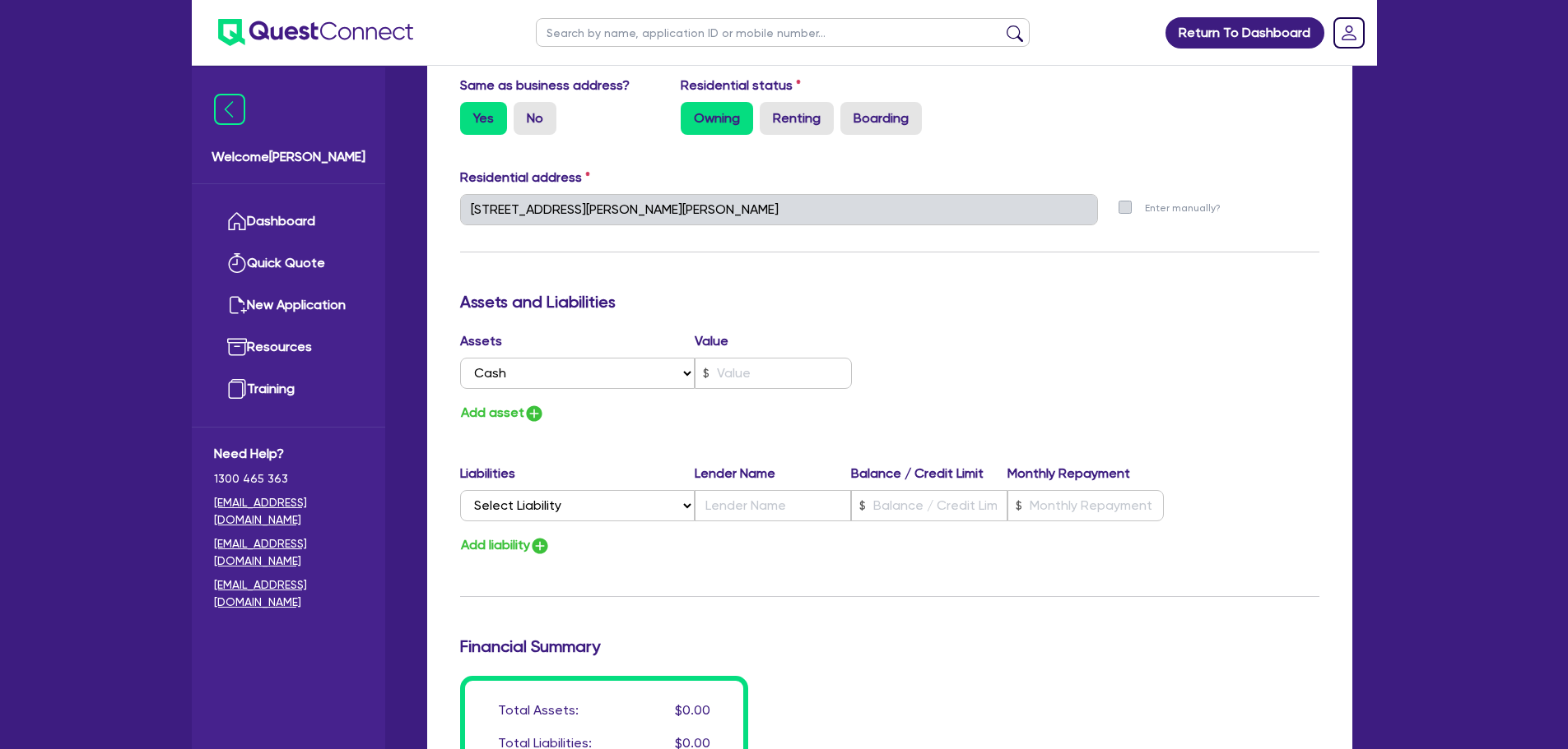
click at [860, 411] on div "Add asset" at bounding box center [668, 413] width 442 height 22
click at [796, 386] on input "text" at bounding box center [772, 374] width 157 height 31
type input "2"
type input "0413 512 589"
type input "3"
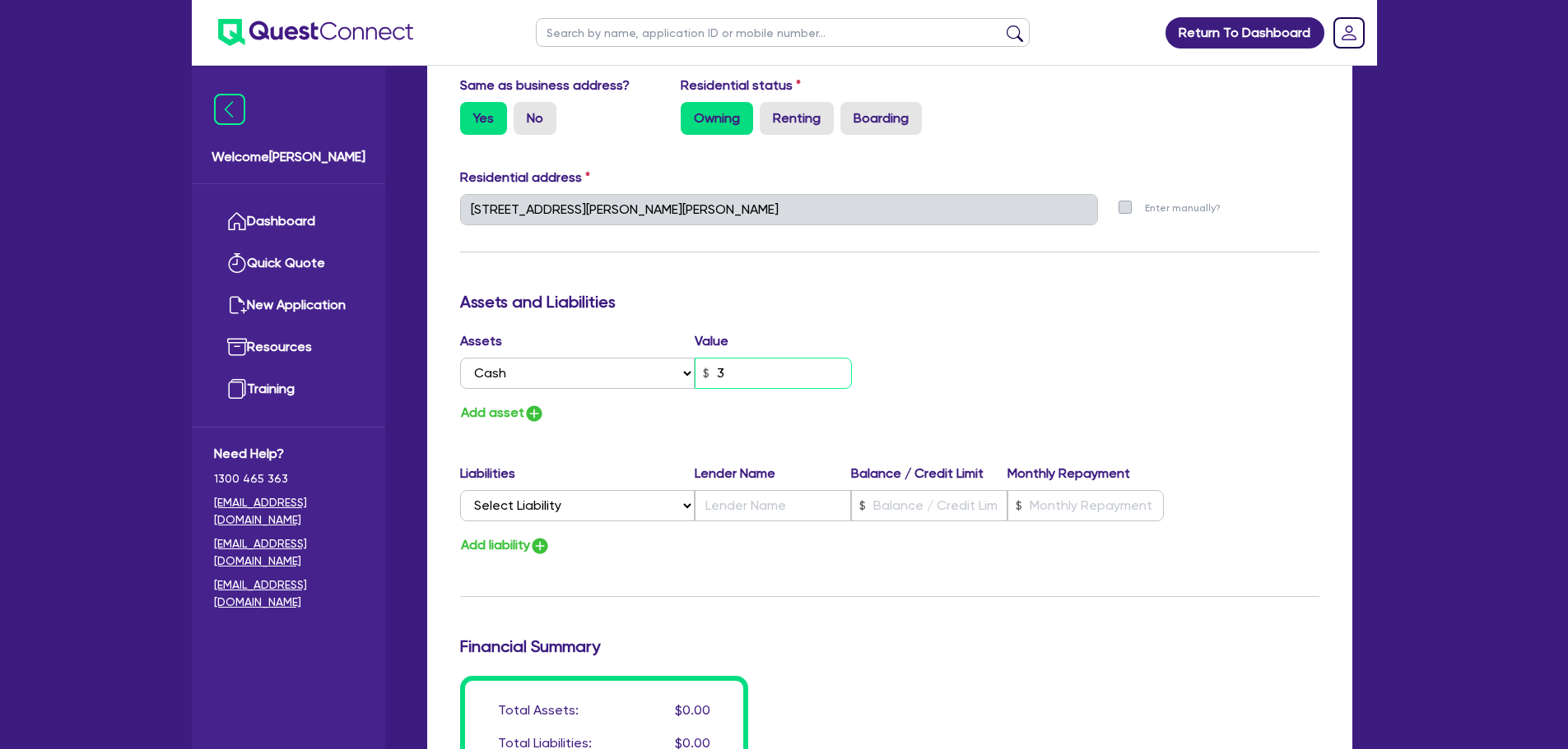
type input "2"
type input "0413 512 589"
type input "30"
type input "2"
type input "0413 512 589"
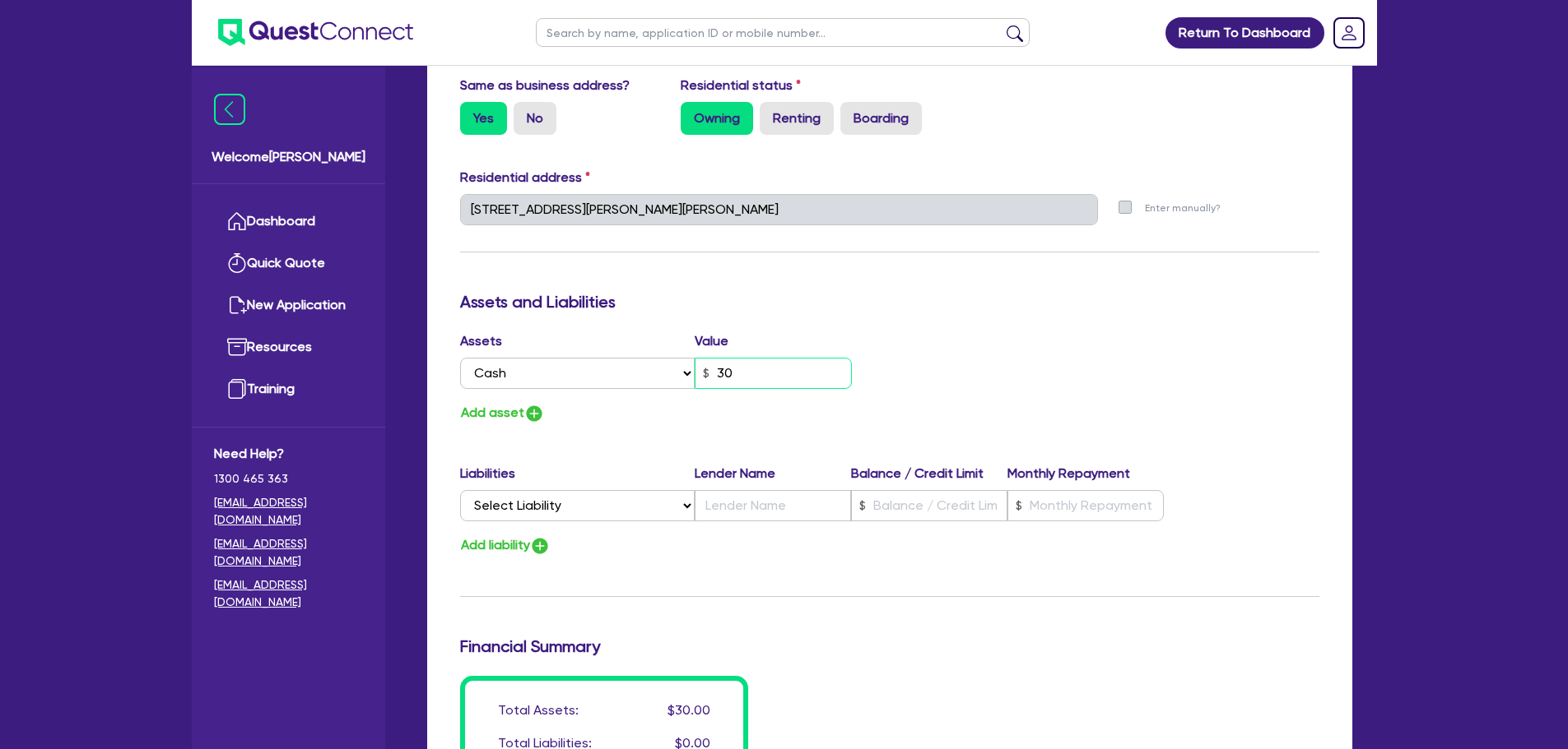
type input "300"
type input "2"
type input "0413 512 589"
type input "3,000"
type input "2"
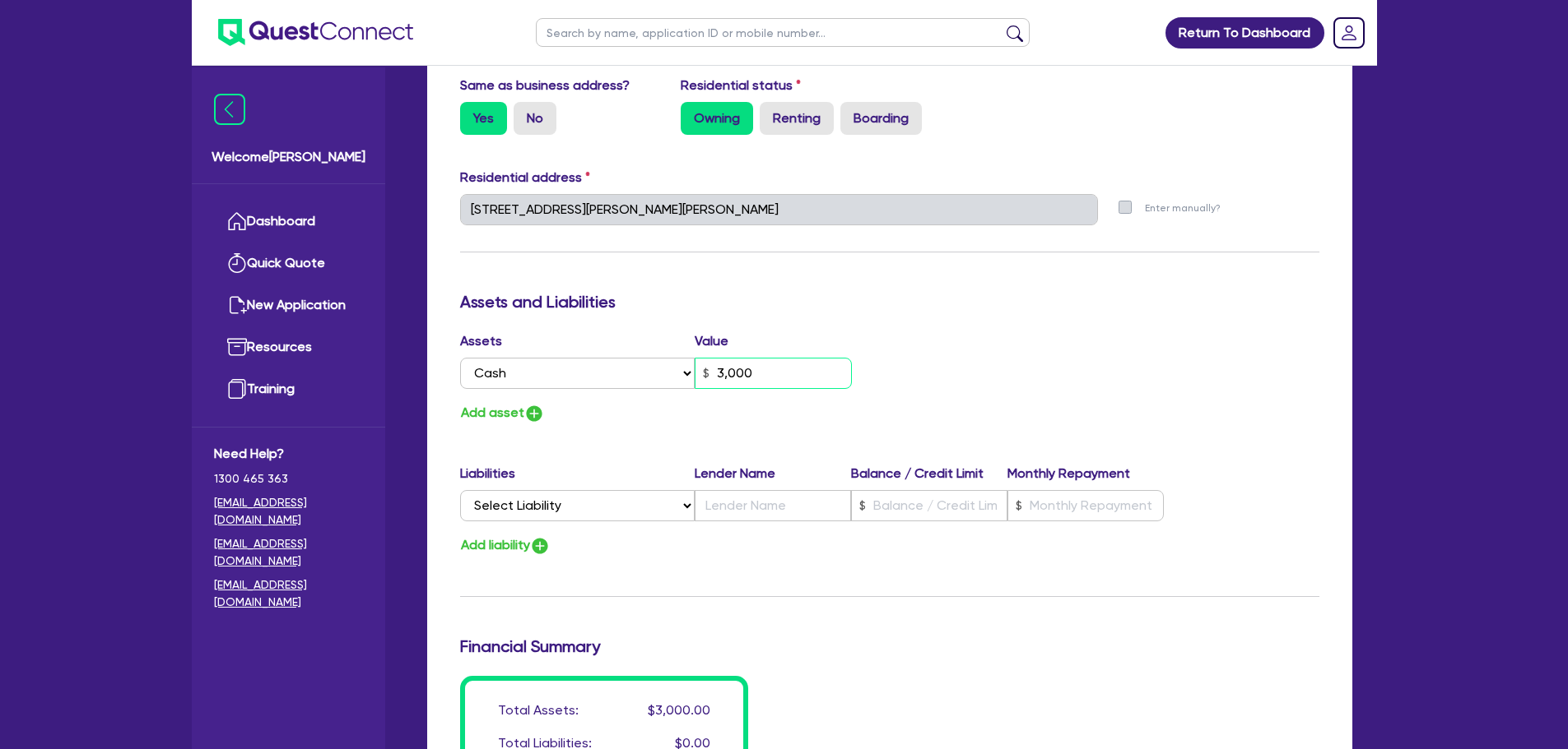
type input "0413 512 589"
type input "30,000"
click at [517, 407] on button "Add asset" at bounding box center [503, 413] width 85 height 22
type input "2"
type input "0413 512 589"
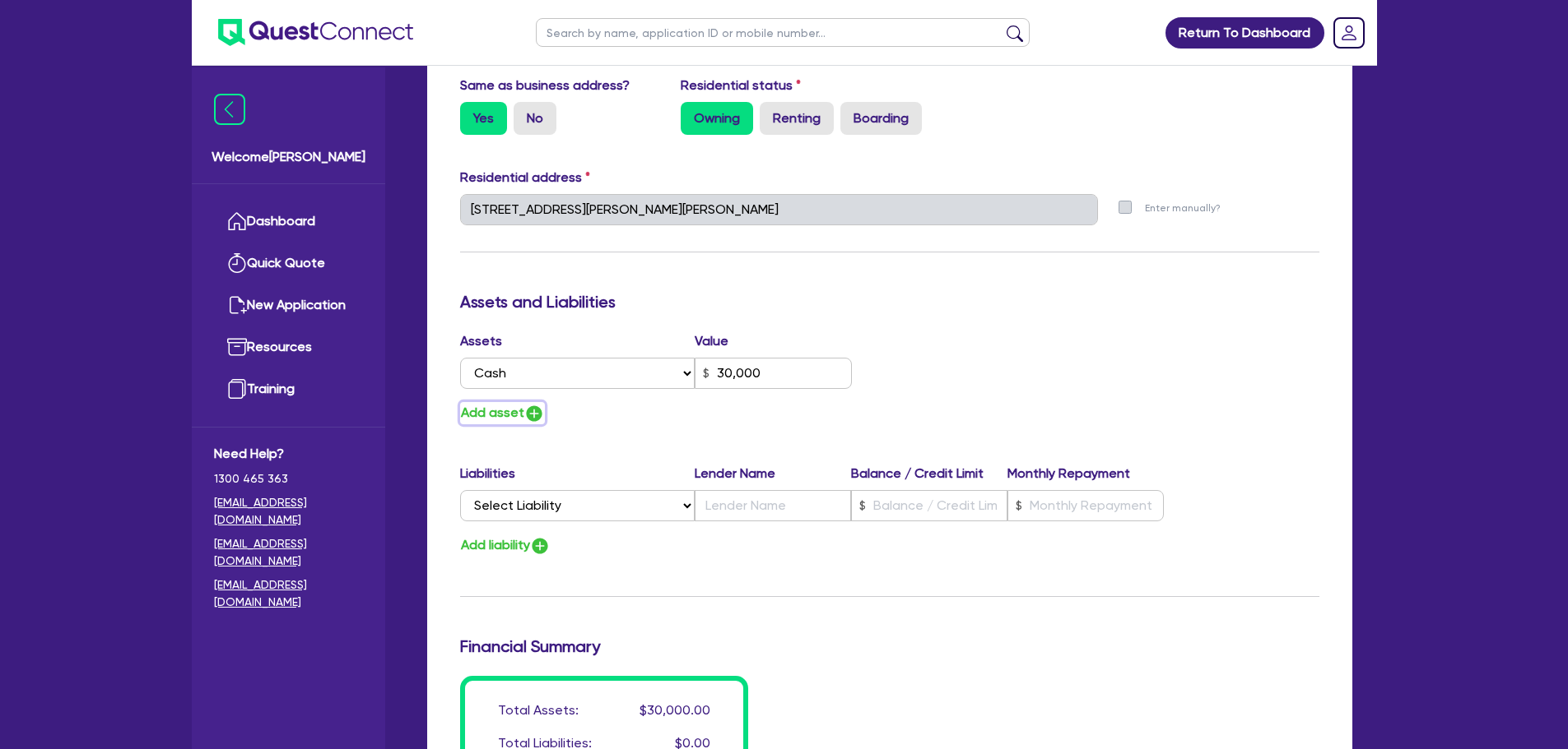
type input "30,000"
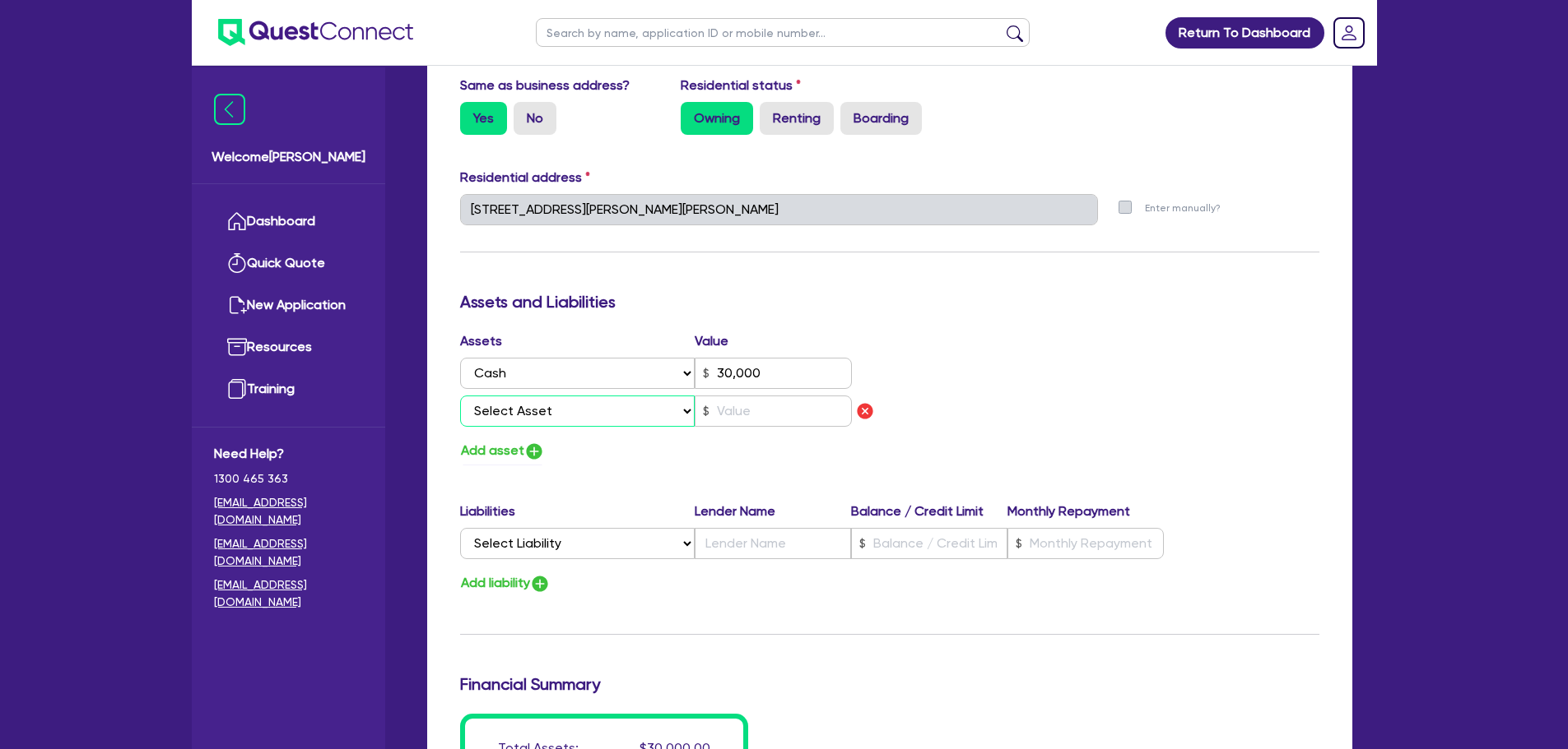
drag, startPoint x: 531, startPoint y: 409, endPoint x: 545, endPoint y: 424, distance: 20.5
click at [531, 409] on select "Select Asset Cash Property Investment property Vehicle Truck Trailer Equipment …" at bounding box center [578, 411] width 236 height 31
select select "PROPERTY"
click at [460, 396] on select "Select Asset Cash Property Investment property Vehicle Truck Trailer Equipment …" at bounding box center [578, 411] width 236 height 31
type input "2"
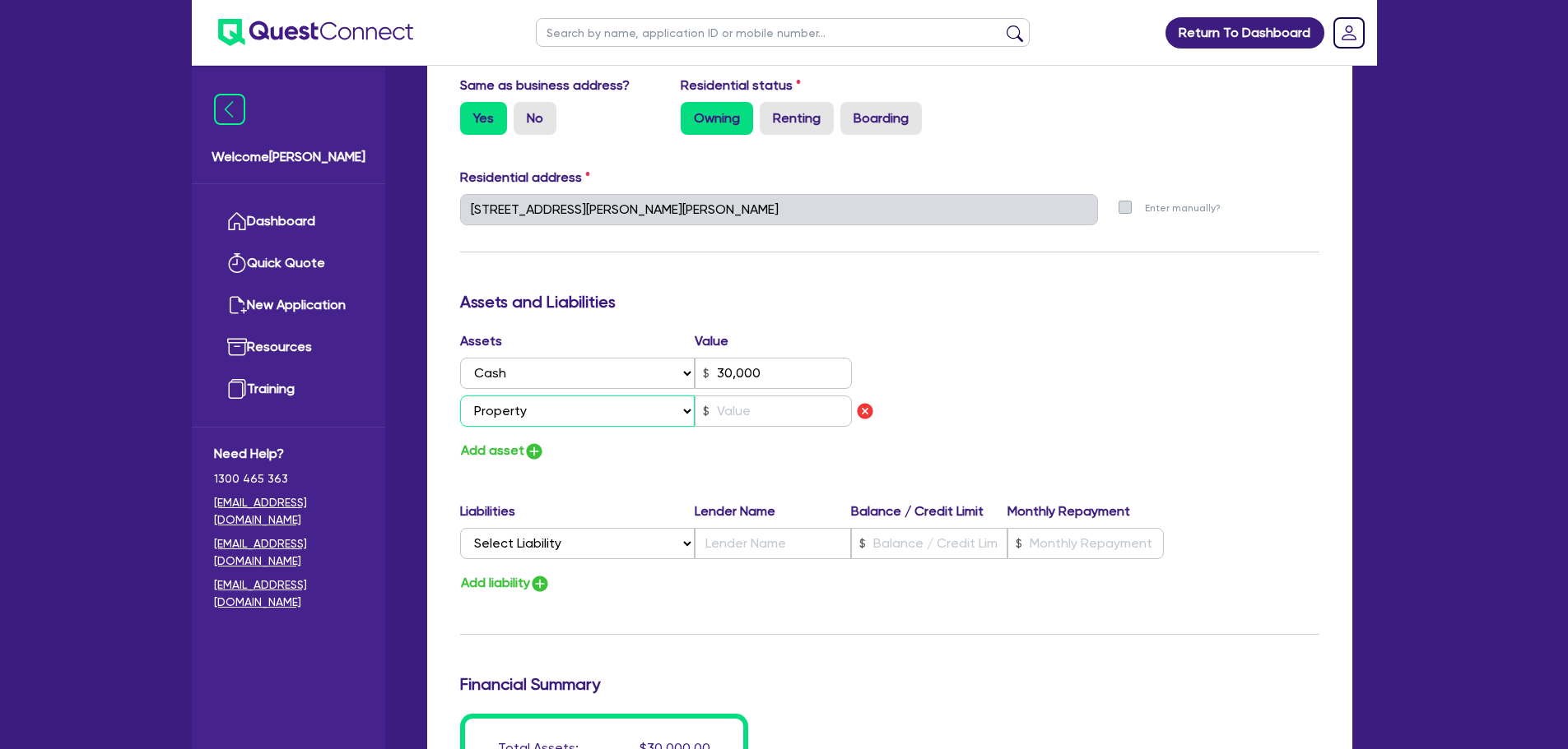
type input "0413 512 589"
type input "30,000"
click at [725, 417] on input "text" at bounding box center [772, 411] width 157 height 31
type input "2"
type input "0413 512 589"
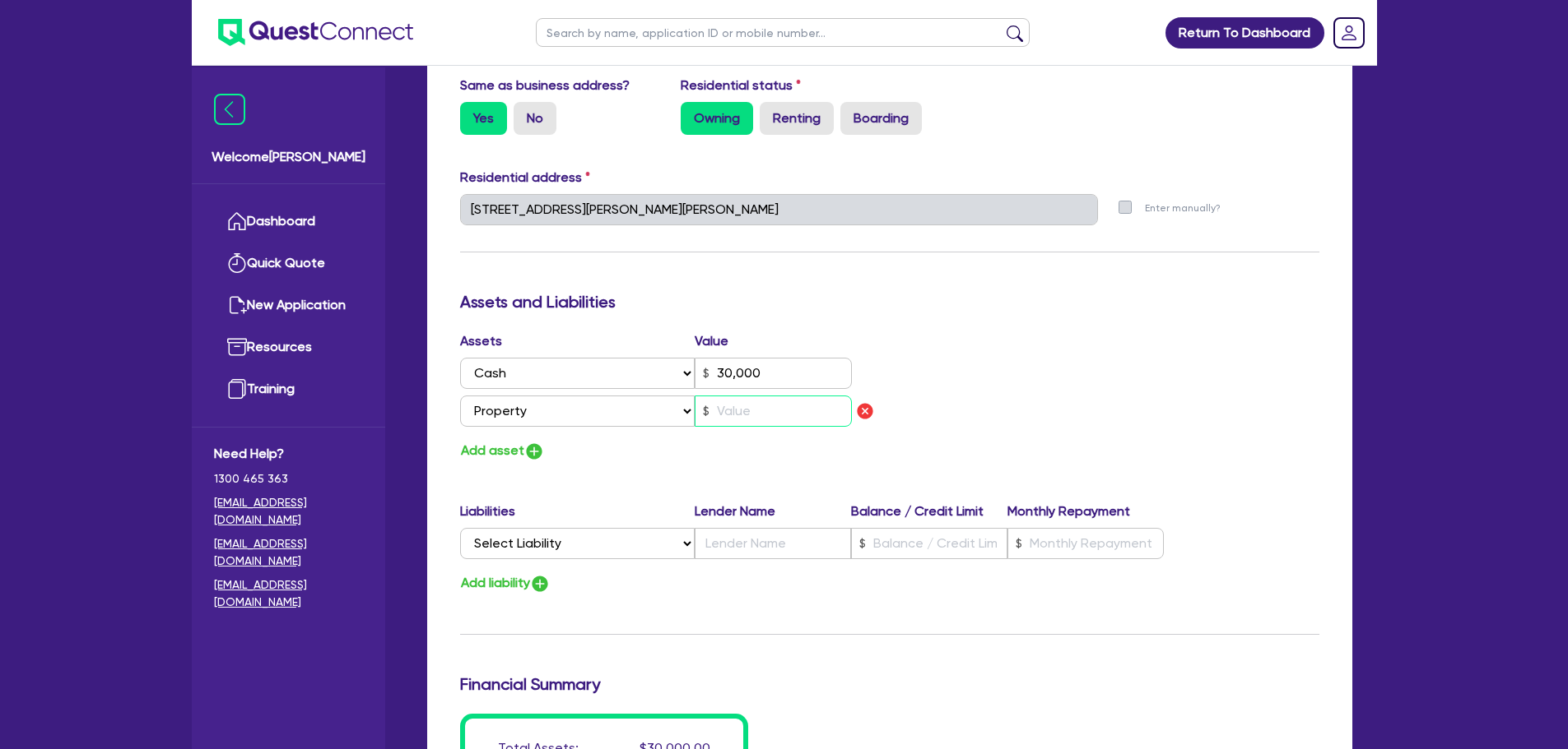
type input "30,000"
type input "1"
type input "2"
type input "0413 512 589"
type input "30,000"
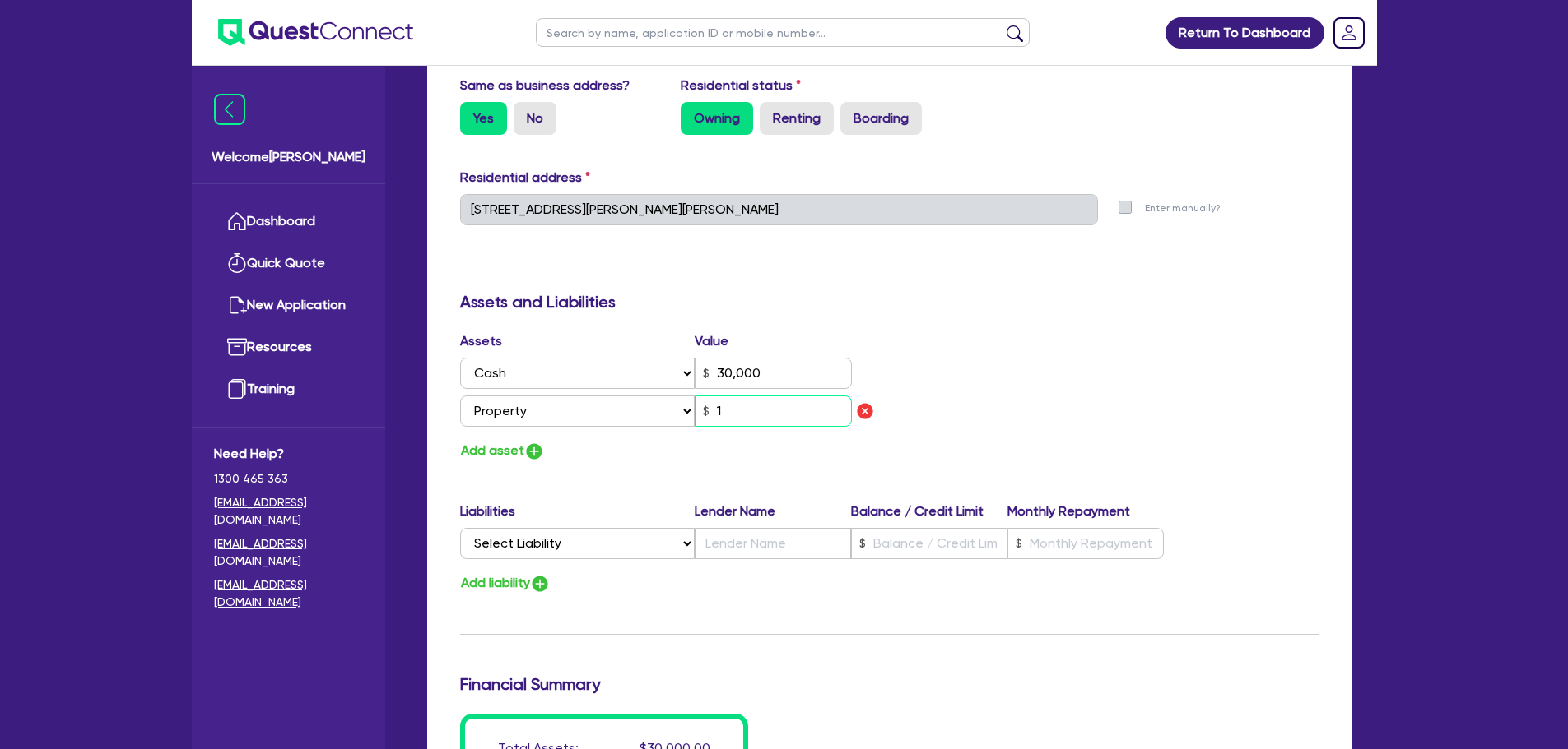
type input "15"
type input "2"
type input "0413 512 589"
type input "30,000"
type input "150"
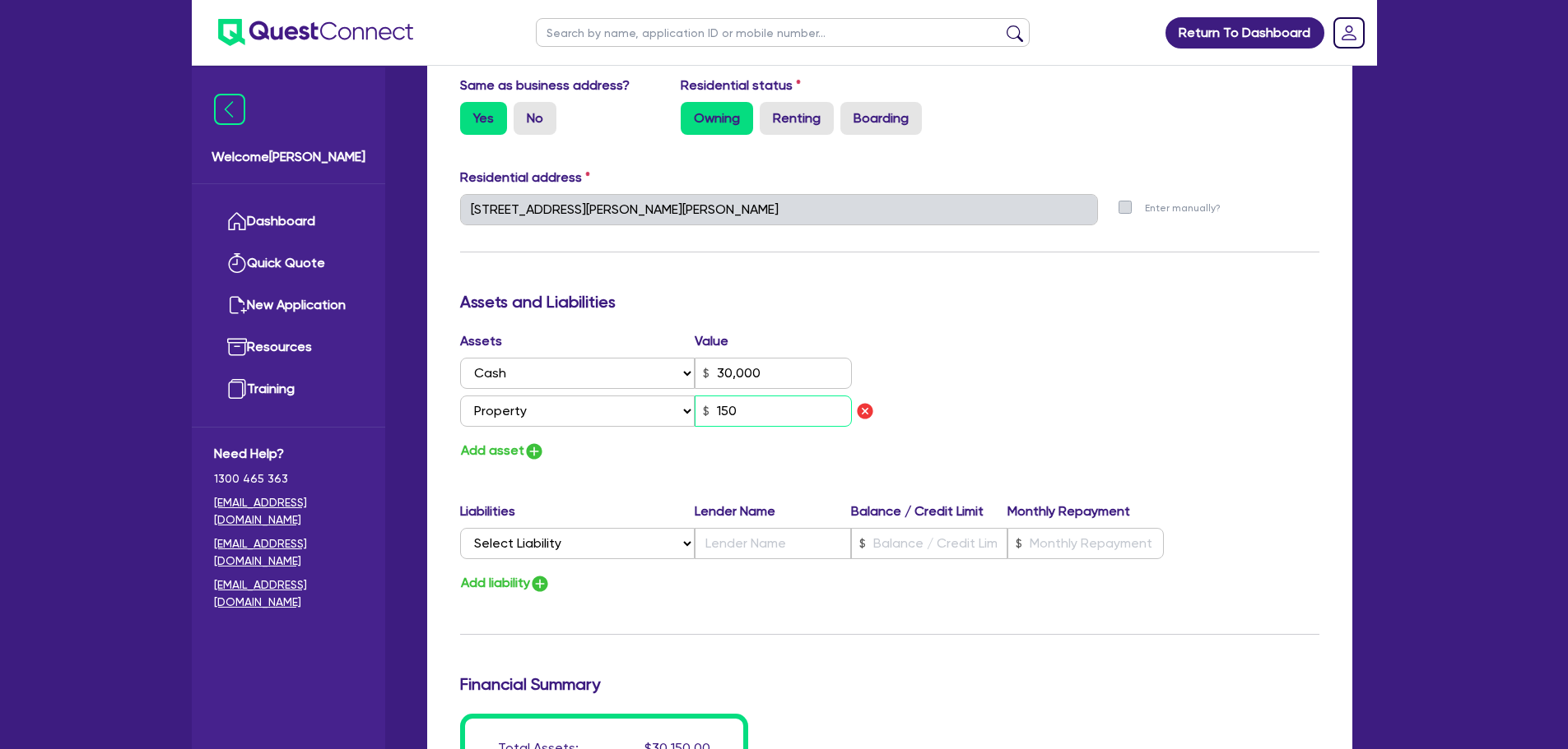
type input "2"
type input "0413 512 589"
type input "30,000"
type input "1,500"
type input "2"
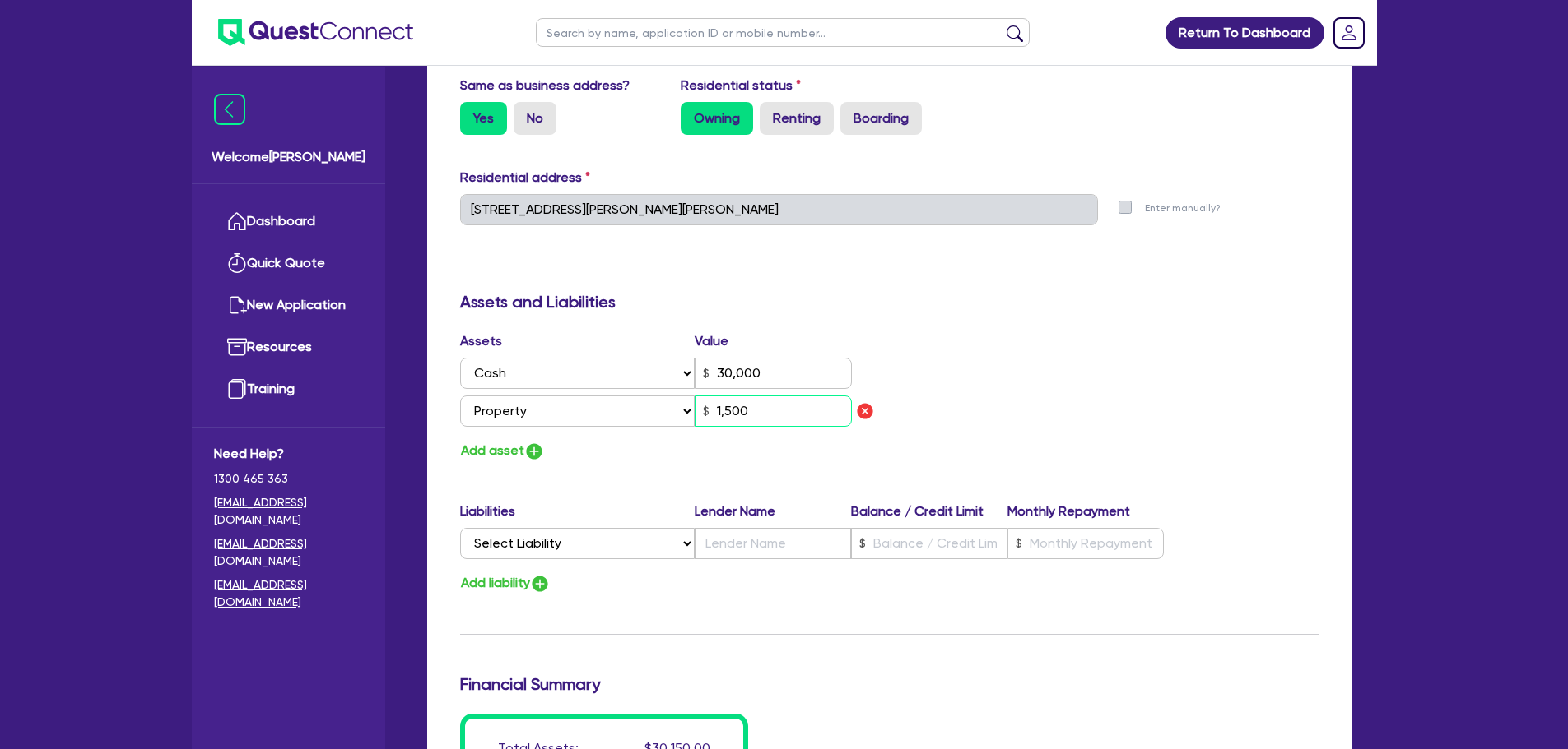
type input "0413 512 589"
type input "30,000"
type input "15,000"
type input "2"
type input "0413 512 589"
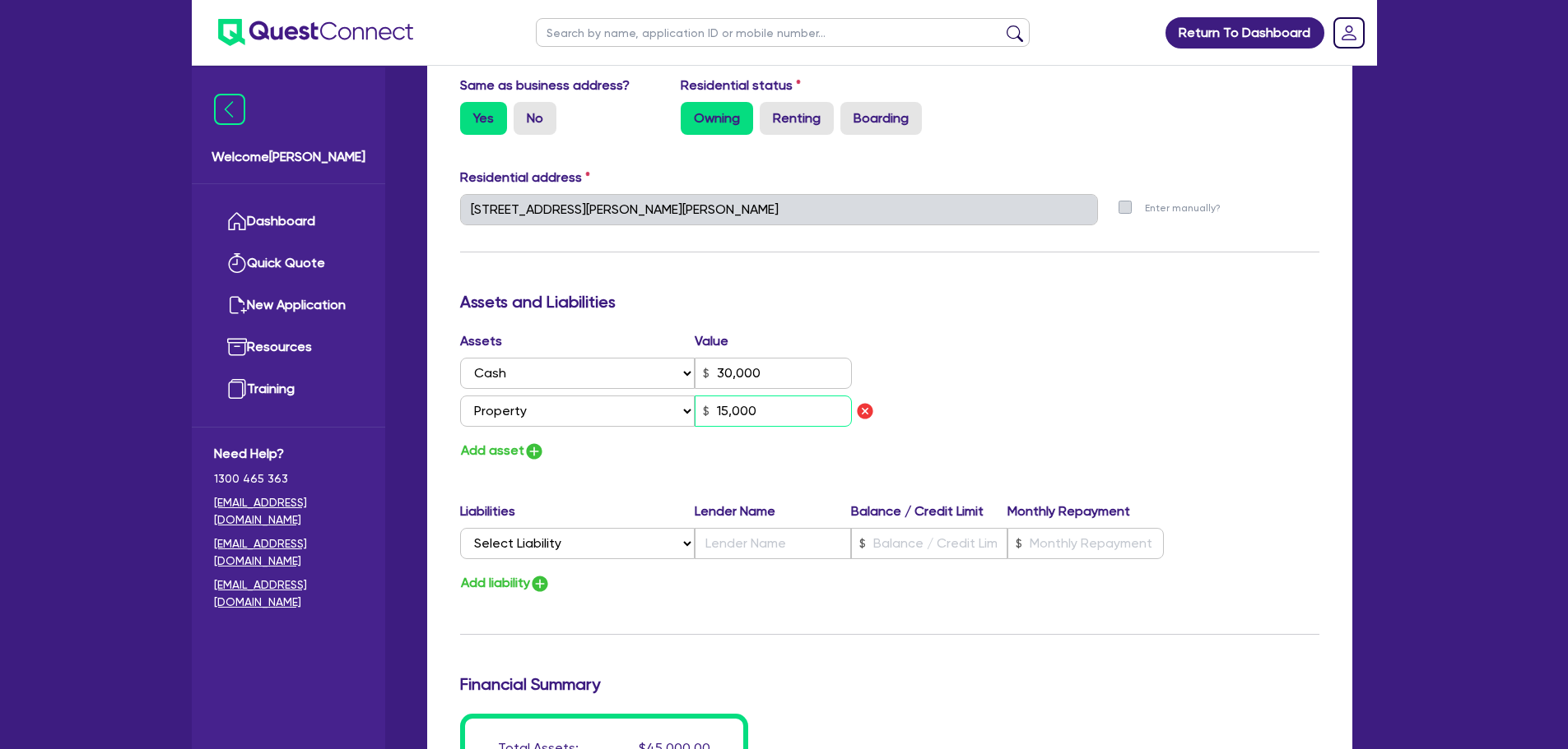
type input "30,000"
type input "150,000"
type input "2"
type input "0413 512 589"
type input "30,000"
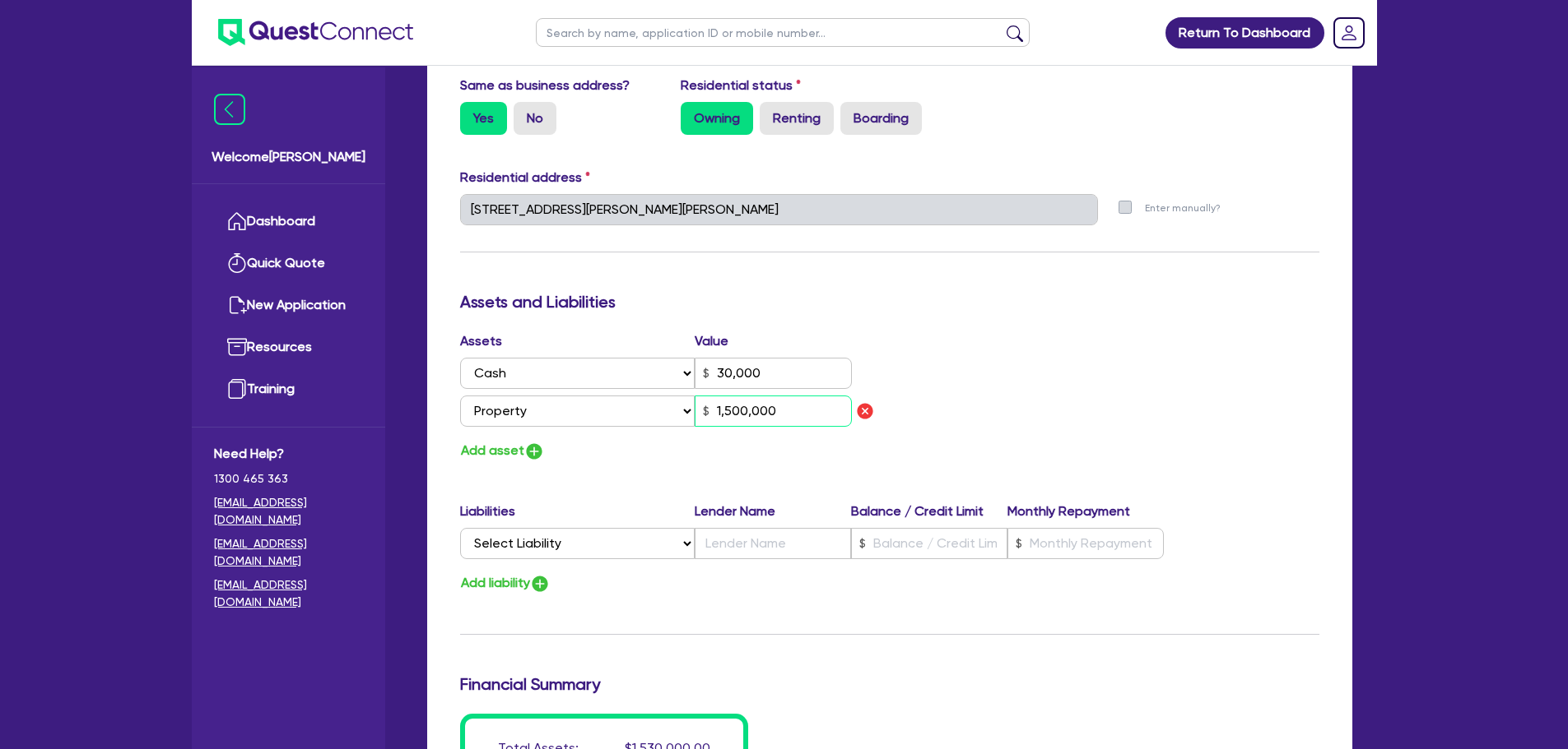
type input "1,500,000"
click at [997, 329] on div "Update residential status for Director #1 Boarding is only acceptable when the …" at bounding box center [889, 221] width 859 height 1254
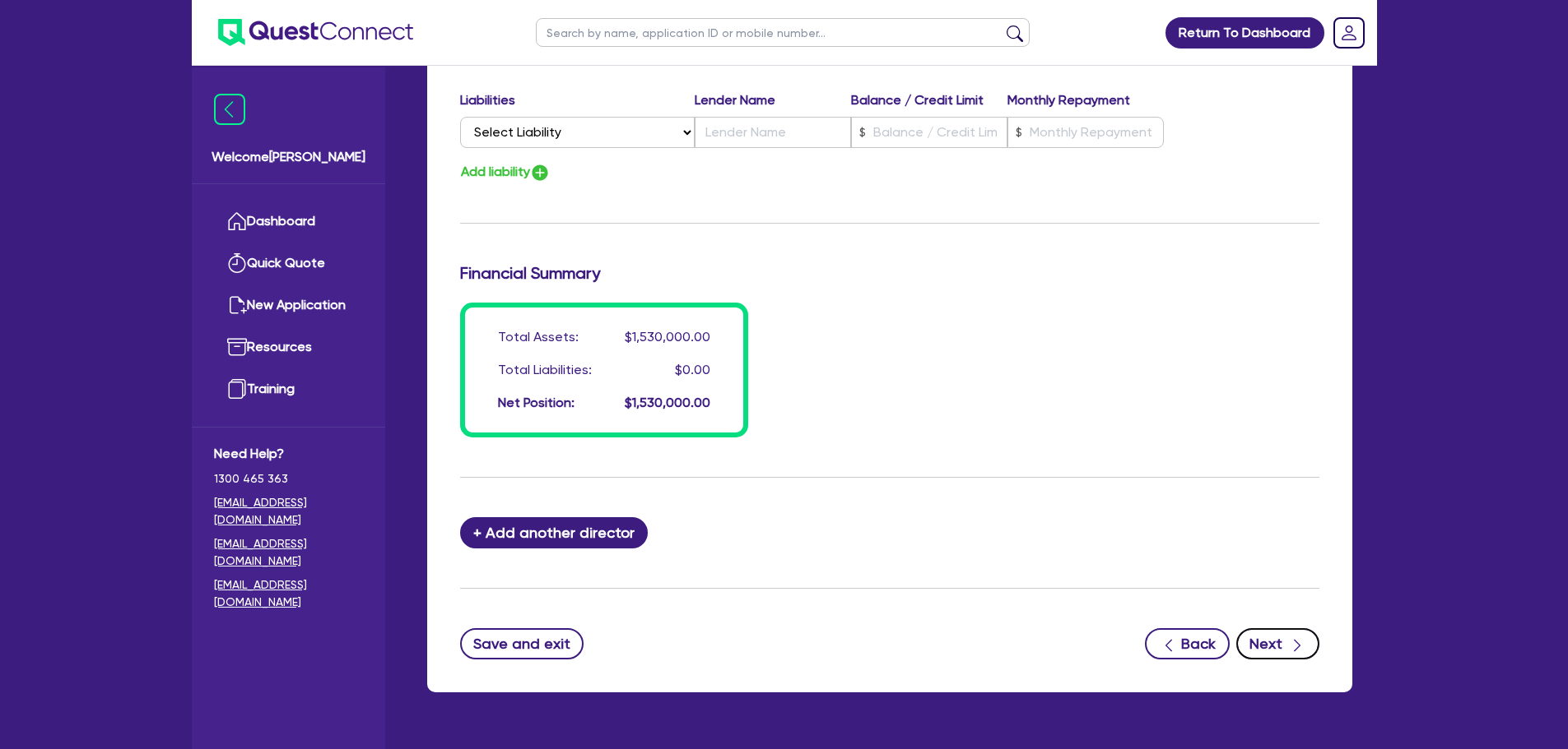
click at [1277, 629] on button "Next" at bounding box center [1277, 644] width 83 height 31
select select "CARS_AND_LIGHT_TRUCKS"
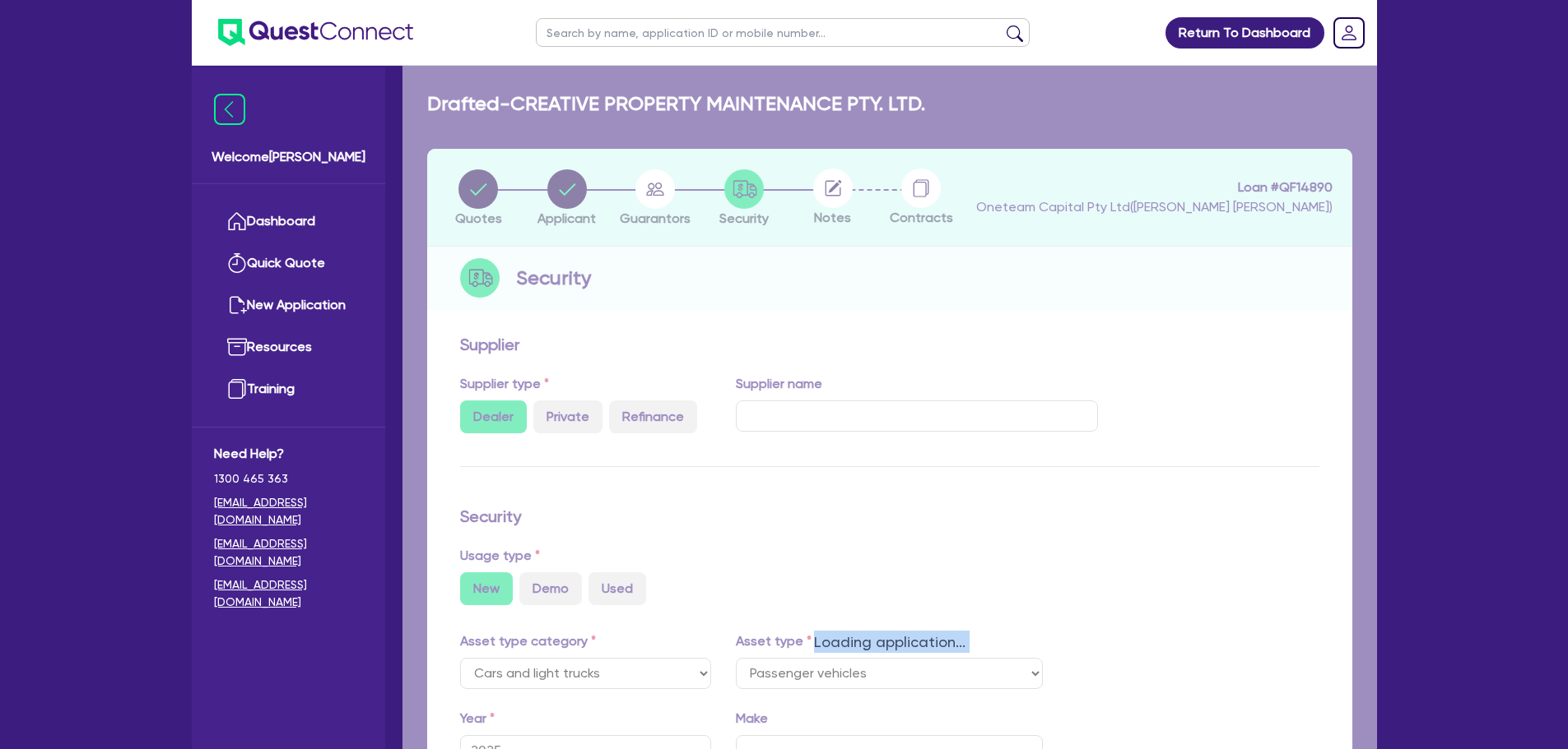
select select "PASSENGER_VEHICLES"
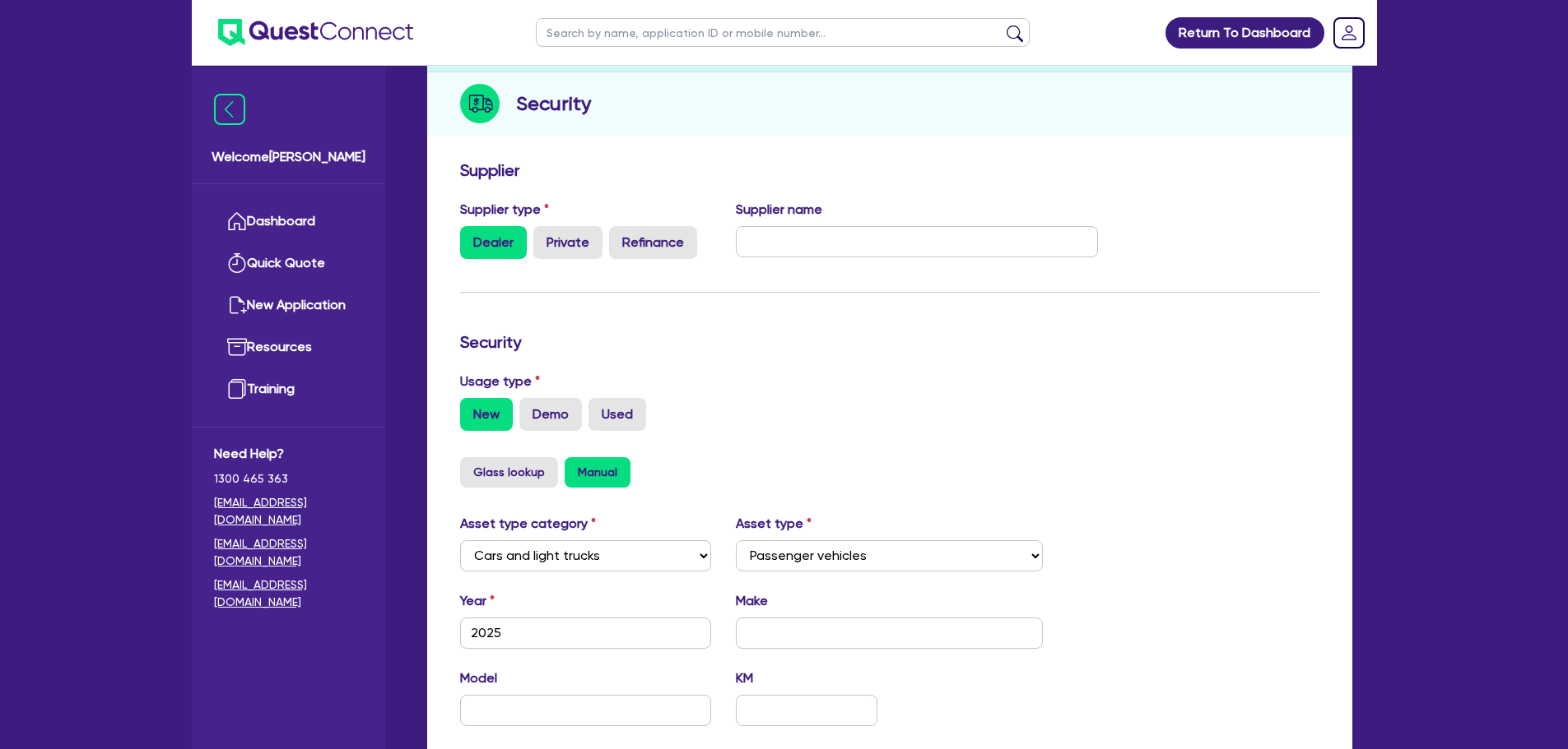
scroll to position [493, 0]
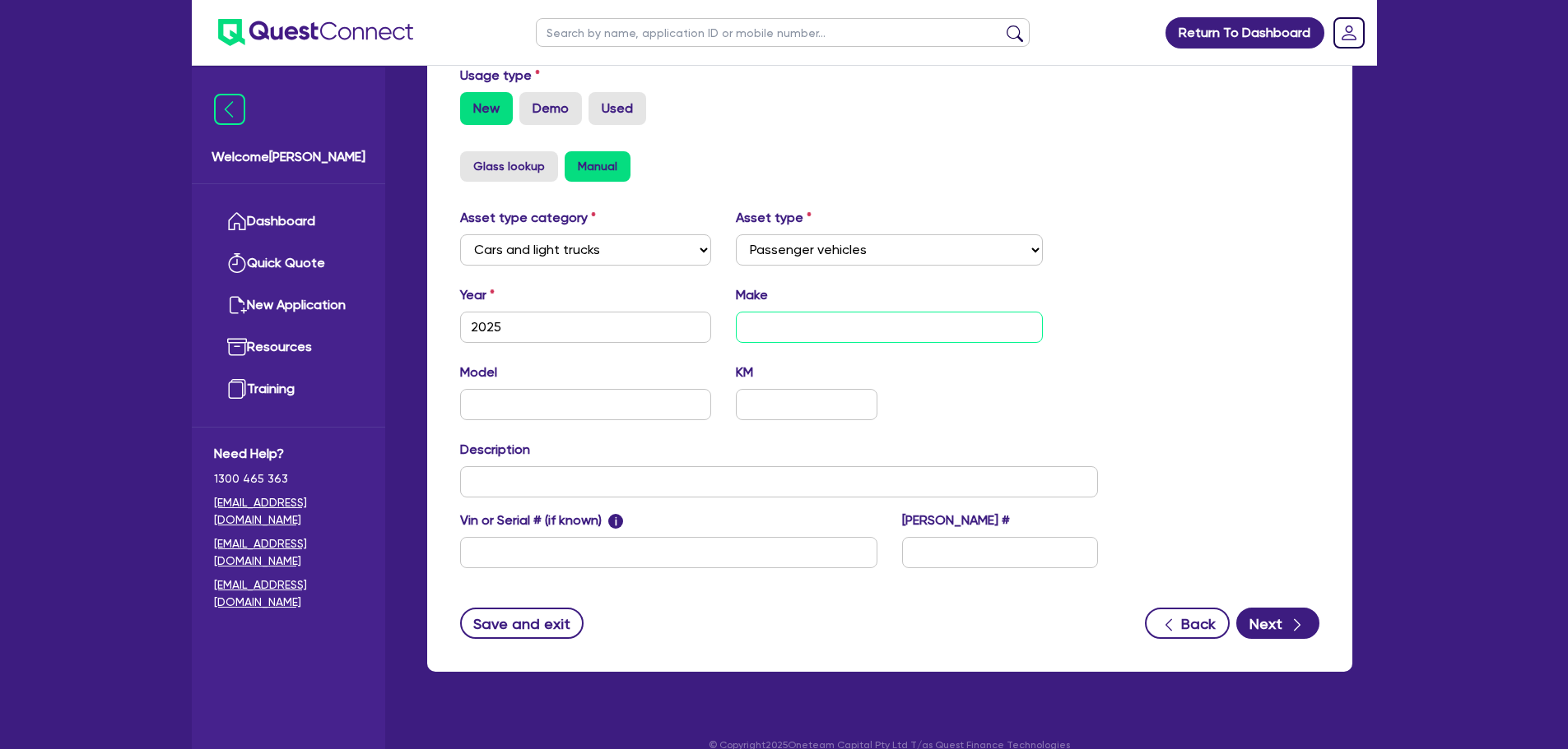
click at [805, 320] on input "text" at bounding box center [889, 328] width 307 height 31
click at [888, 321] on input "text" at bounding box center [889, 328] width 307 height 31
click at [761, 321] on input "text" at bounding box center [889, 328] width 307 height 31
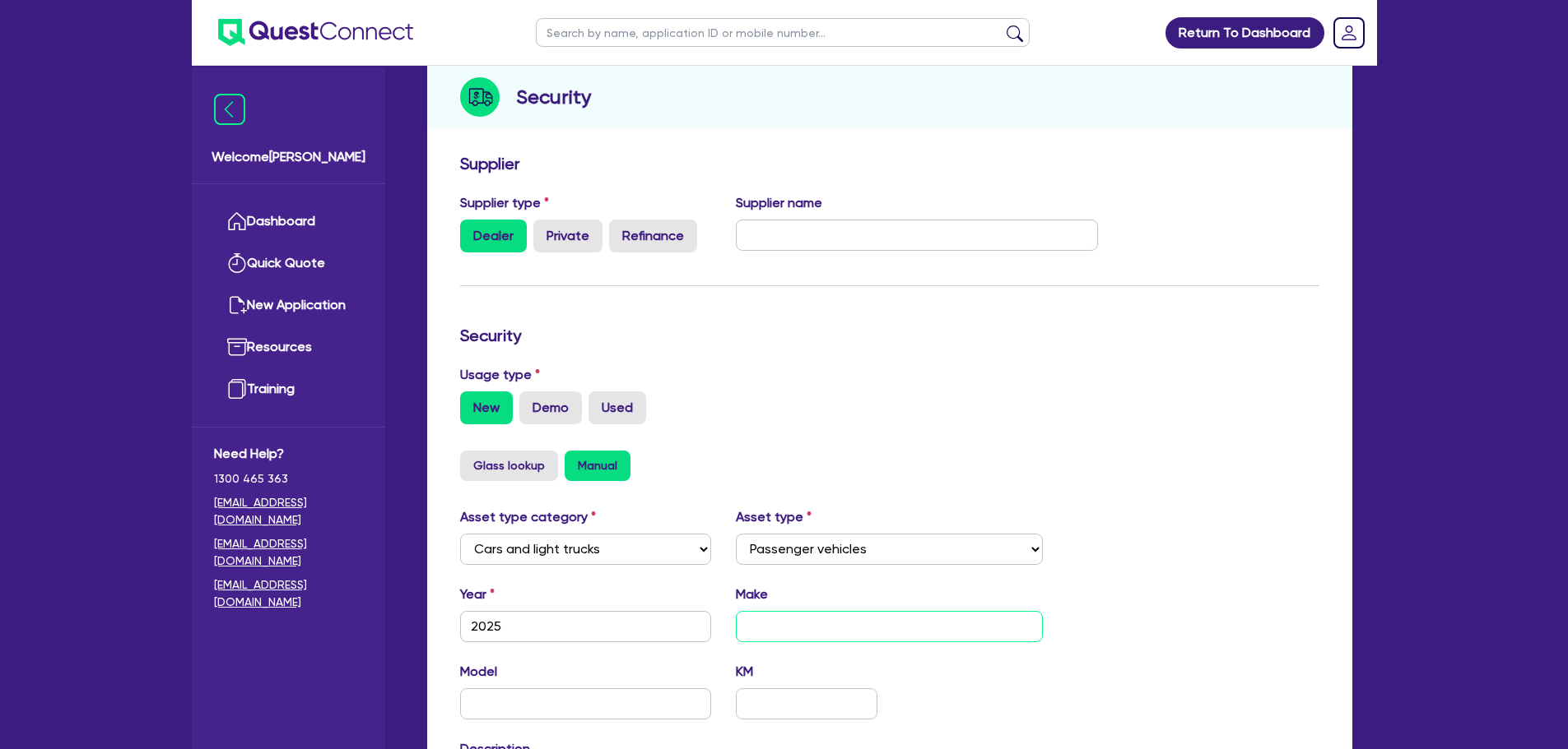
scroll to position [329, 0]
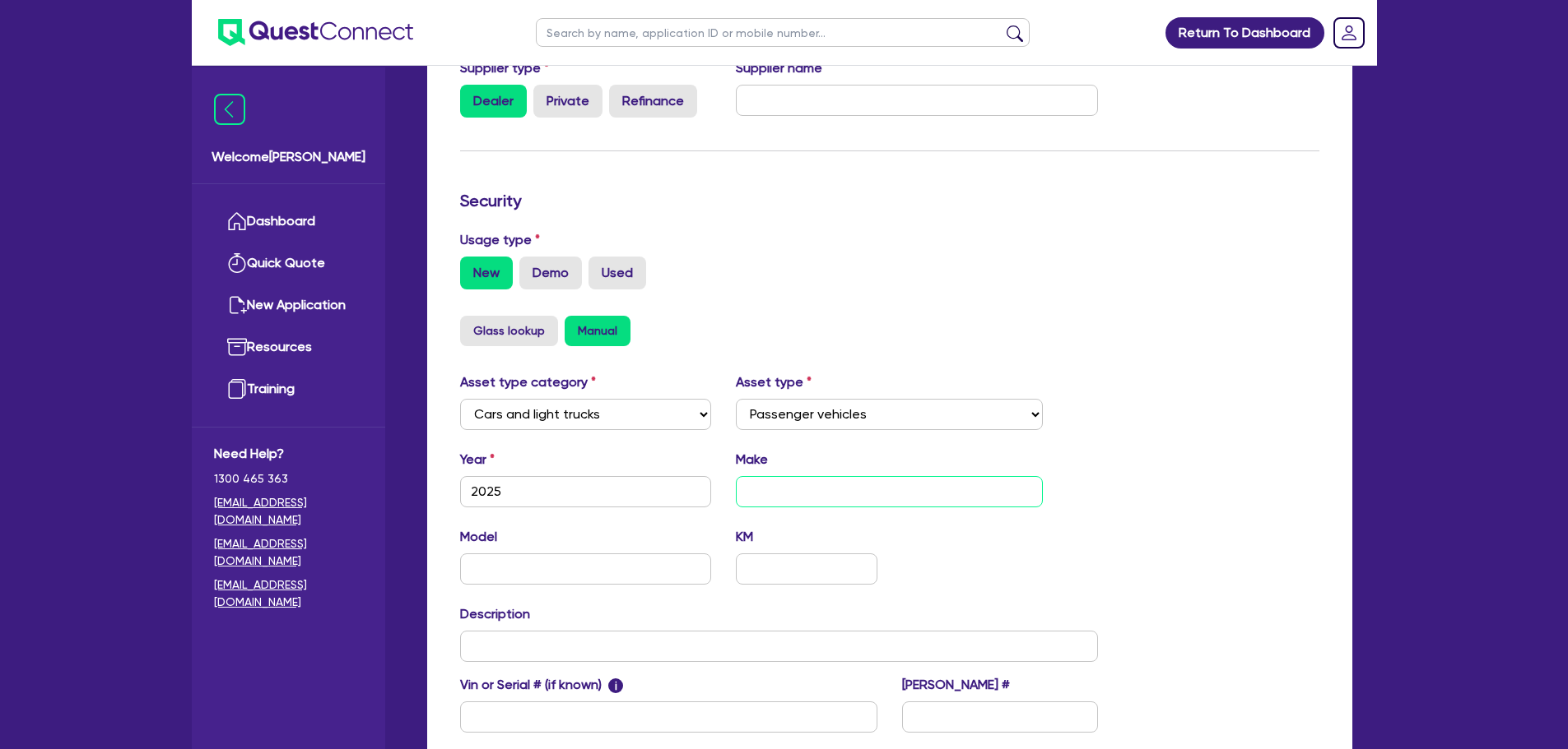
click at [821, 497] on input "text" at bounding box center [889, 492] width 307 height 31
type input "C"
type input "Hyundai"
click at [629, 570] on input "text" at bounding box center [587, 570] width 252 height 31
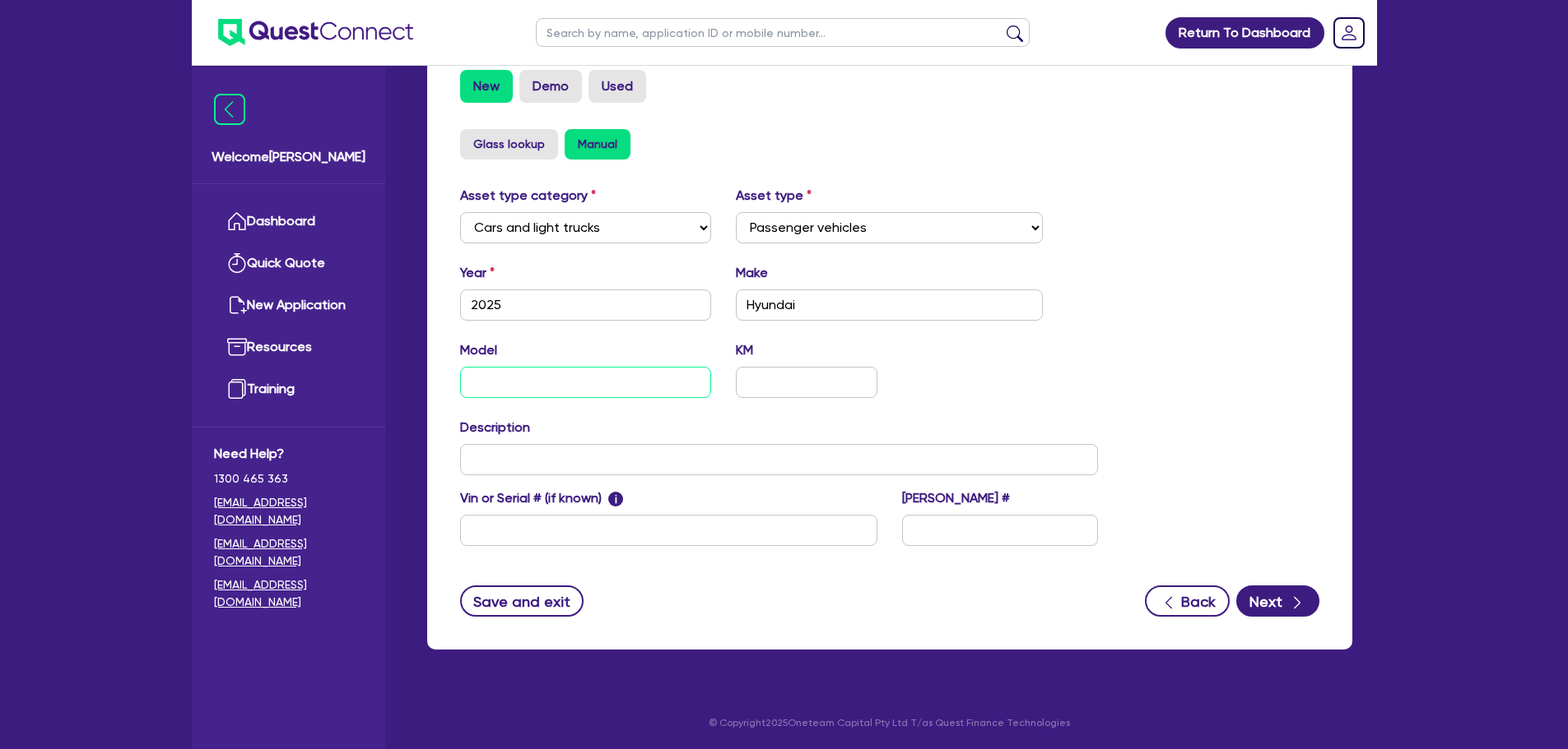
scroll to position [516, 0]
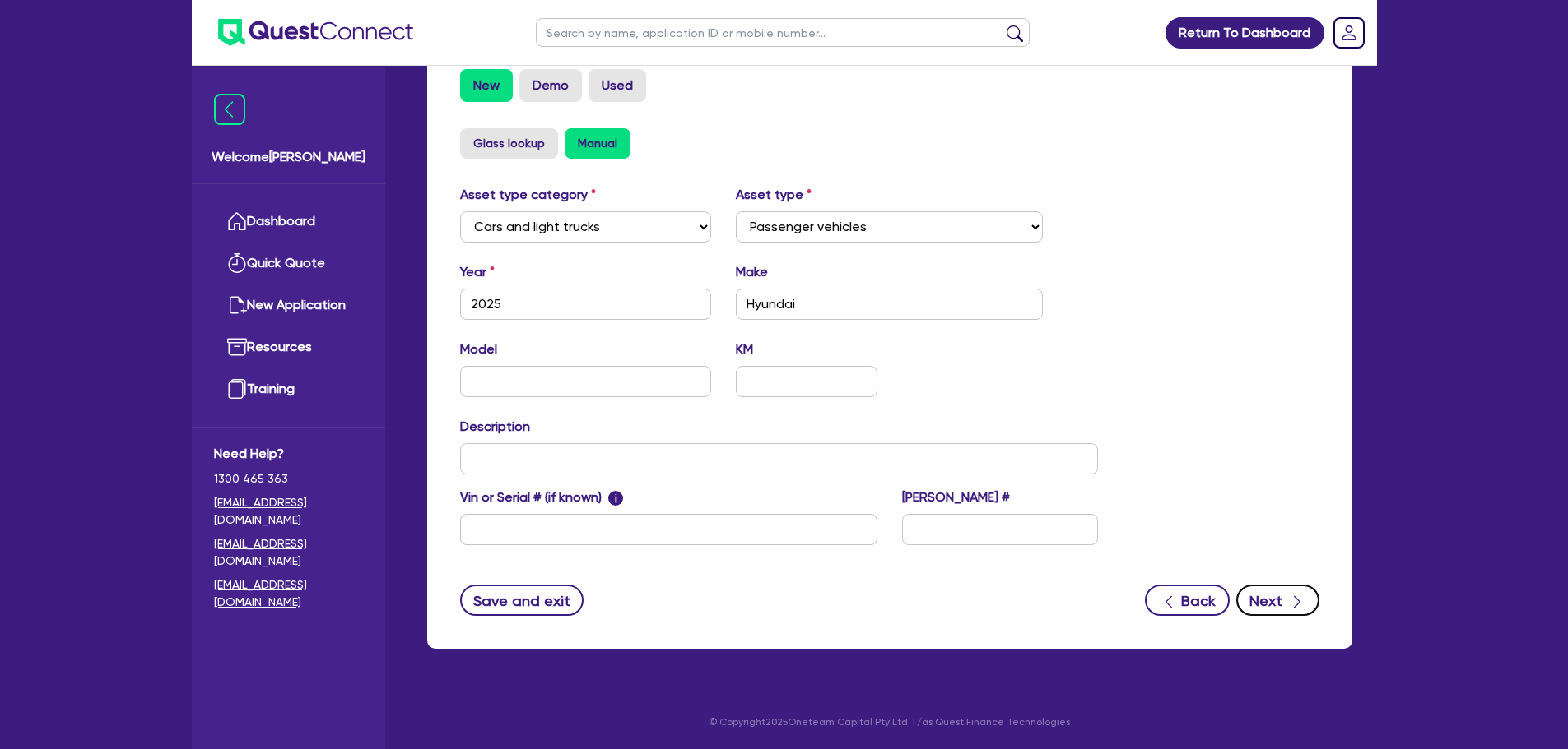
click at [1300, 603] on icon "button" at bounding box center [1297, 602] width 17 height 17
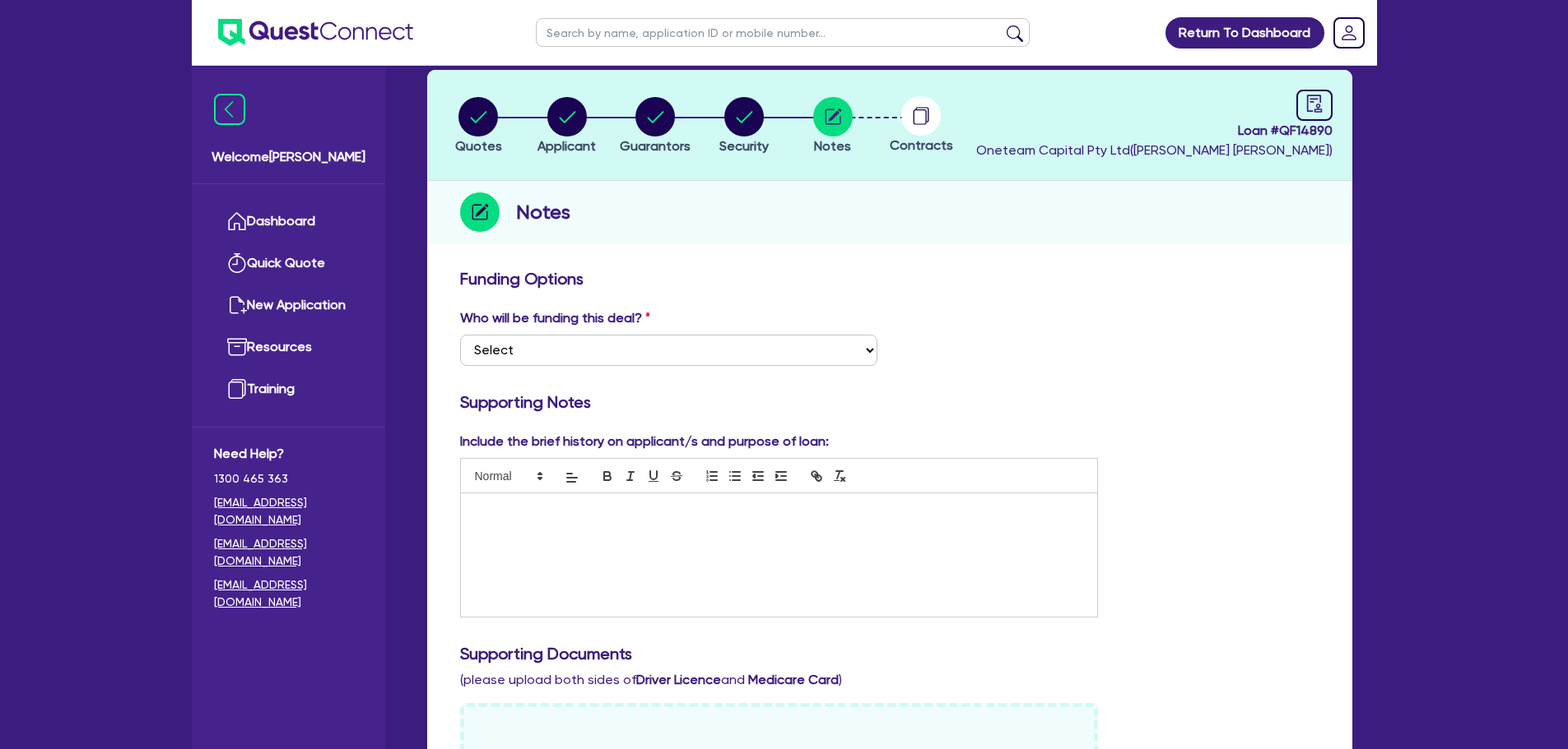
scroll to position [82, 0]
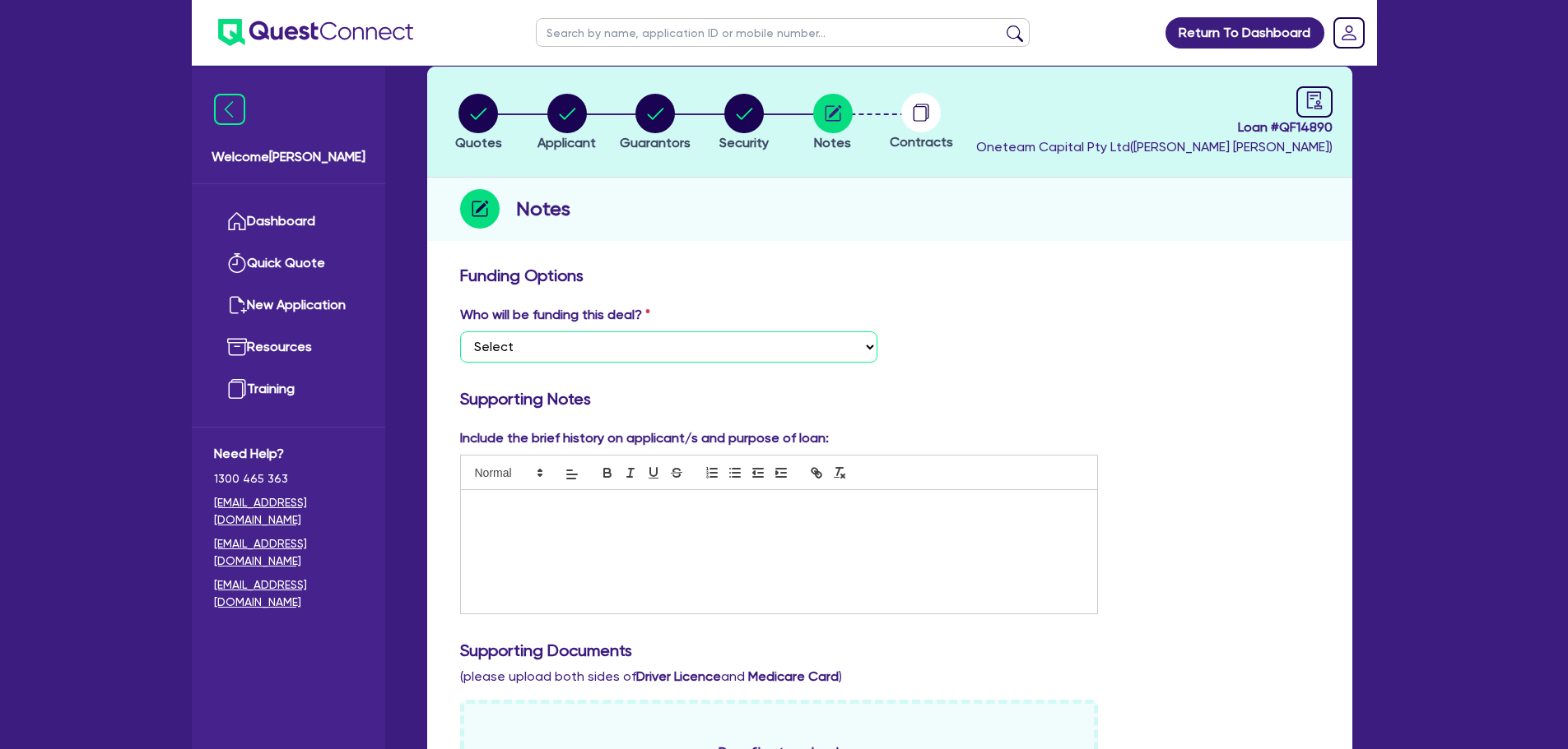
click at [802, 345] on select "Select I want Quest to fund 100% I will fund 100% I will co-fund with Quest Oth…" at bounding box center [668, 347] width 417 height 31
select select "Other"
click at [460, 331] on select "Select I want Quest to fund 100% I will fund 100% I will co-fund with Quest Oth…" at bounding box center [668, 347] width 417 height 31
click at [635, 515] on div at bounding box center [780, 552] width 637 height 123
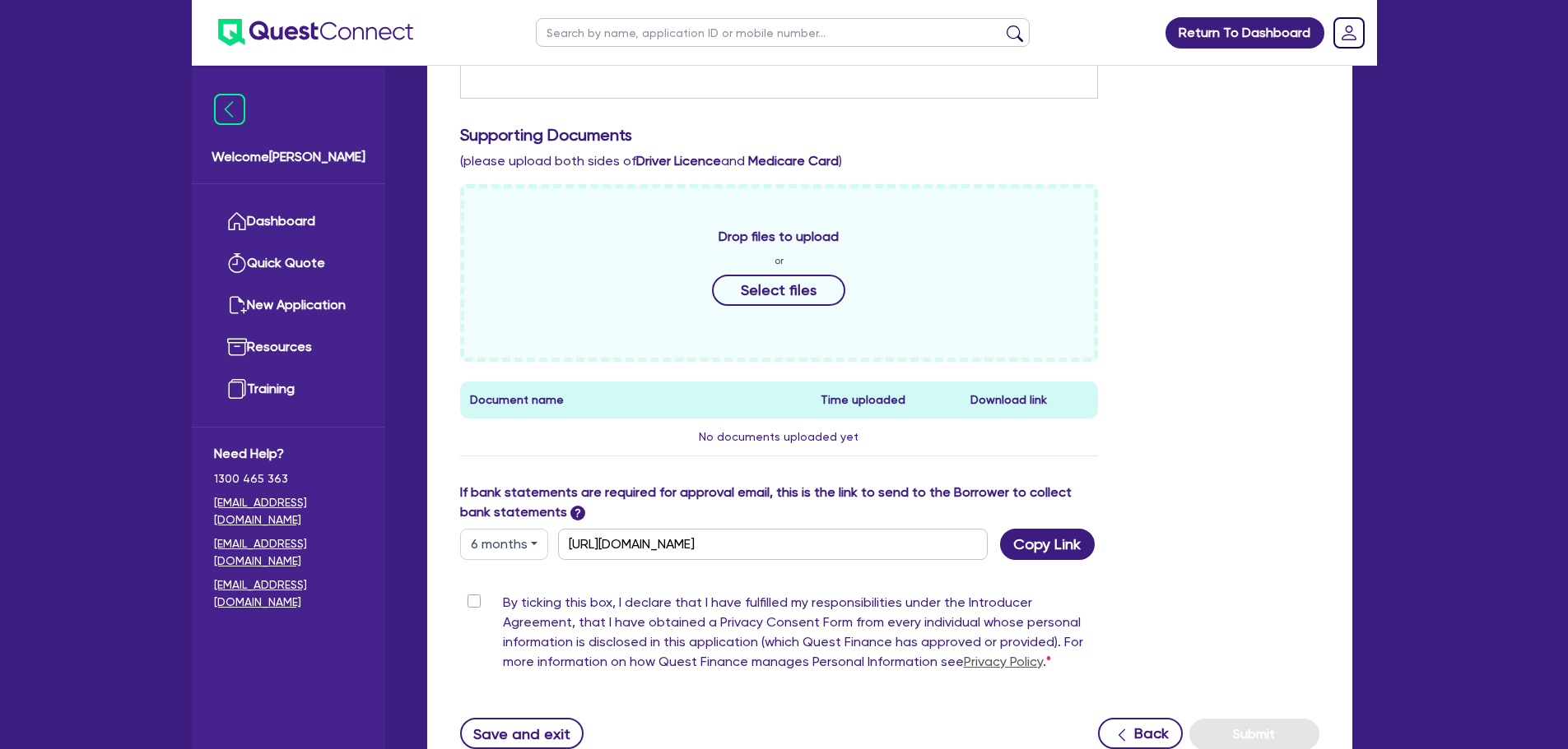
scroll to position [732, 0]
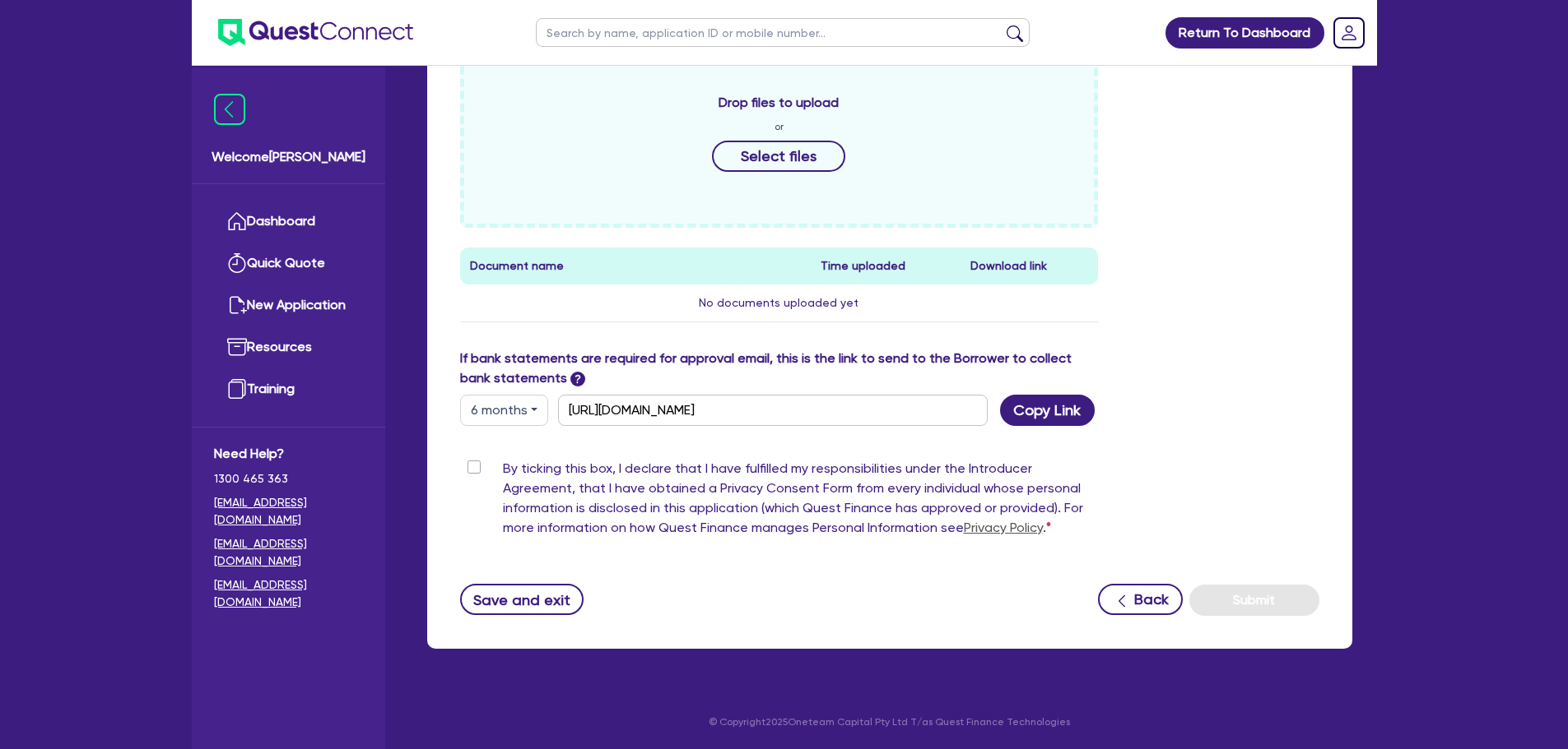
drag, startPoint x: 477, startPoint y: 464, endPoint x: 530, endPoint y: 478, distance: 54.8
click at [503, 464] on label "By ticking this box, I declare that I have fulfilled my responsibilities under …" at bounding box center [800, 501] width 596 height 86
click at [473, 464] on input "By ticking this box, I declare that I have fulfilled my responsibilities under …" at bounding box center [467, 467] width 13 height 16
checkbox input "true"
click at [1255, 593] on button "Submit" at bounding box center [1254, 600] width 130 height 31
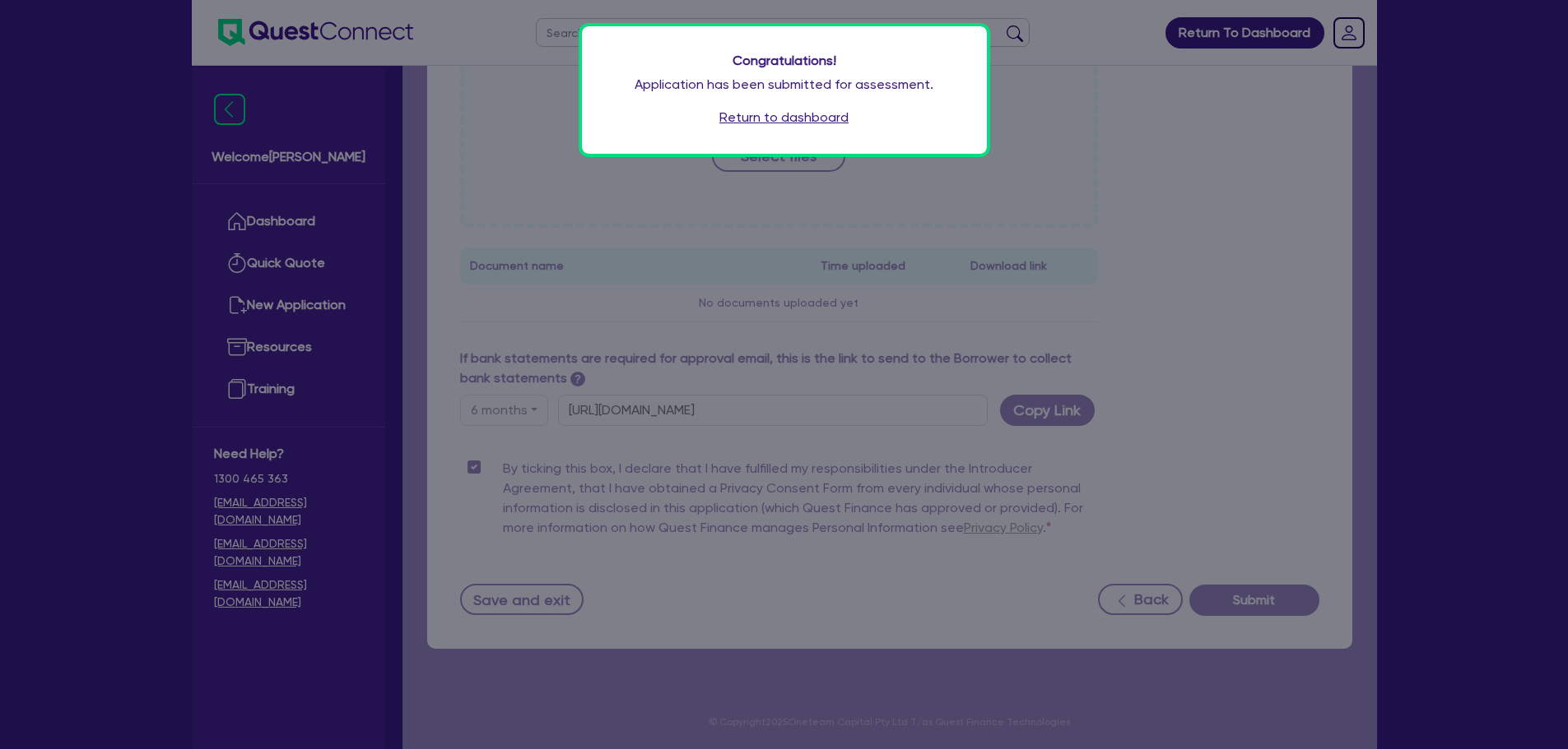
click at [757, 116] on link "Return to dashboard" at bounding box center [784, 117] width 129 height 19
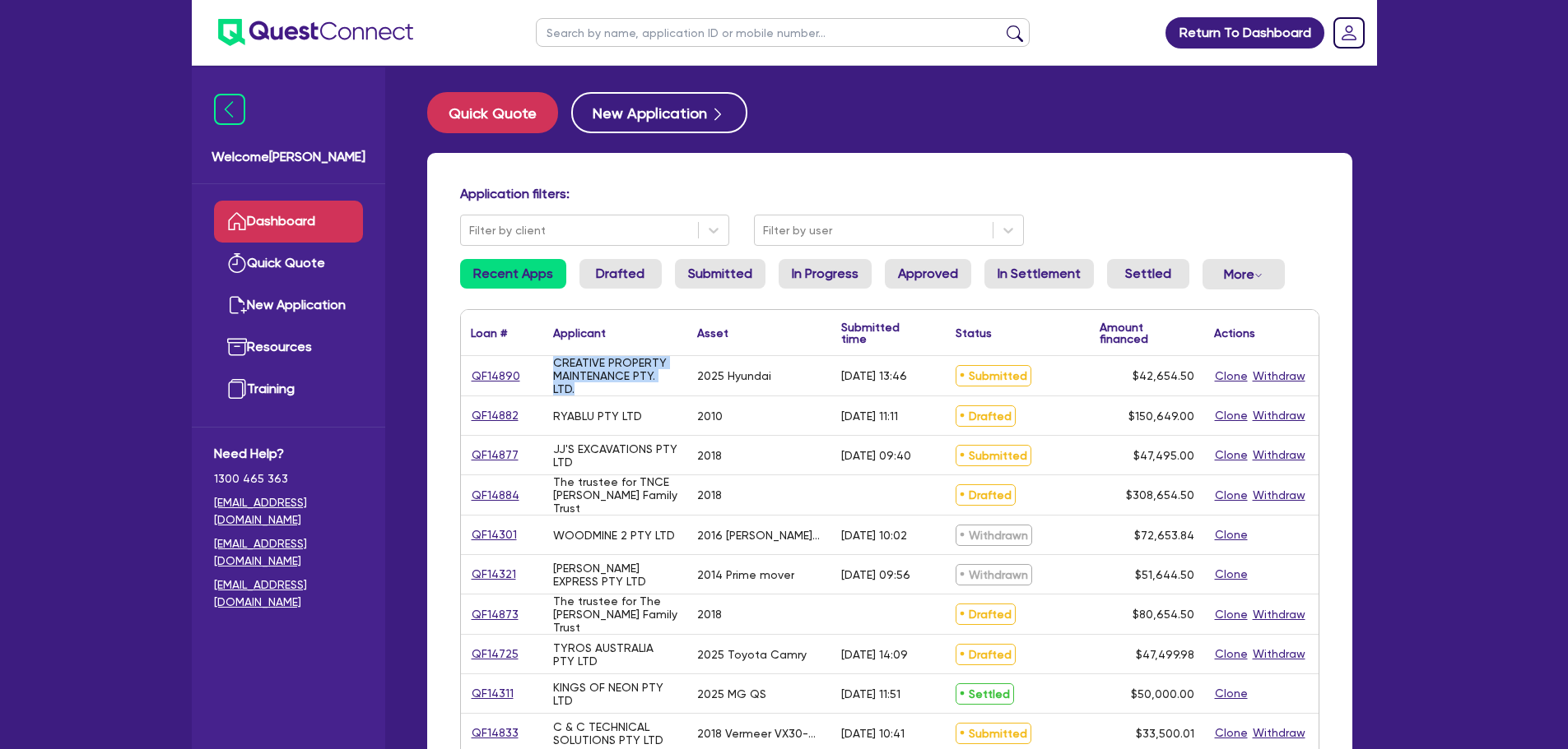
drag, startPoint x: 598, startPoint y: 390, endPoint x: 540, endPoint y: 363, distance: 64.0
click at [540, 363] on div "QF14890 CREATIVE PROPERTY MAINTENANCE PTY. LTD. 2025 Hyundai 11/08/2025 - 13:46…" at bounding box center [889, 376] width 857 height 40
click at [600, 389] on div "CREATIVE PROPERTY MAINTENANCE PTY. LTD." at bounding box center [615, 375] width 124 height 40
drag, startPoint x: 587, startPoint y: 391, endPoint x: 551, endPoint y: 357, distance: 49.5
click at [551, 357] on div "CREATIVE PROPERTY MAINTENANCE PTY. LTD." at bounding box center [615, 375] width 144 height 40
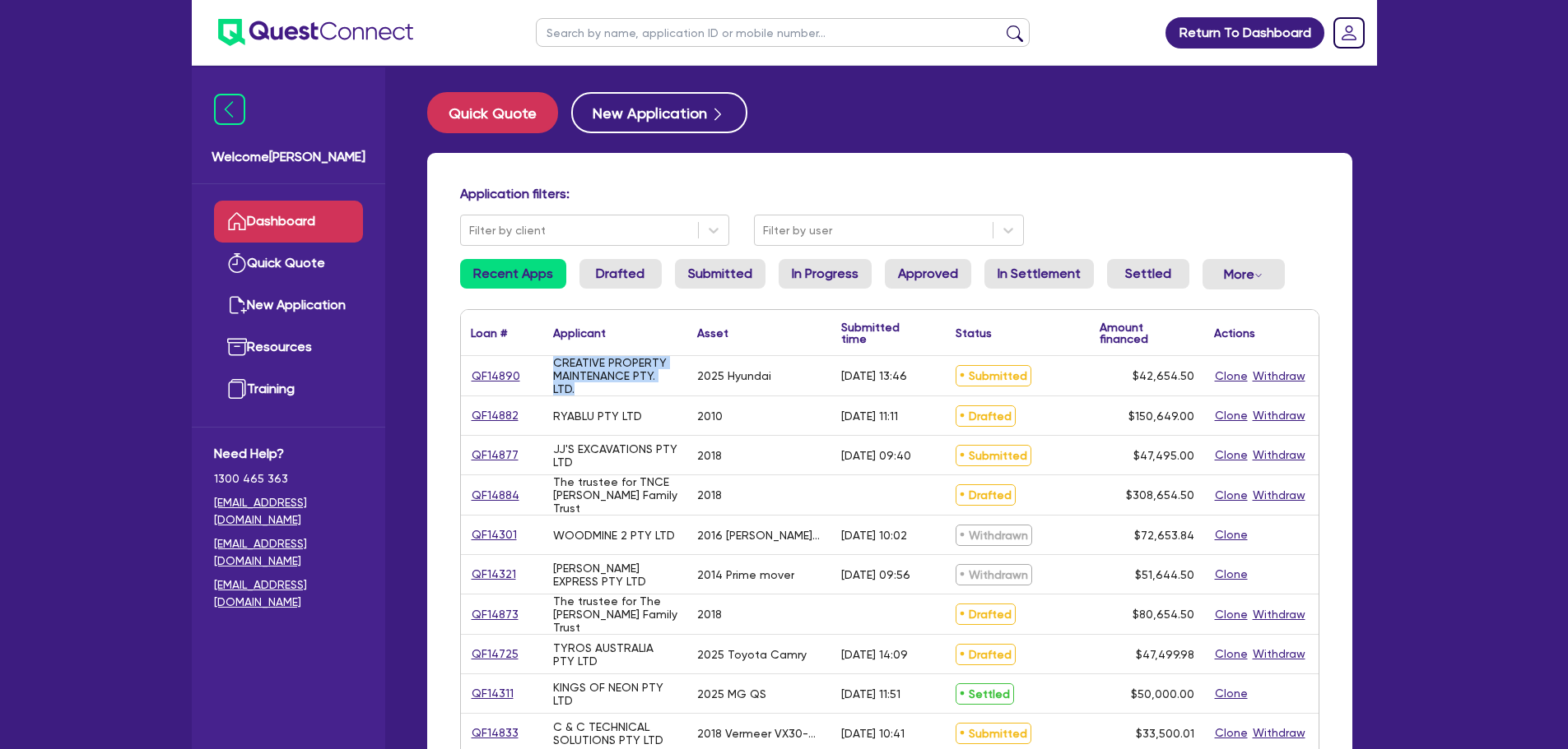
click at [585, 387] on div "CREATIVE PROPERTY MAINTENANCE PTY. LTD." at bounding box center [615, 375] width 124 height 40
drag, startPoint x: 577, startPoint y: 387, endPoint x: 546, endPoint y: 361, distance: 40.5
click at [546, 361] on div "CREATIVE PROPERTY MAINTENANCE PTY. LTD." at bounding box center [615, 375] width 144 height 40
click at [621, 390] on div "CREATIVE PROPERTY MAINTENANCE PTY. LTD." at bounding box center [615, 375] width 124 height 40
click at [577, 384] on div "CREATIVE PROPERTY MAINTENANCE PTY. LTD." at bounding box center [615, 375] width 124 height 40
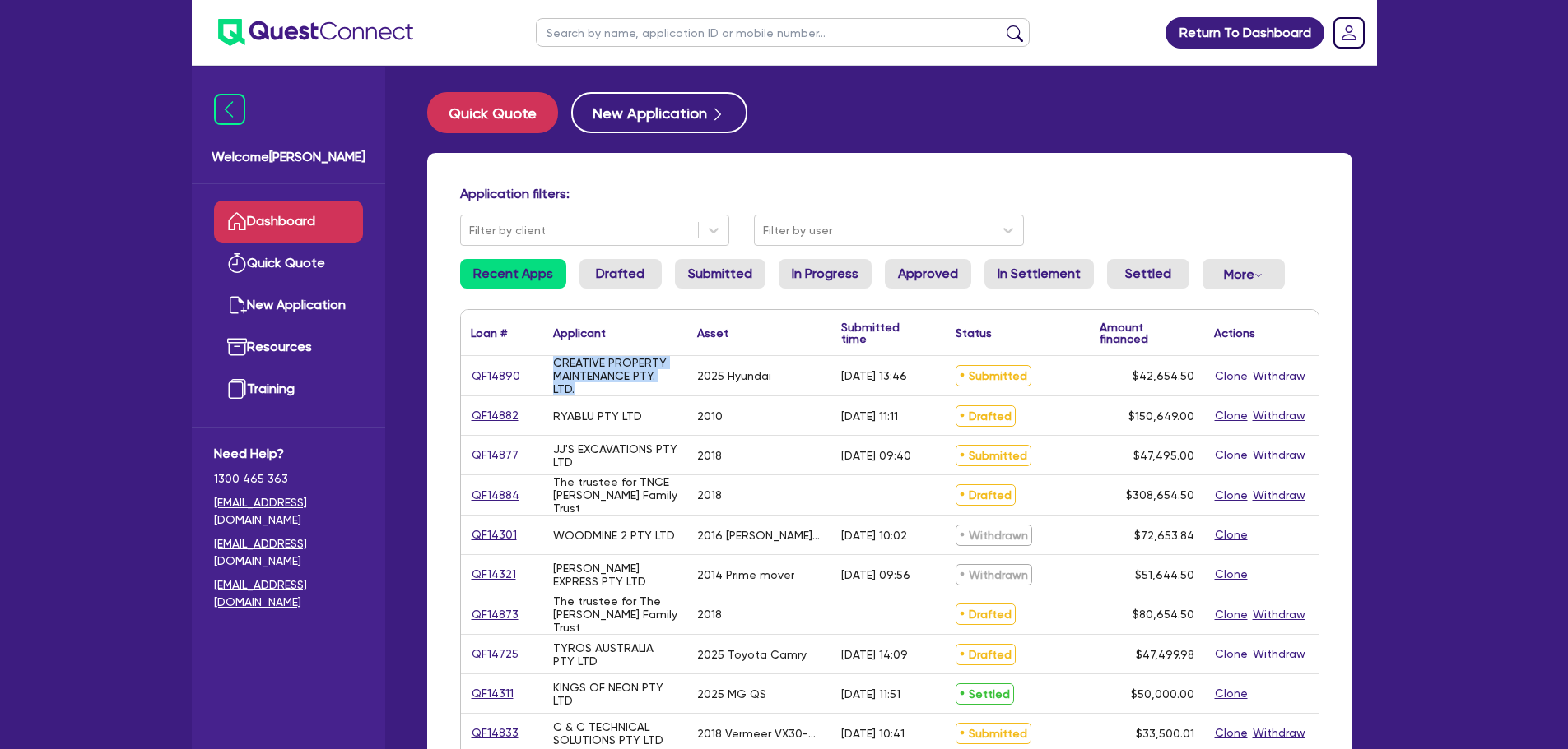
click at [591, 396] on div "CREATIVE PROPERTY MAINTENANCE PTY. LTD." at bounding box center [615, 375] width 124 height 40
click at [497, 372] on link "QF14890" at bounding box center [495, 376] width 51 height 19
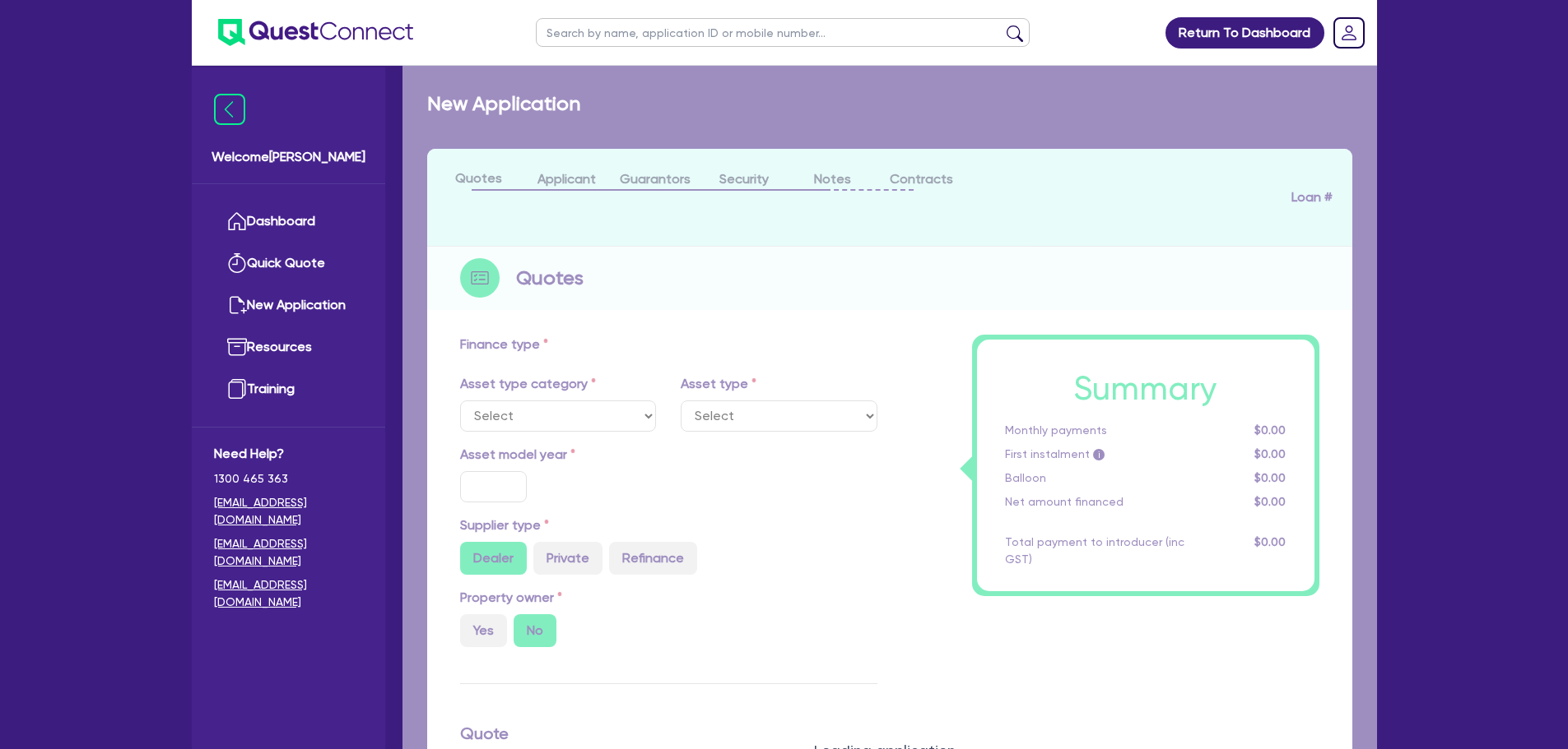
select select "CARS_AND_LIGHT_TRUCKS"
type input "2025"
radio input "true"
type input "43,000"
type input "1,000"
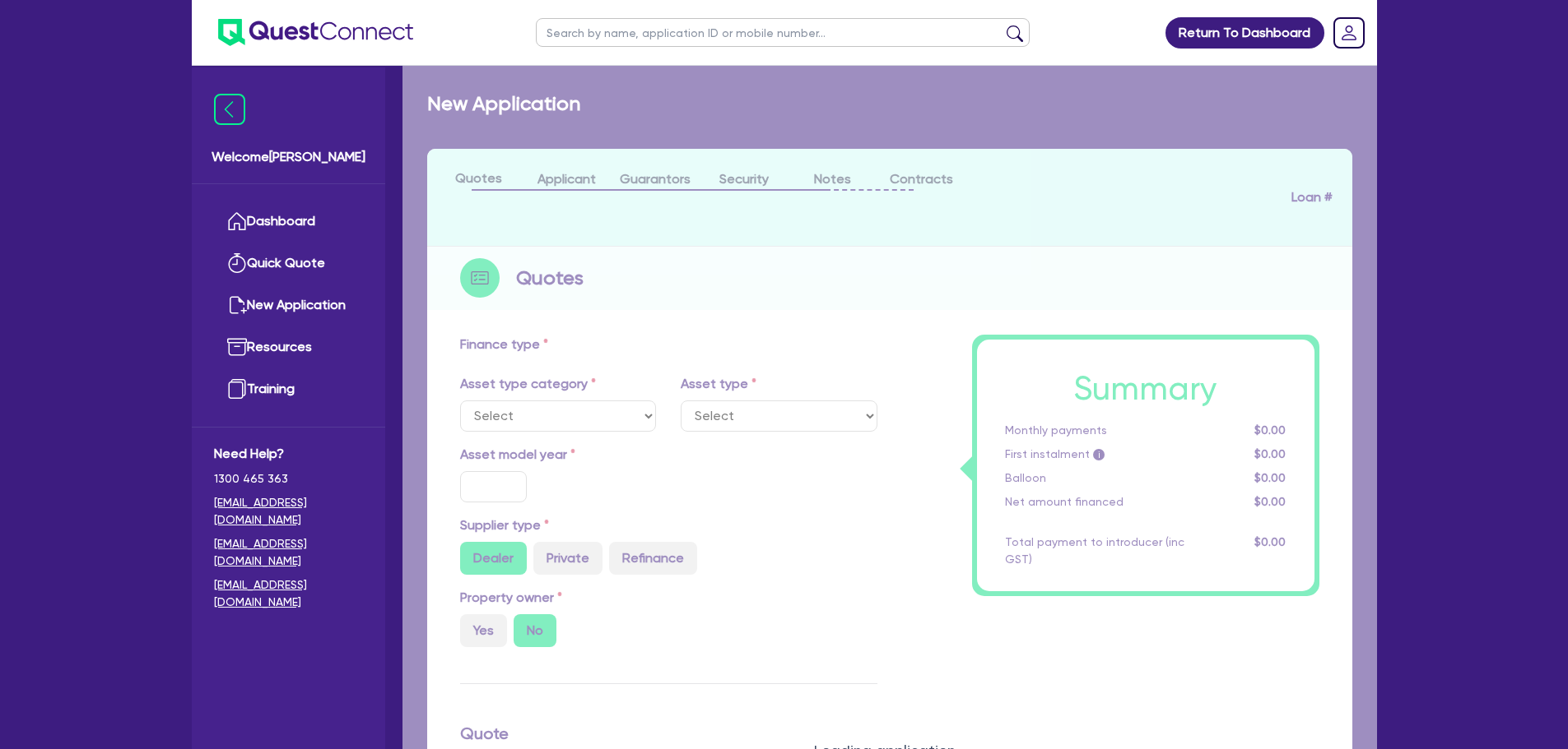
type input "3"
type input "1,279.64"
radio input "true"
type input "8"
type input "500"
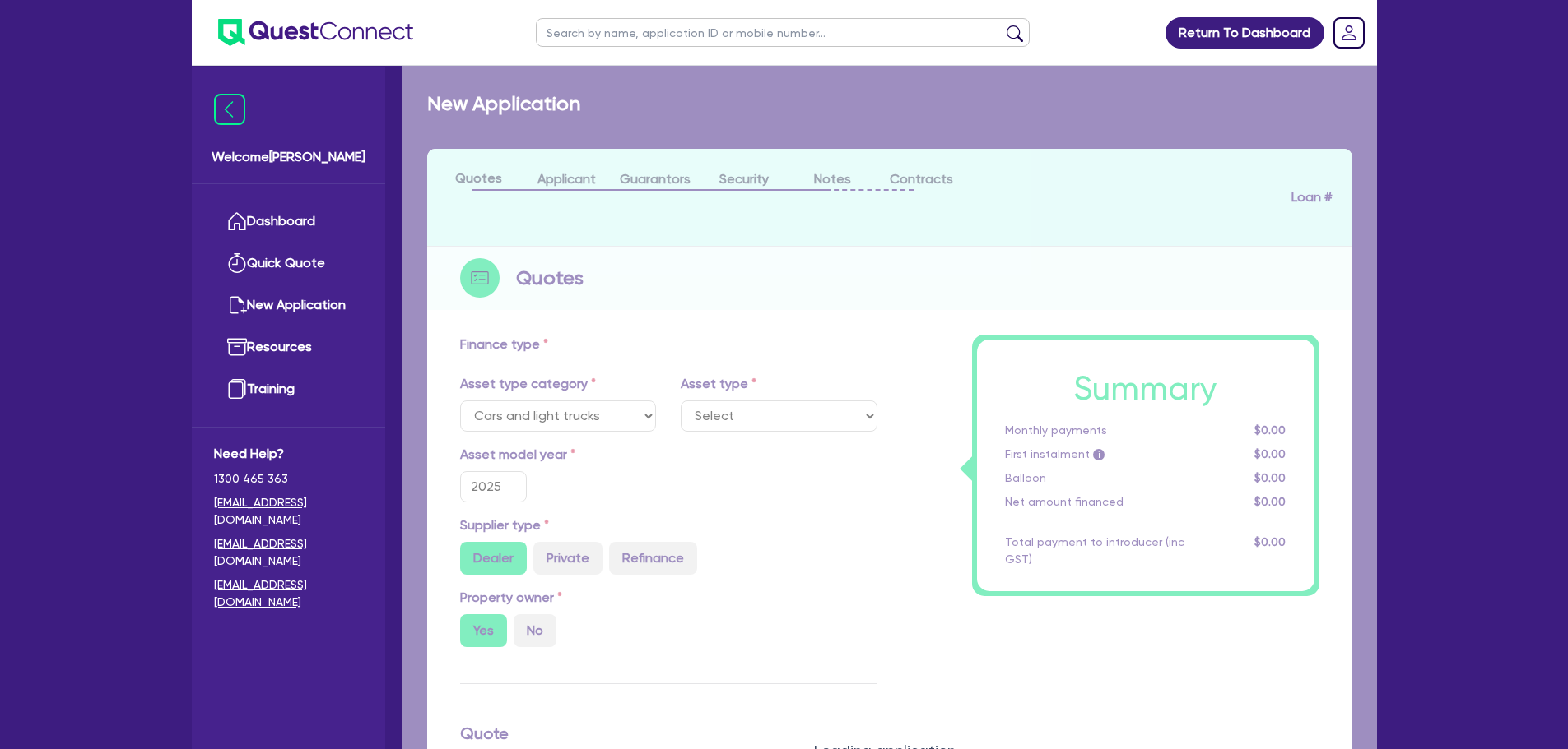
select select "PASSENGER_VEHICLES"
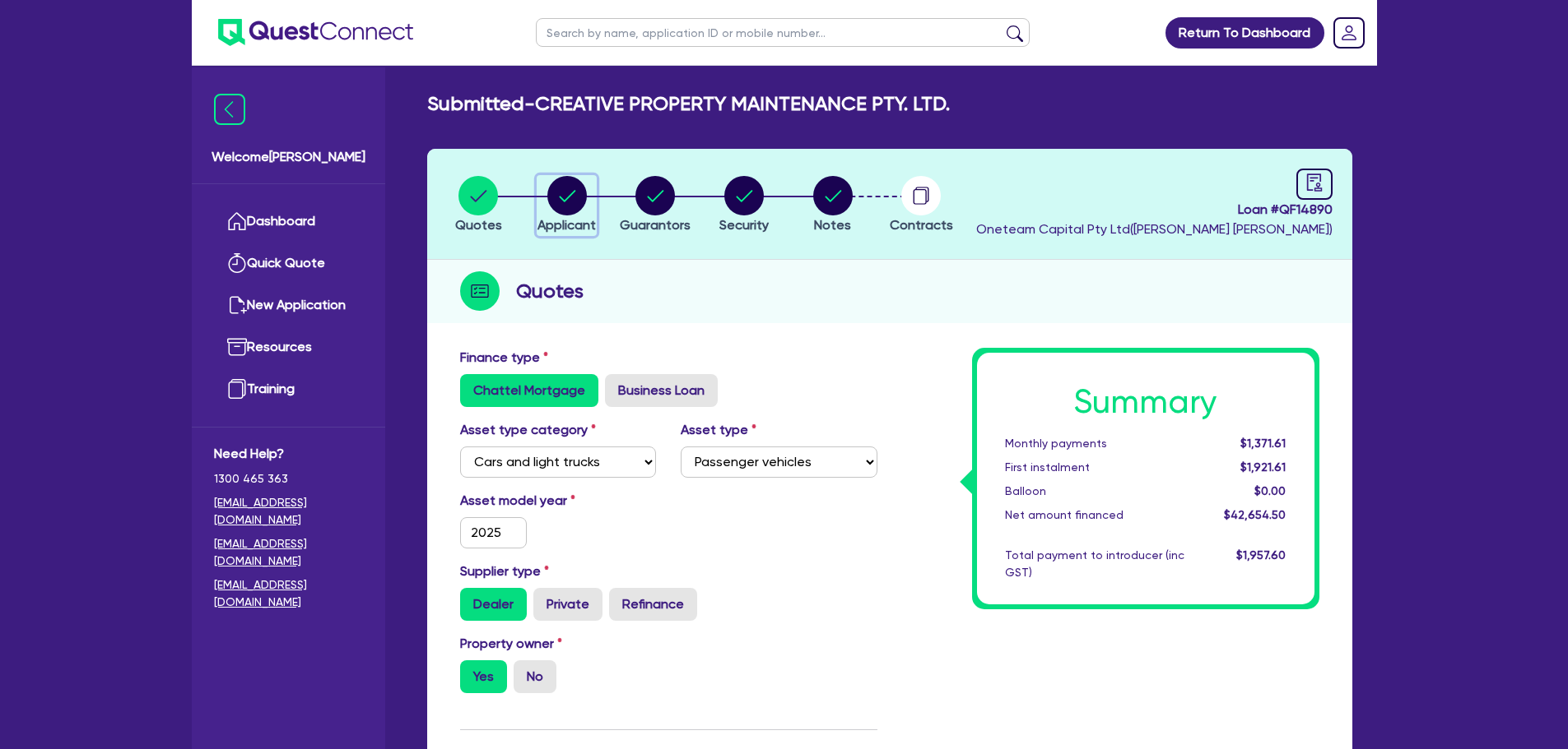
click at [567, 195] on circle "button" at bounding box center [566, 195] width 40 height 40
select select "COMPANY"
select select "BUILDING_CONSTRUCTION"
select select "TRADES_SERVICES_CONSUMERS"
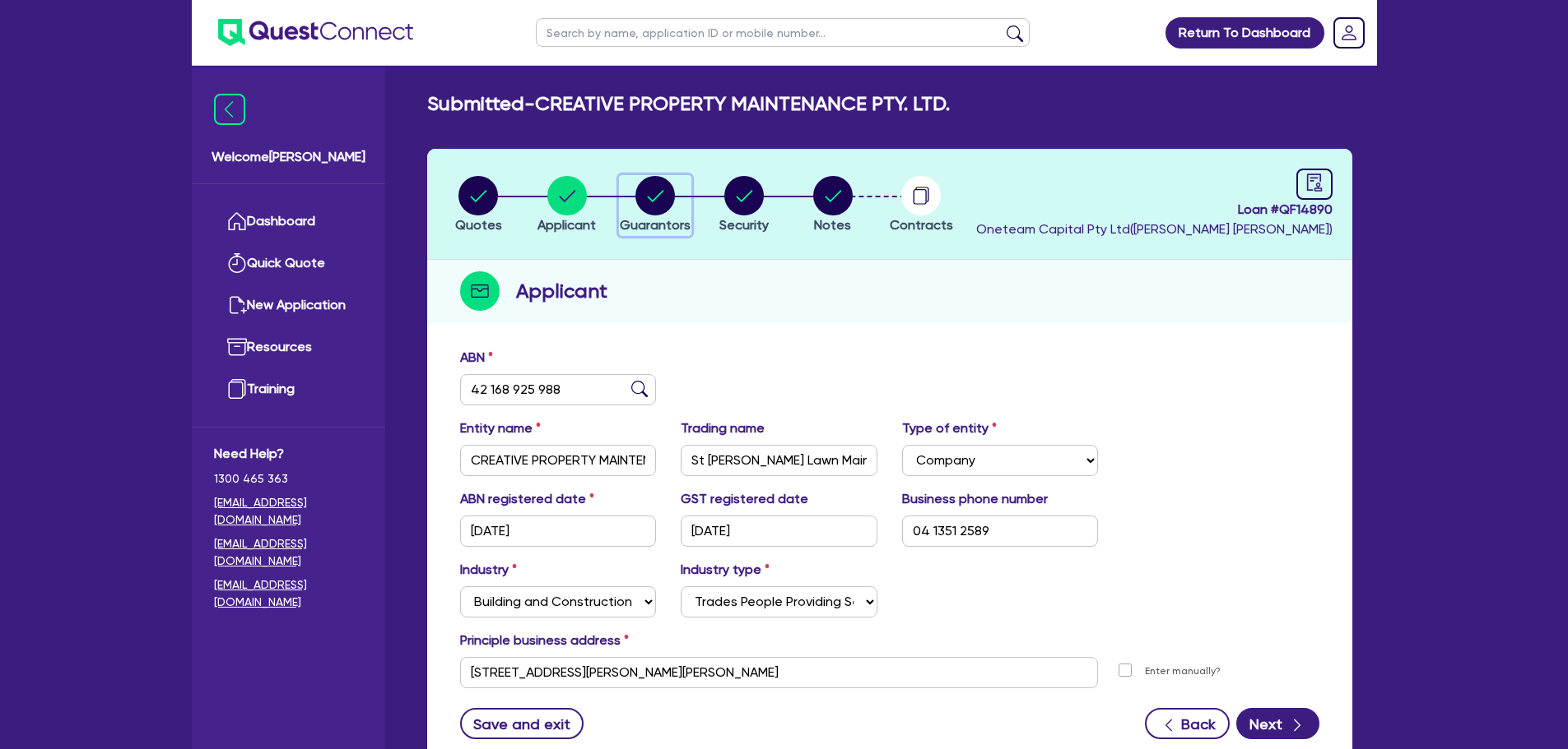
click at [666, 202] on circle "button" at bounding box center [655, 195] width 40 height 40
select select "MR"
select select "[GEOGRAPHIC_DATA]"
select select "MARRIED"
select select "CASH"
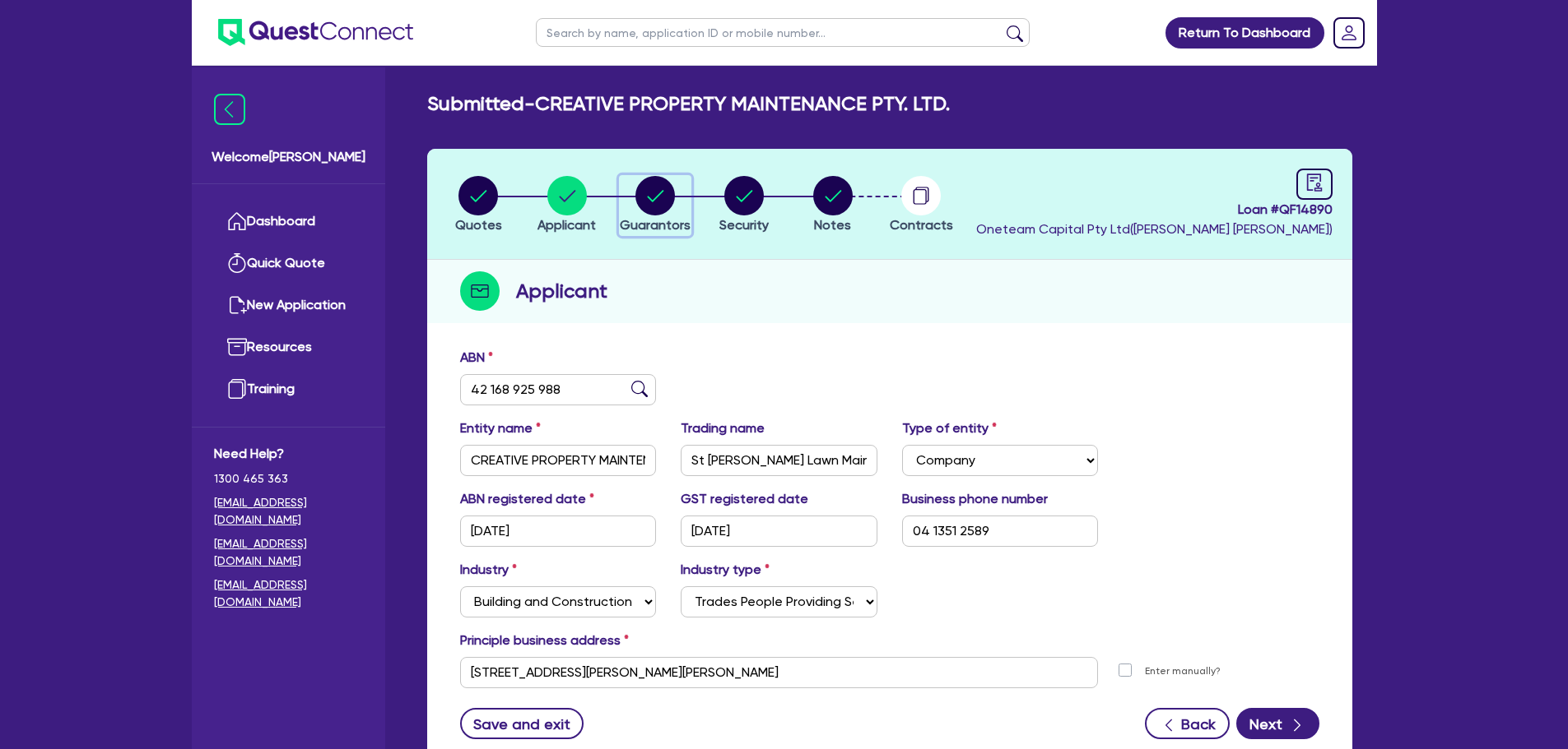
select select "PROPERTY"
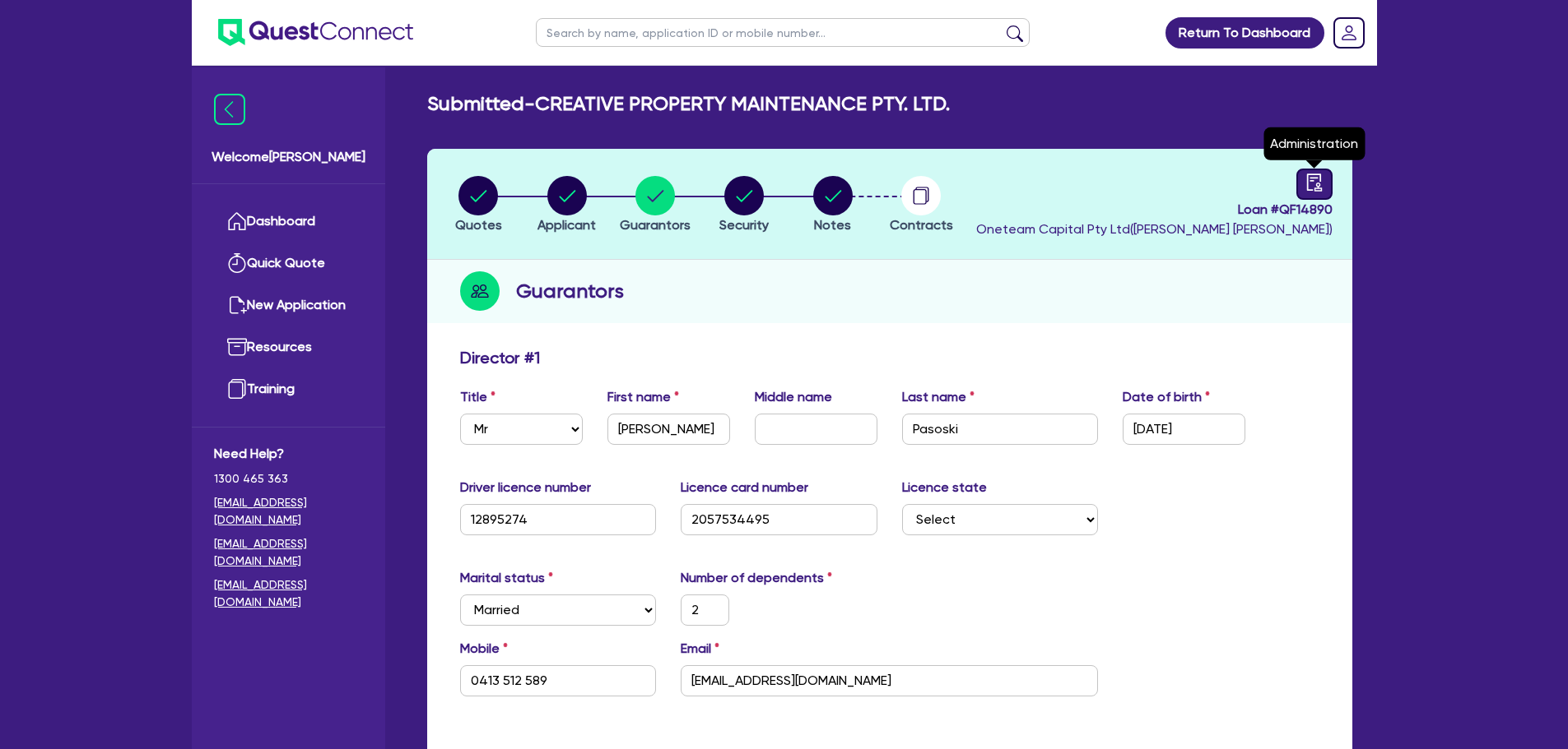
click at [1306, 178] on icon "audit" at bounding box center [1315, 183] width 18 height 18
select select "SUBMITTED_NEW"
select select "Other"
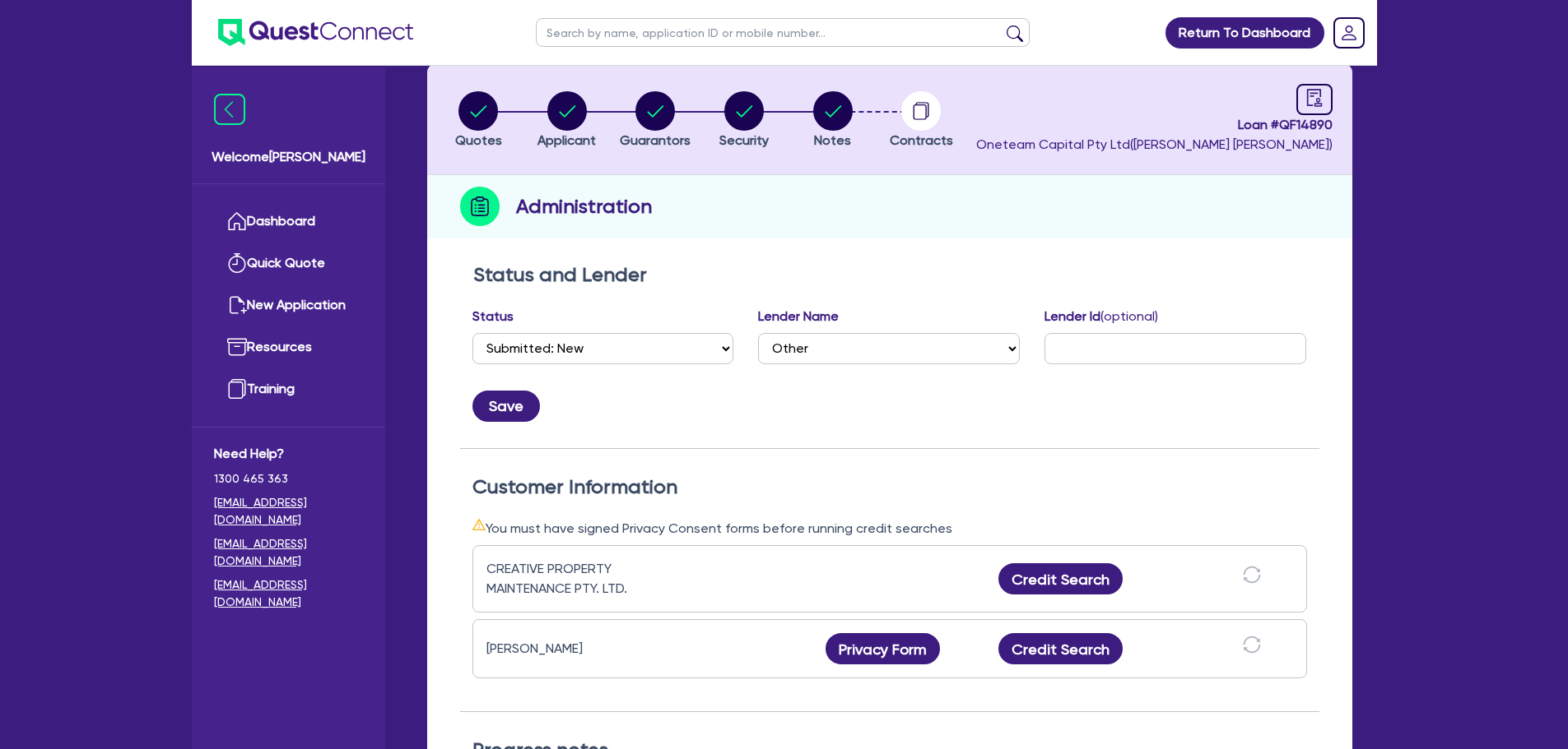
scroll to position [165, 0]
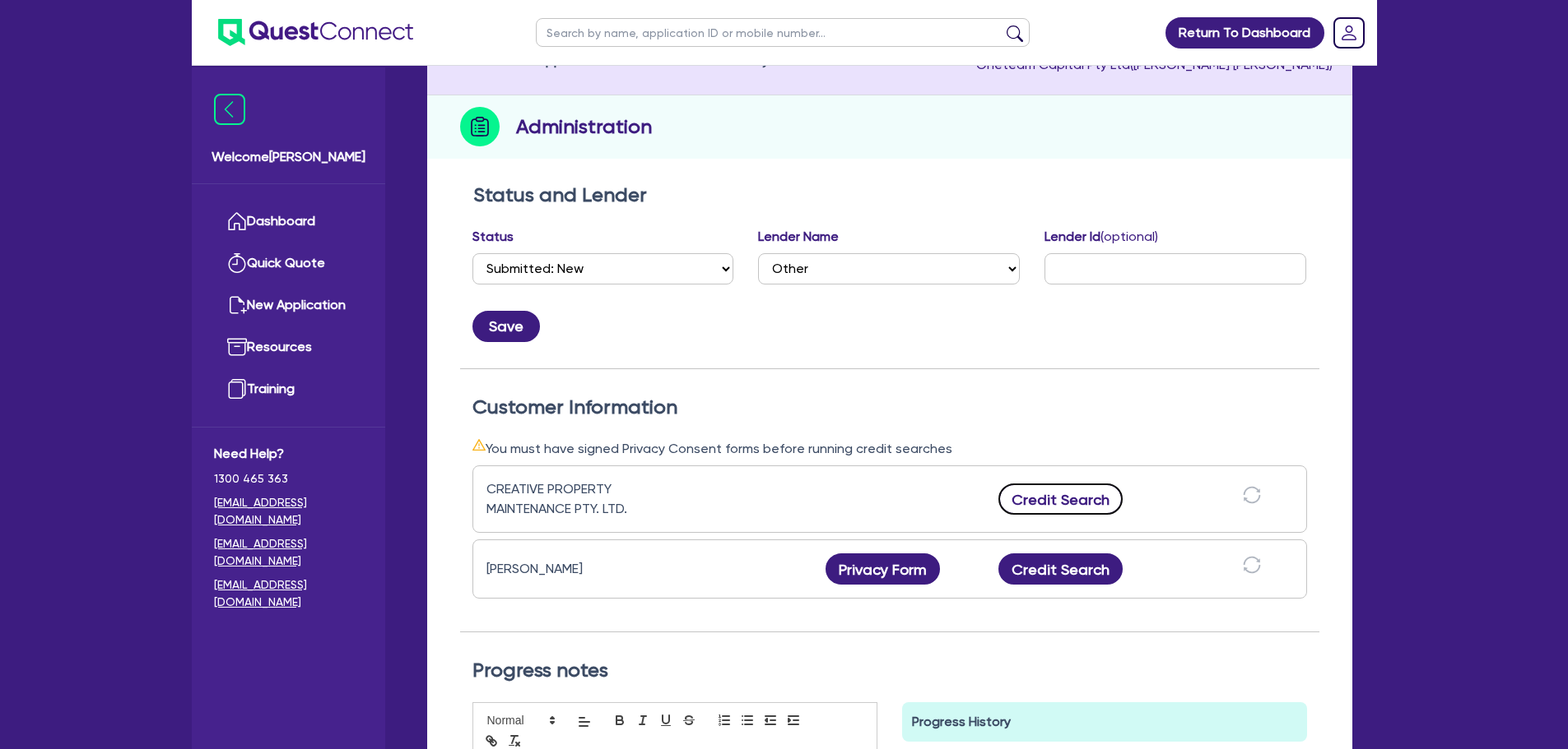
click at [1040, 497] on button "Credit Search" at bounding box center [1061, 500] width 125 height 31
click at [1048, 498] on button "Credit Report" at bounding box center [1061, 500] width 151 height 31
